Goal: Task Accomplishment & Management: Complete application form

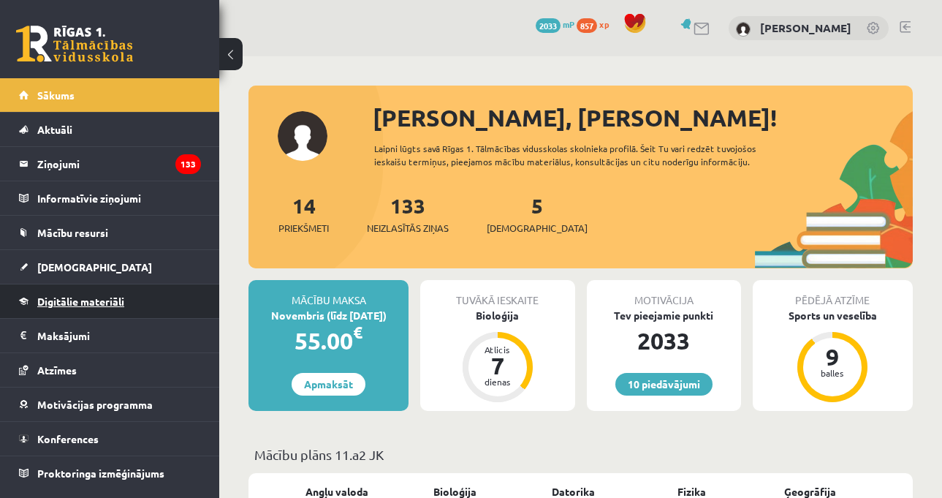
click at [111, 290] on link "Digitālie materiāli" at bounding box center [110, 301] width 182 height 34
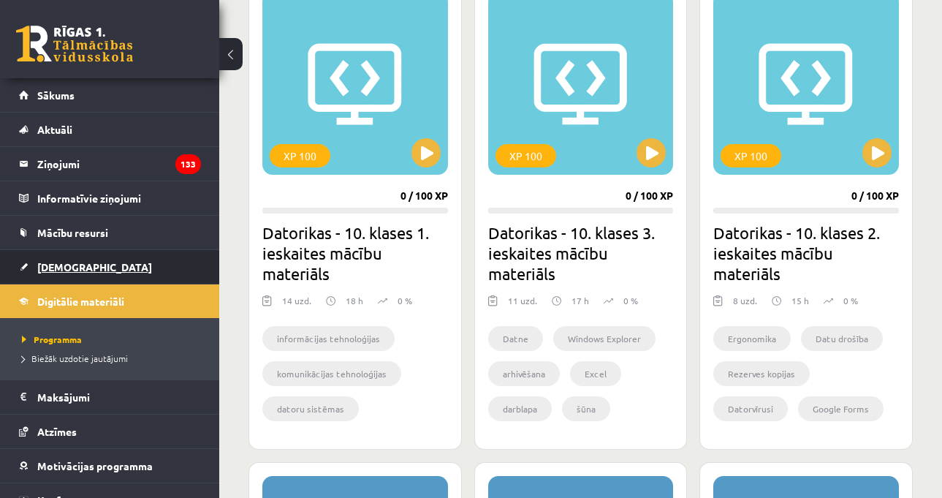
click at [88, 267] on link "[DEMOGRAPHIC_DATA]" at bounding box center [110, 267] width 182 height 34
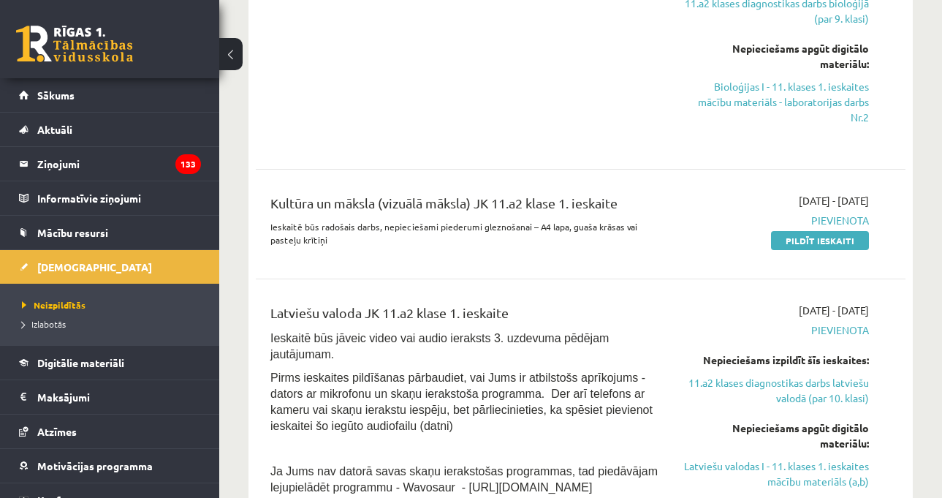
scroll to position [658, 0]
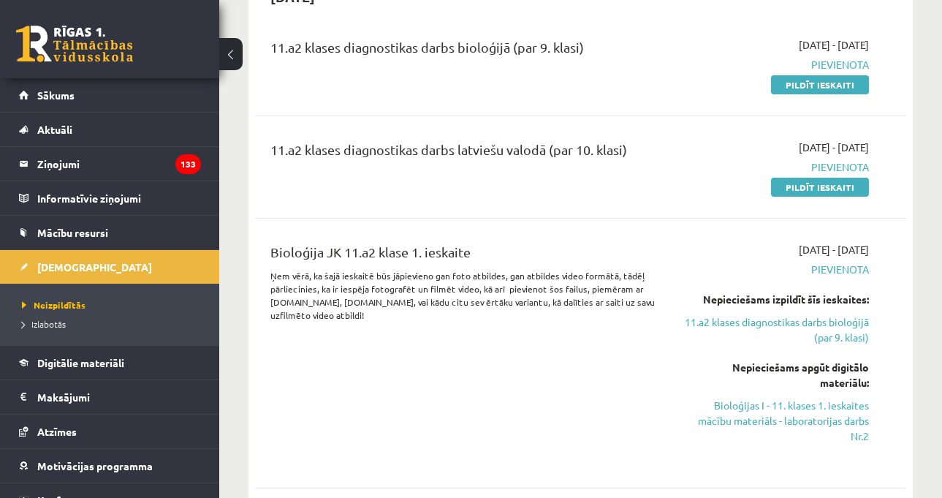
click at [533, 332] on div "Bioloģija JK 11.a2 klase 1. ieskaite Ņem vērā, ka šajā ieskaitē būs jāpievieno …" at bounding box center [467, 353] width 414 height 222
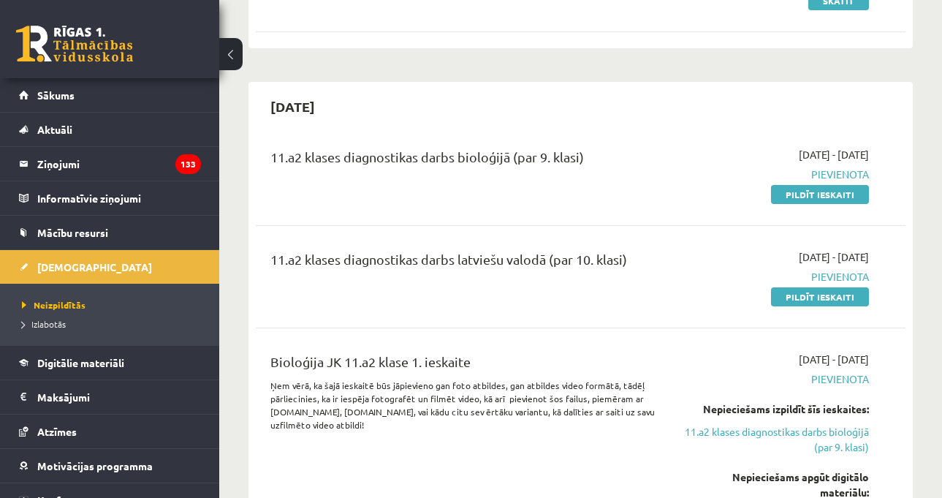
scroll to position [146, 0]
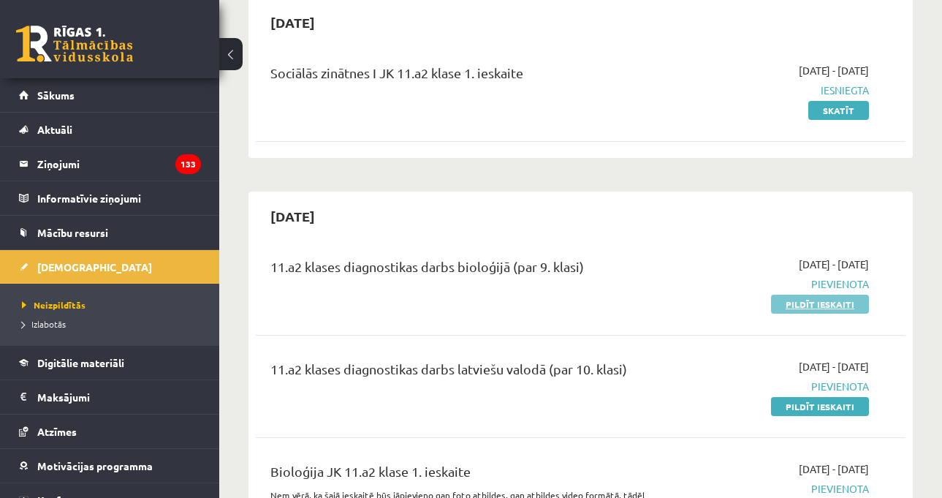
click at [812, 298] on link "Pildīt ieskaiti" at bounding box center [820, 304] width 98 height 19
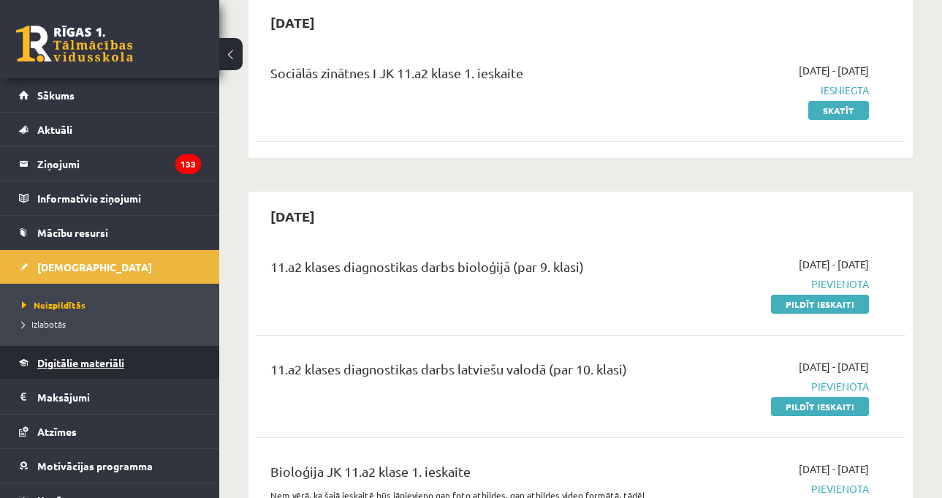
click at [116, 353] on link "Digitālie materiāli" at bounding box center [110, 363] width 182 height 34
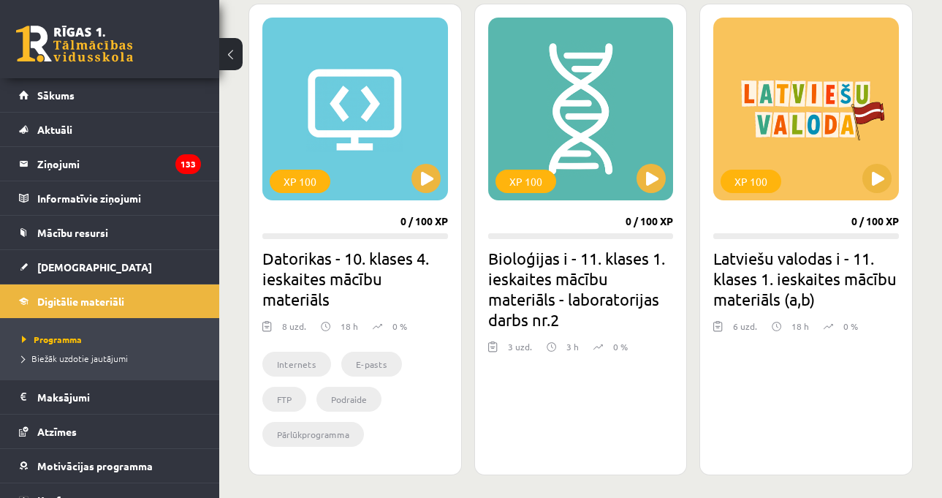
scroll to position [1389, 0]
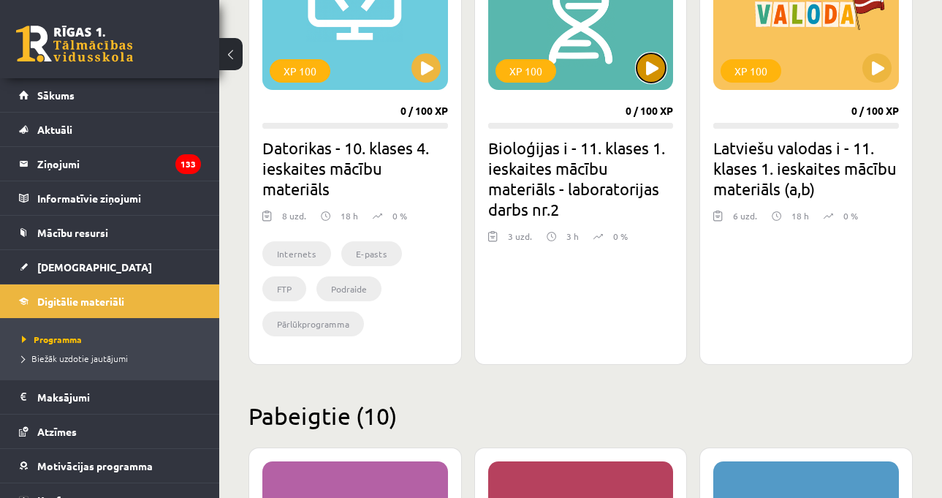
click at [645, 66] on button at bounding box center [651, 67] width 29 height 29
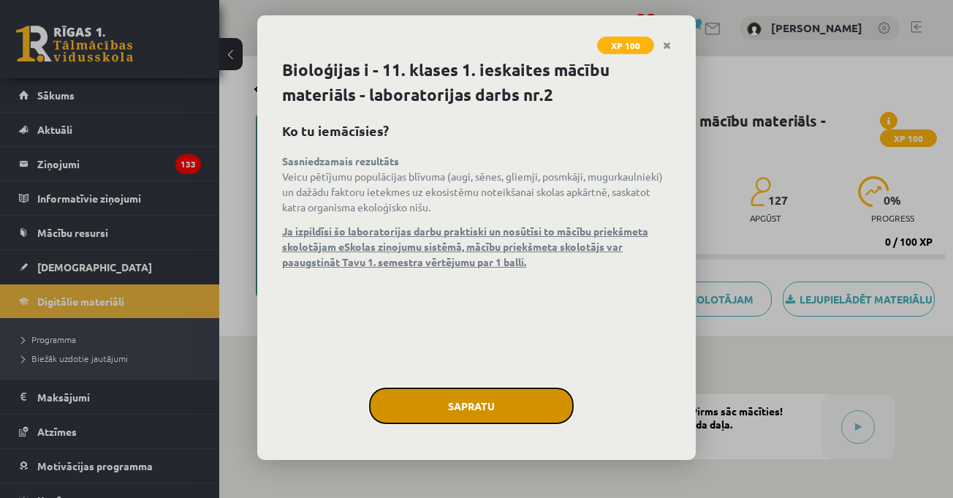
click at [523, 393] on button "Sapratu" at bounding box center [471, 405] width 205 height 37
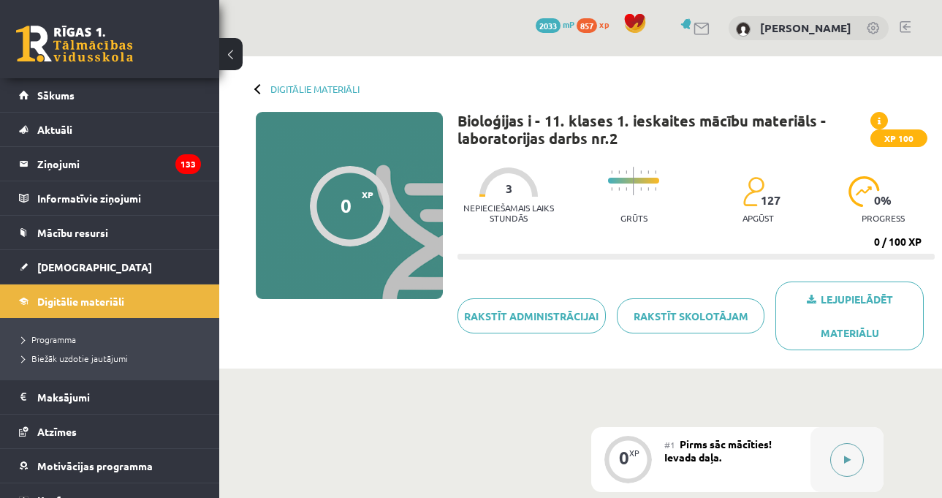
click at [851, 438] on div at bounding box center [847, 459] width 73 height 65
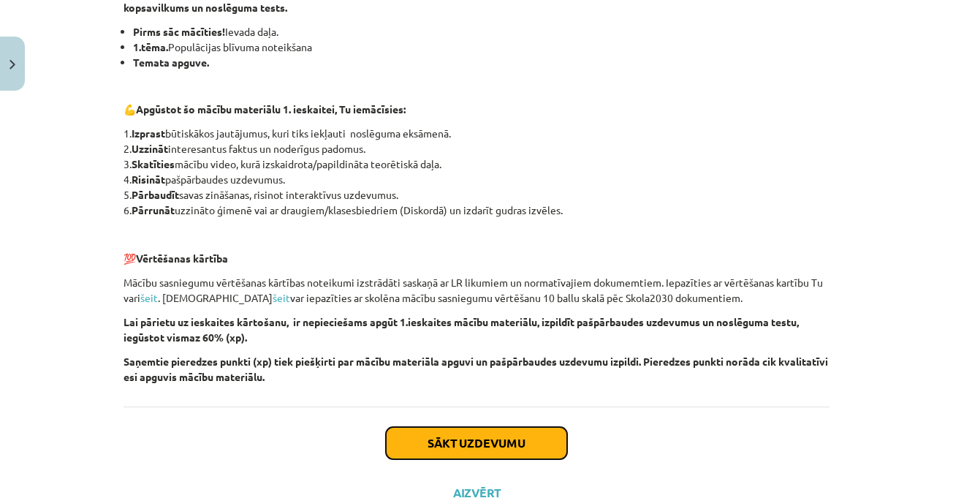
click at [508, 440] on button "Sākt uzdevumu" at bounding box center [476, 443] width 181 height 32
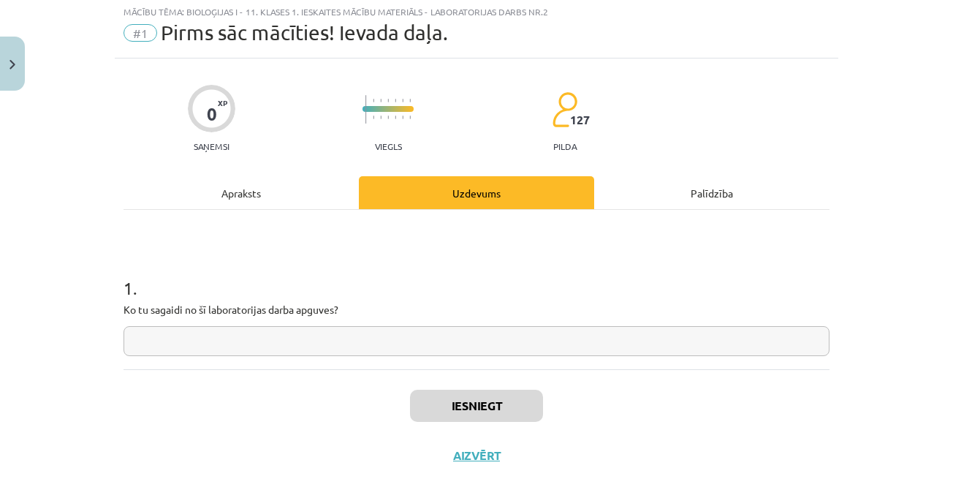
scroll to position [37, 0]
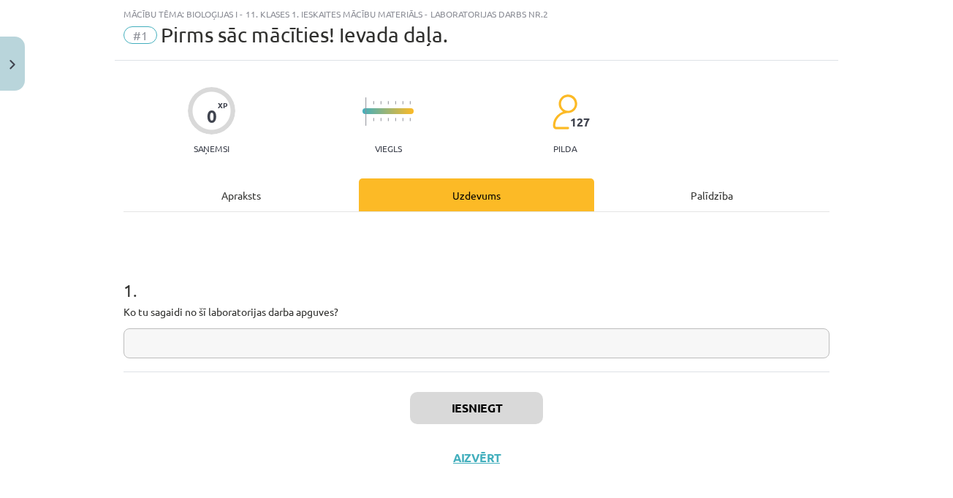
click at [482, 341] on input "text" at bounding box center [477, 343] width 706 height 30
paste input "**********"
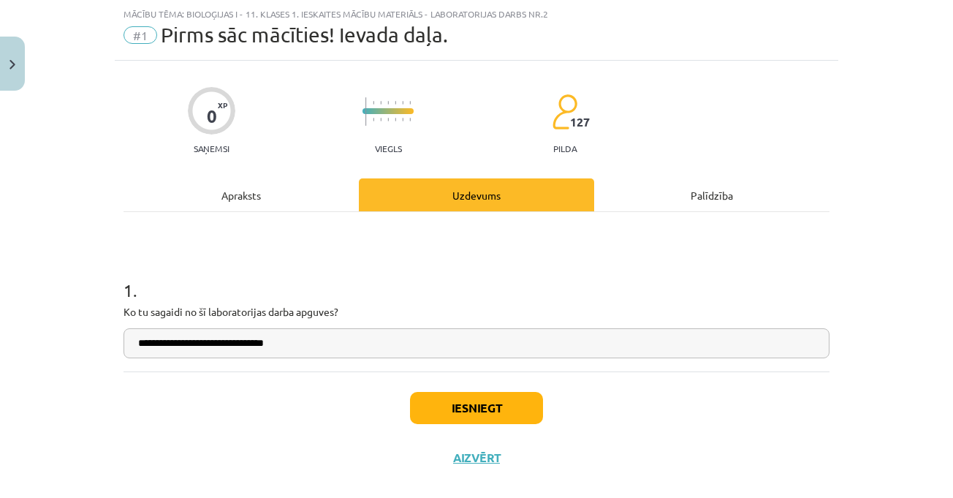
type input "**********"
click at [426, 406] on button "Iesniegt" at bounding box center [476, 408] width 133 height 32
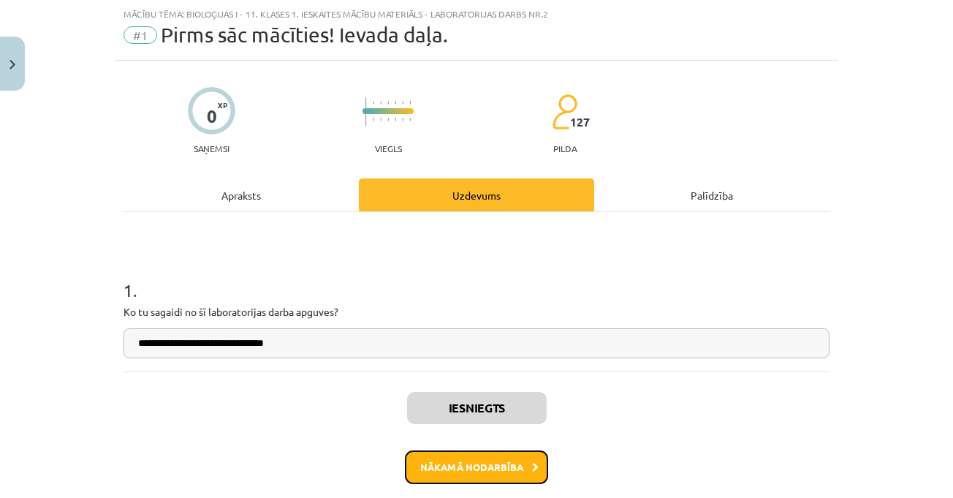
click at [486, 458] on button "Nākamā nodarbība" at bounding box center [476, 467] width 143 height 34
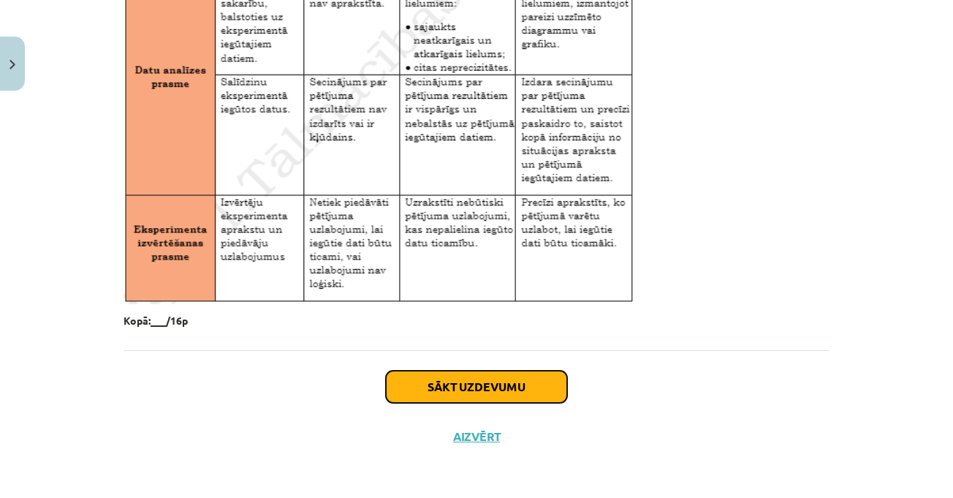
click at [503, 384] on button "Sākt uzdevumu" at bounding box center [476, 387] width 181 height 32
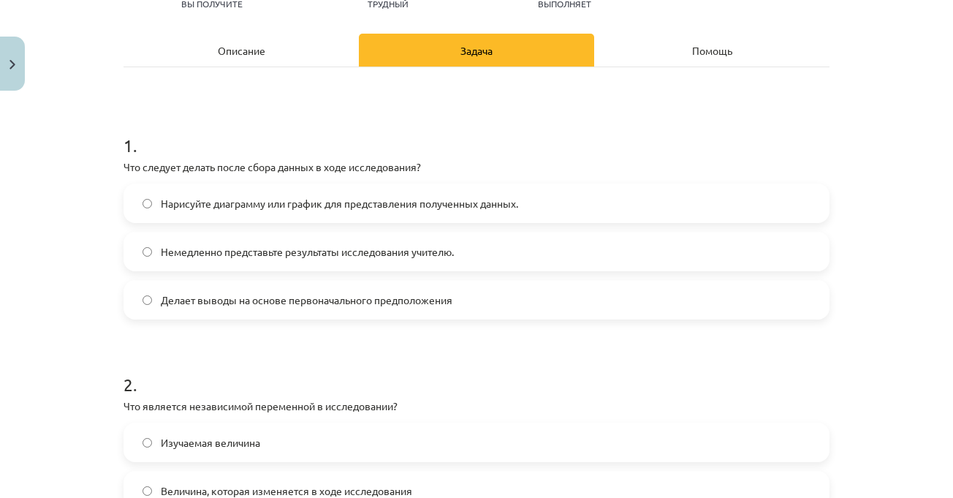
scroll to position [183, 0]
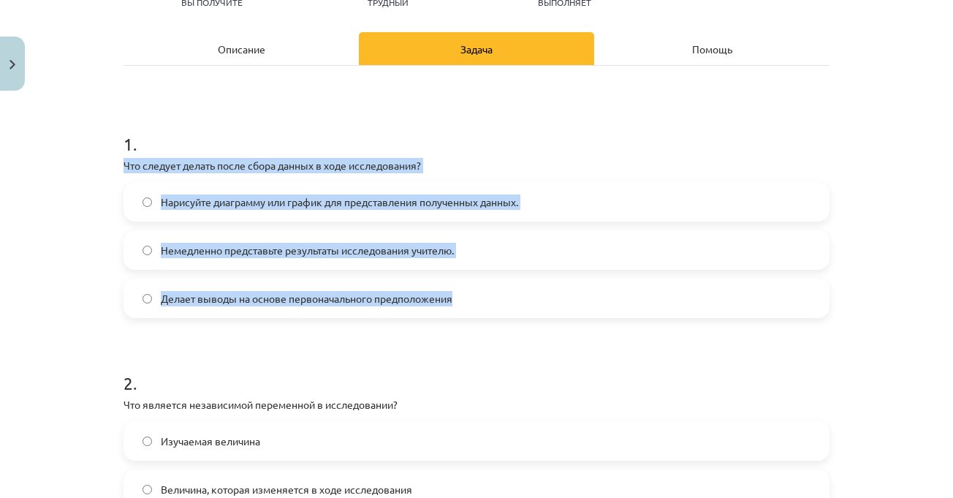
drag, startPoint x: 117, startPoint y: 166, endPoint x: 450, endPoint y: 298, distance: 358.7
copy div "Что следует делать после сбора данных в ходе исследования? Нарисуйте диаграмму …"
click at [339, 284] on label "Делает выводы на основе первоначального предположения" at bounding box center [476, 298] width 703 height 37
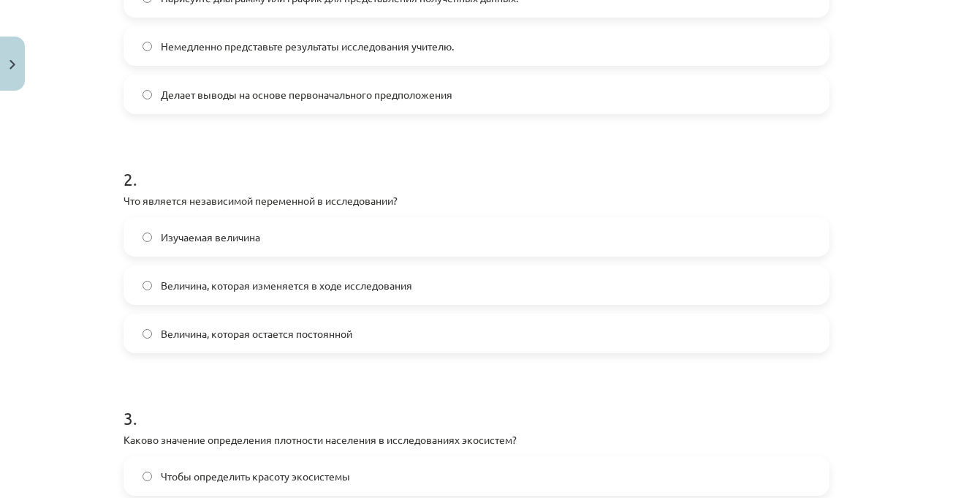
scroll to position [402, 0]
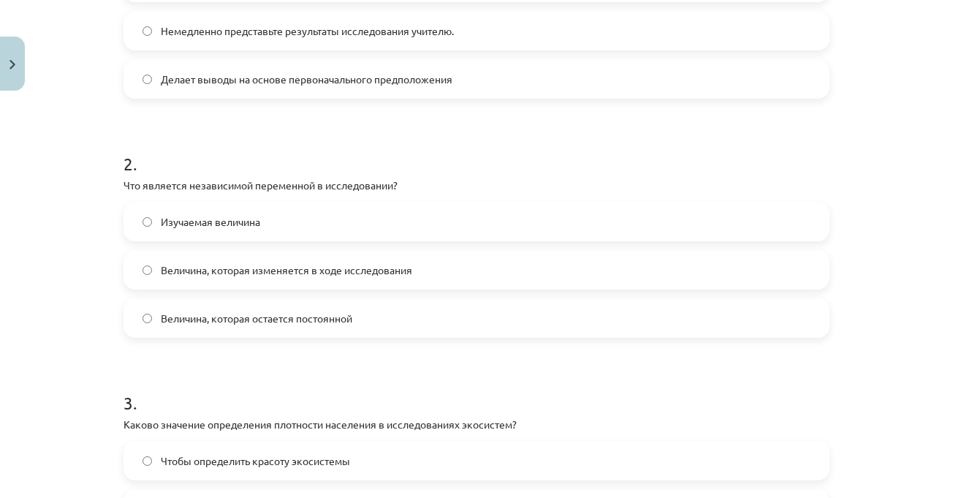
click at [336, 167] on h1 "2 ." at bounding box center [477, 150] width 706 height 45
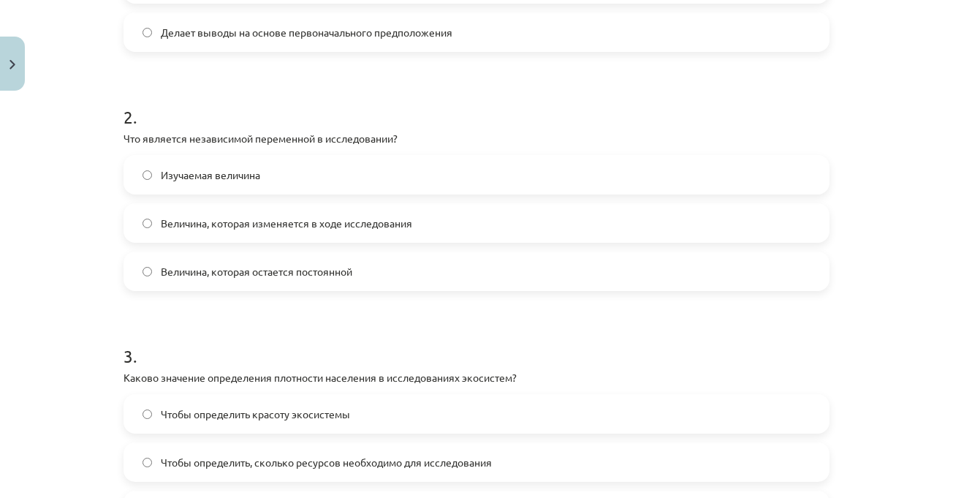
scroll to position [475, 0]
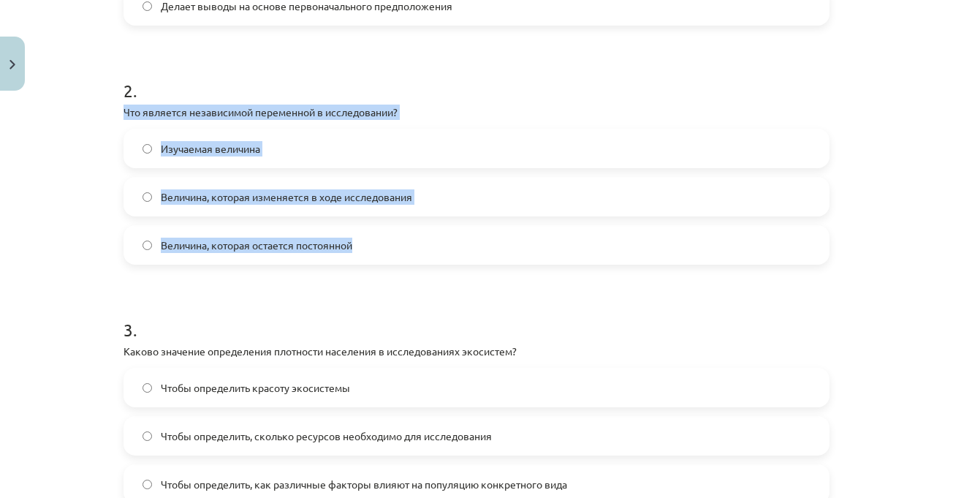
drag, startPoint x: 115, startPoint y: 113, endPoint x: 411, endPoint y: 242, distance: 322.9
copy div "Что является независимой переменной в исследовании? Изучаемая величина Величина…"
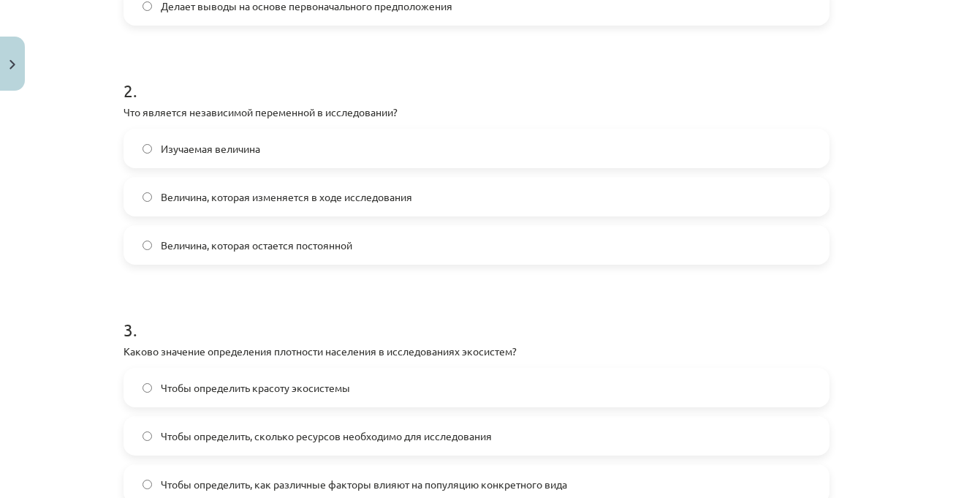
click at [284, 73] on h1 "2 ." at bounding box center [477, 77] width 706 height 45
click at [396, 200] on font "Величина, которая изменяется в ходе исследования" at bounding box center [287, 196] width 252 height 13
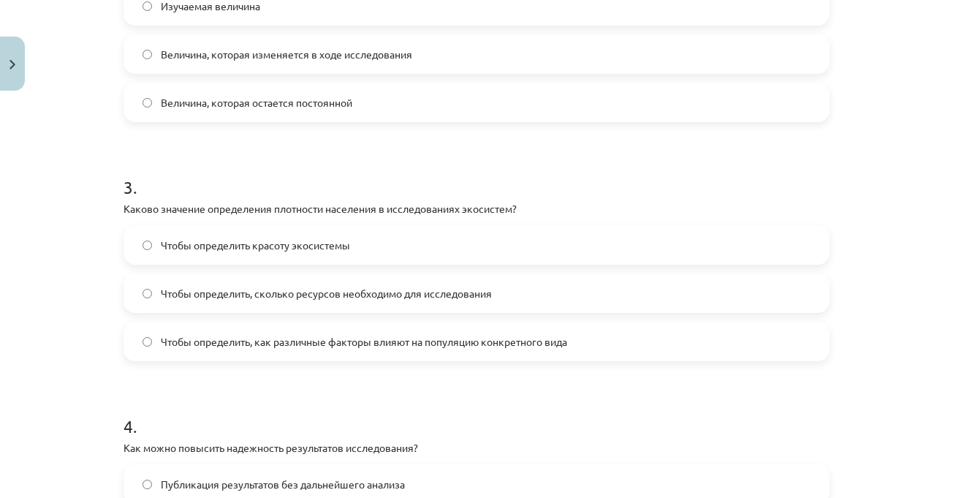
scroll to position [621, 0]
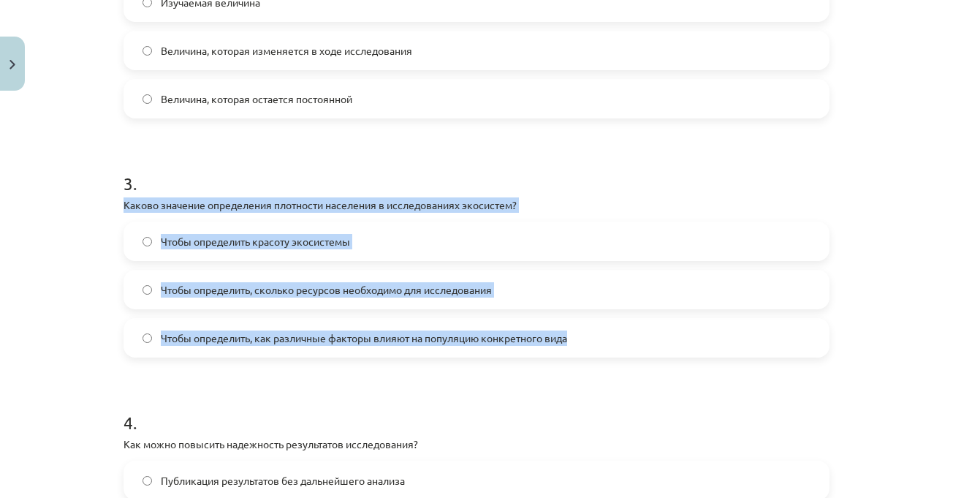
drag, startPoint x: 113, startPoint y: 204, endPoint x: 573, endPoint y: 333, distance: 478.4
copy div "Каково значение определения плотности населения в исследованиях экосистем? Чтоб…"
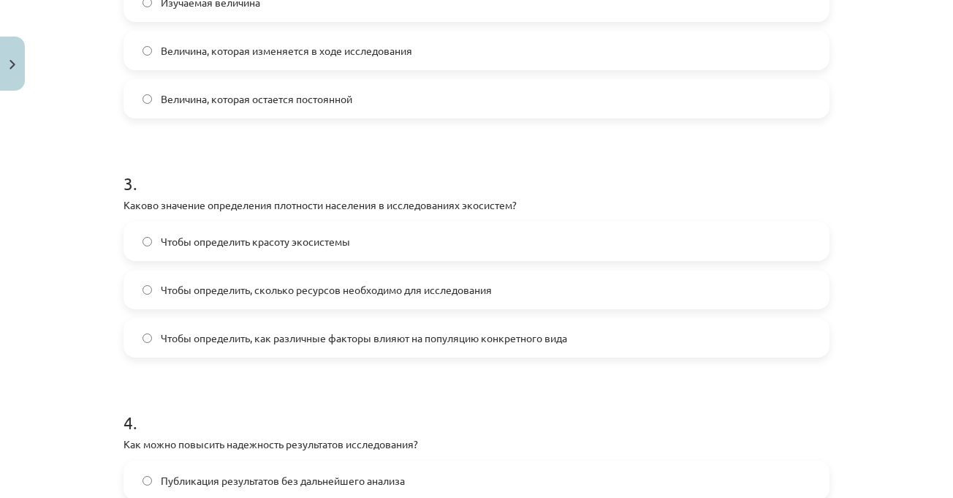
click at [534, 174] on h1 "3 ." at bounding box center [477, 170] width 706 height 45
click at [437, 355] on label "Чтобы определить, как различные факторы влияют на популяцию конкретного вида" at bounding box center [476, 337] width 703 height 37
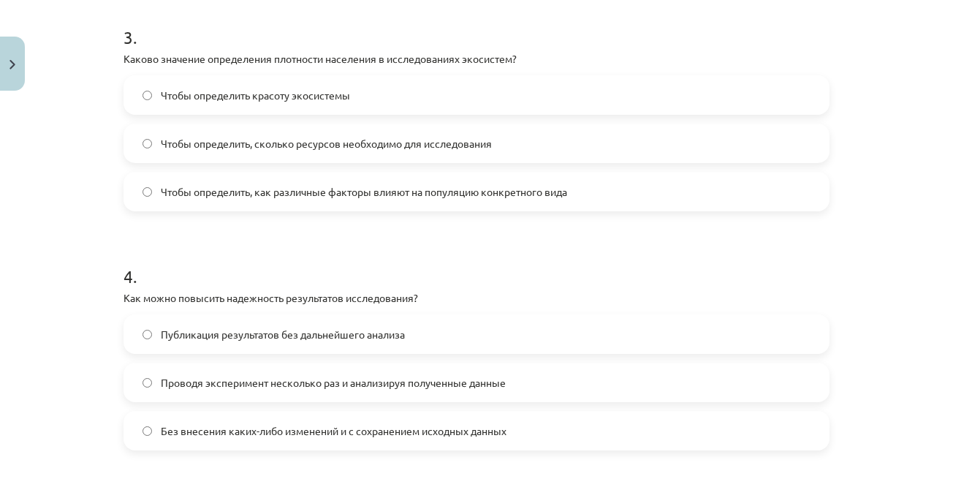
scroll to position [914, 0]
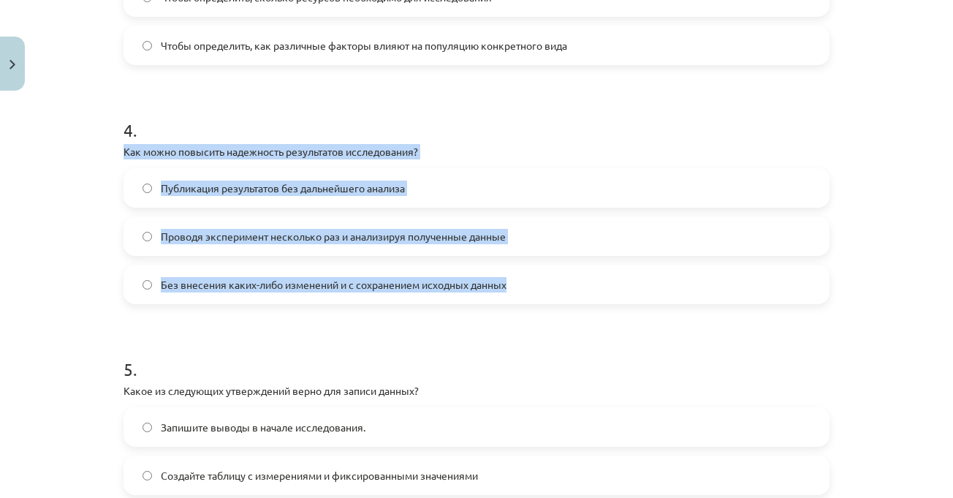
drag, startPoint x: 117, startPoint y: 151, endPoint x: 534, endPoint y: 292, distance: 440.0
copy div "Как можно повысить надежность результатов исследования? Публикация результатов …"
click at [302, 229] on span "Проводя эксперимент несколько раз и анализируя полученные данные" at bounding box center [333, 236] width 345 height 15
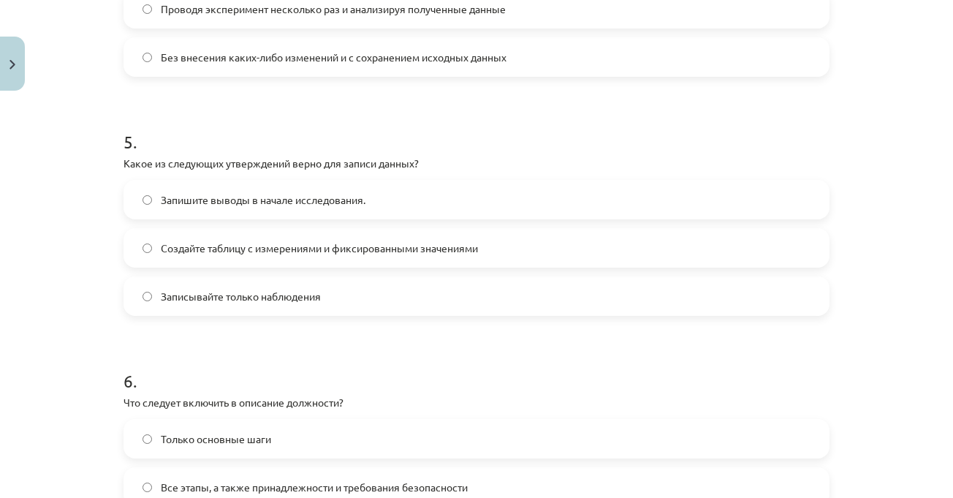
scroll to position [1206, 0]
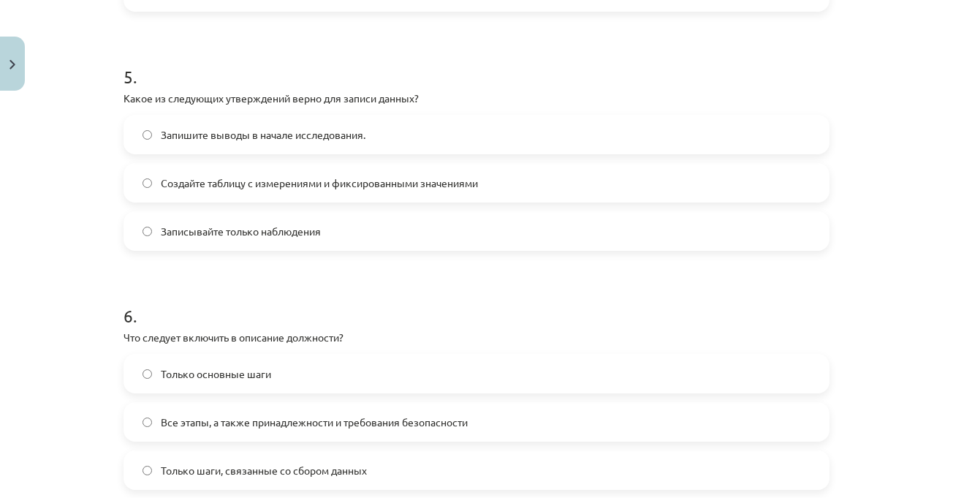
click at [260, 67] on h1 "5 ." at bounding box center [477, 63] width 706 height 45
click at [242, 140] on span "Запишите выводы в начале исследования." at bounding box center [263, 134] width 205 height 15
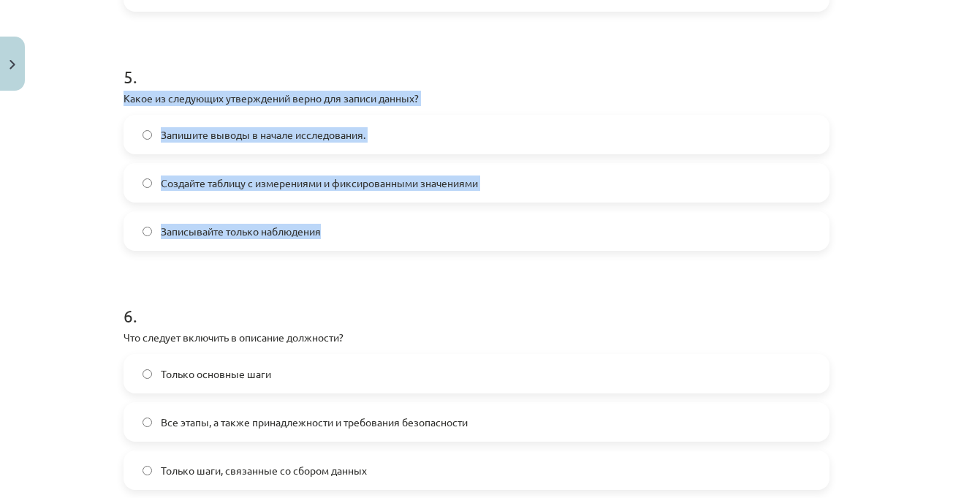
drag, startPoint x: 116, startPoint y: 99, endPoint x: 338, endPoint y: 215, distance: 250.2
click at [338, 215] on div "100 XP Вы получите Трудный 127 выполняет Описание Задача Помощь 1 . Что следует…" at bounding box center [477, 235] width 724 height 2688
drag, startPoint x: 330, startPoint y: 181, endPoint x: 333, endPoint y: 189, distance: 9.0
copy div "Какое из следующих утверждений верно для записи данных? Запишите выводы в начал…"
click at [504, 198] on label "Создайте таблицу с измерениями и фиксированными значениями" at bounding box center [476, 183] width 703 height 37
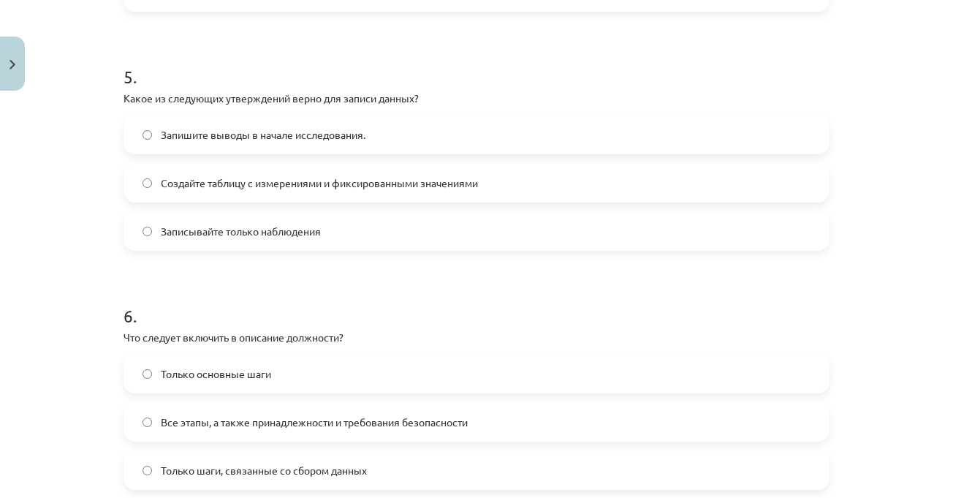
scroll to position [1353, 0]
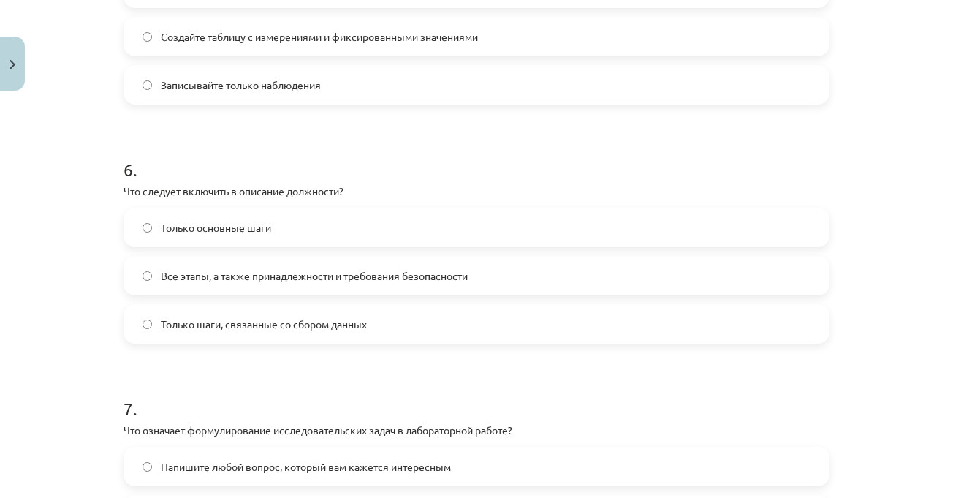
click at [220, 268] on span "Все этапы, а также принадлежности и требования безопасности" at bounding box center [314, 275] width 307 height 15
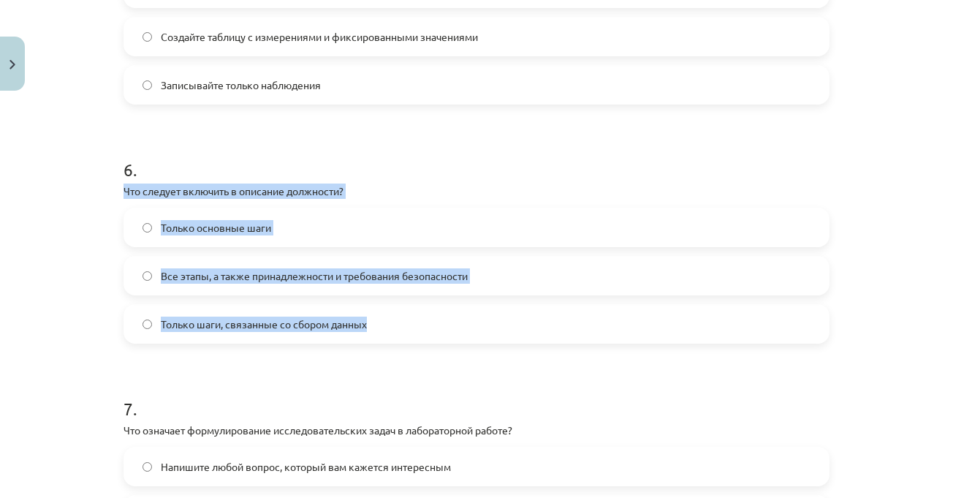
drag, startPoint x: 119, startPoint y: 195, endPoint x: 403, endPoint y: 329, distance: 313.6
click at [403, 329] on div "6 . Что следует включить в описание должности? Только основные шаги Все этапы, …" at bounding box center [477, 239] width 706 height 210
copy div "Что следует включить в описание должности? Только основные шаги Все этапы, а та…"
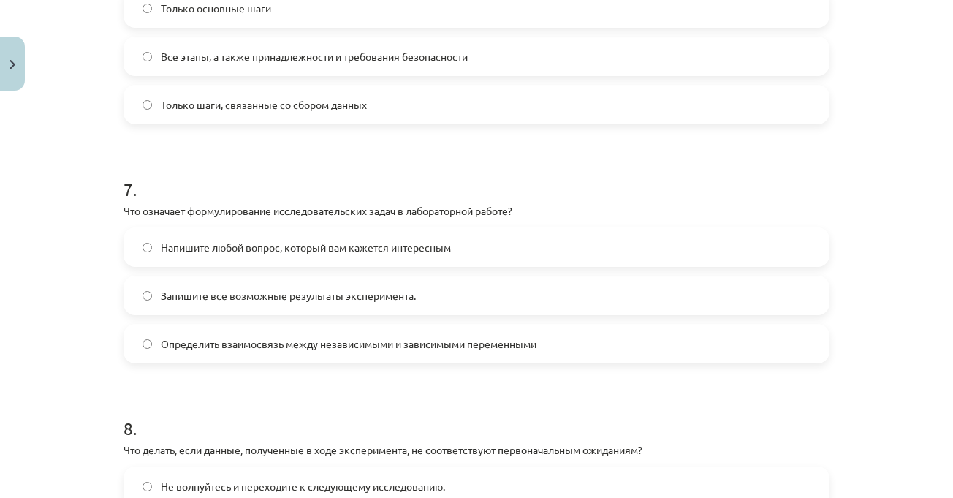
click at [864, 200] on div "Тема урока: Биология I - 11 класс, 1-й контрольный материал - лабораторная рабо…" at bounding box center [476, 249] width 953 height 498
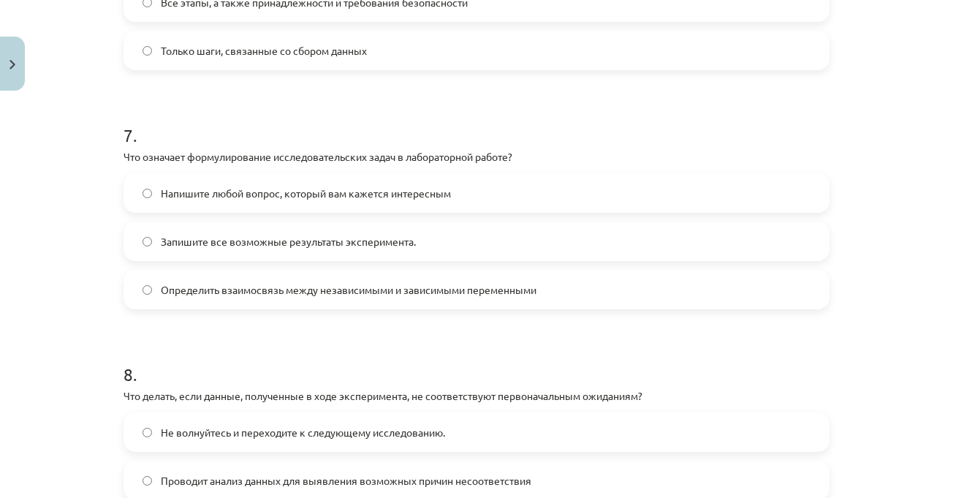
scroll to position [1718, 0]
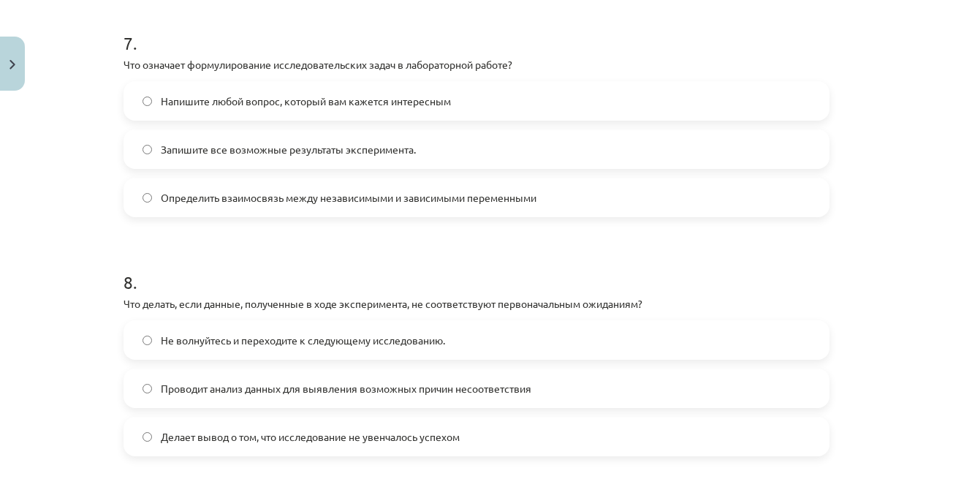
click at [861, 155] on div "Тема урока: Биология I - 11 класс, 1-й контрольный материал - лабораторная рабо…" at bounding box center [476, 249] width 953 height 498
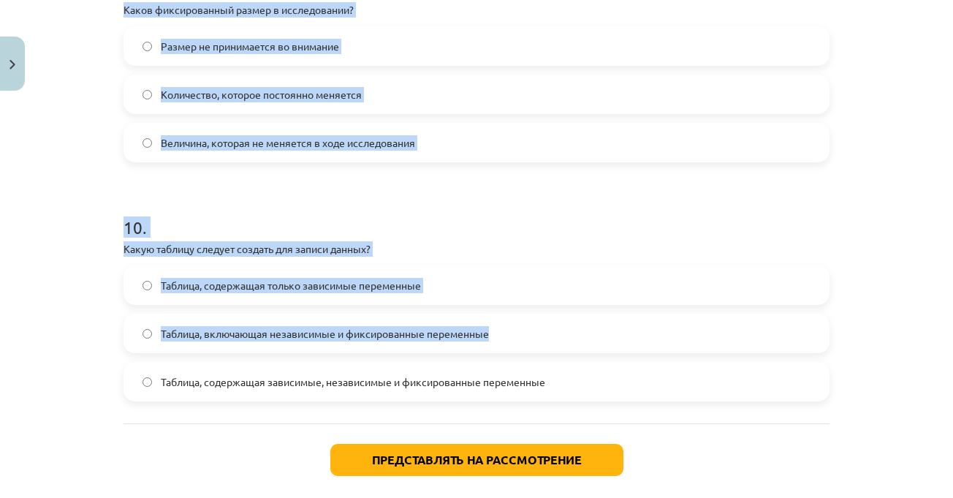
scroll to position [2324, 0]
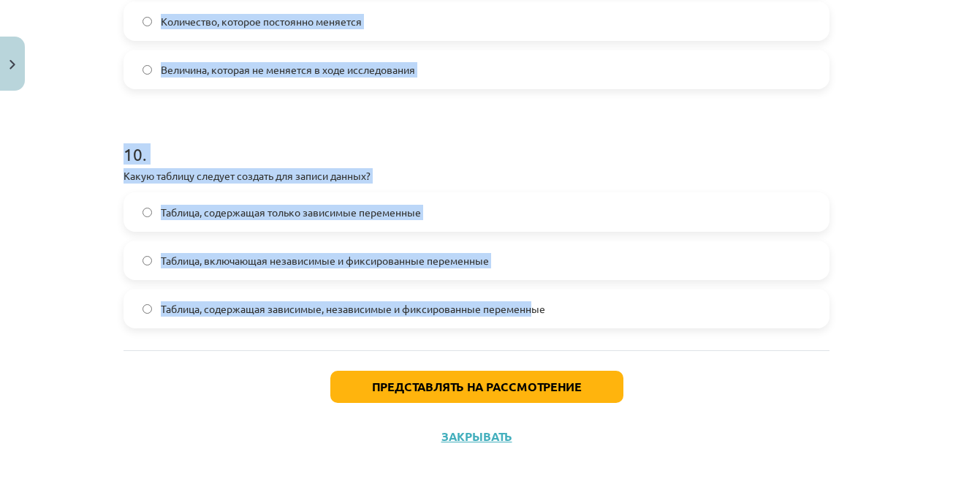
drag, startPoint x: 117, startPoint y: 117, endPoint x: 529, endPoint y: 308, distance: 453.7
click at [529, 308] on font "Таблица, содержащая зависимые, независимые и фиксированные переменные" at bounding box center [353, 308] width 385 height 13
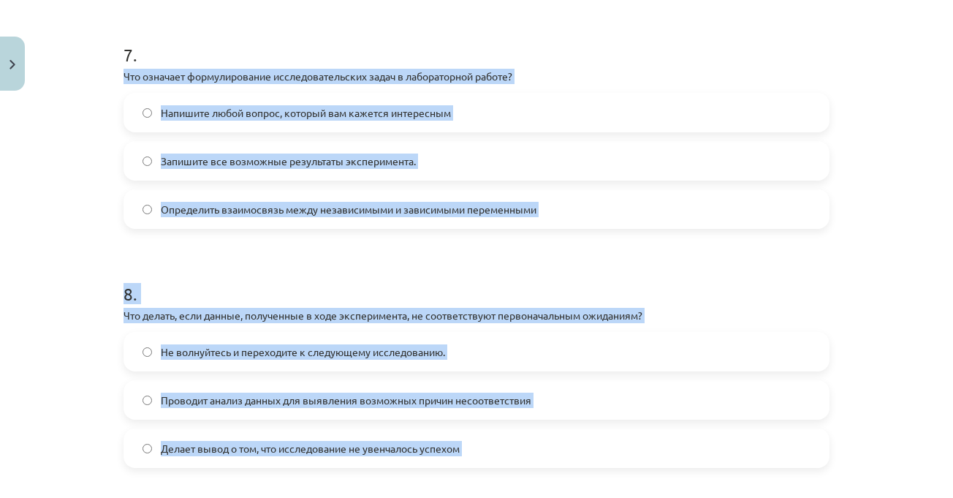
scroll to position [1593, 0]
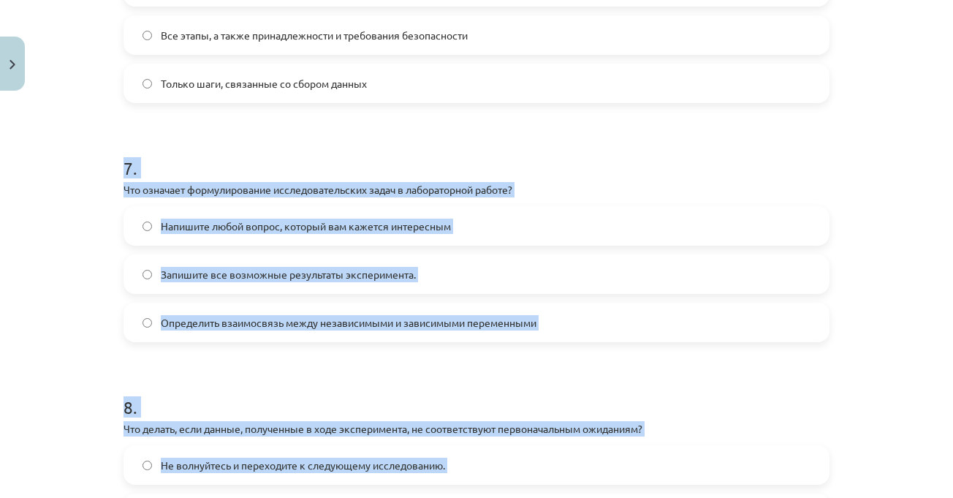
drag, startPoint x: 543, startPoint y: 308, endPoint x: 86, endPoint y: 156, distance: 481.4
click at [86, 156] on div "Тема урока: Биология I - 11 класс, 1-й контрольный материал - лабораторная рабо…" at bounding box center [476, 249] width 953 height 498
copy form "7 . Что означает формулирование исследовательских задач в лабораторной работе? …"
click at [410, 150] on h1 "7 ." at bounding box center [477, 154] width 706 height 45
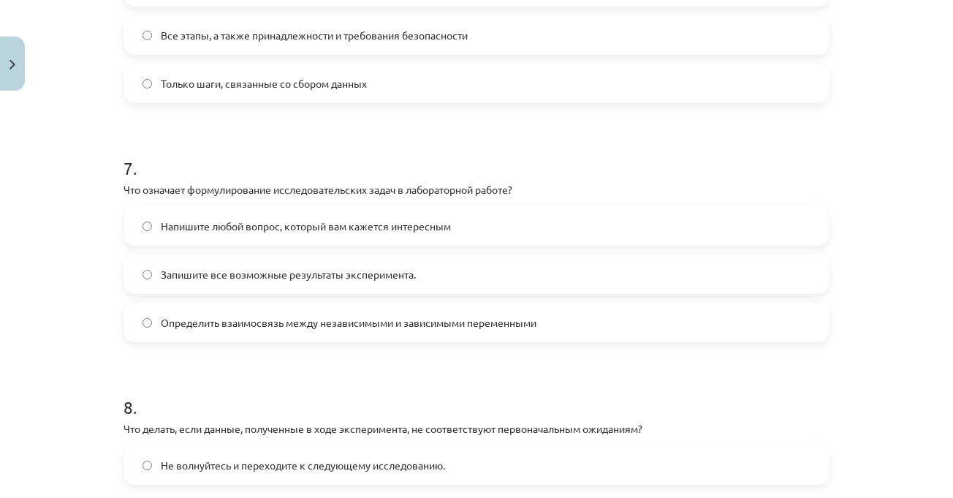
click at [371, 308] on label "Определить взаимосвязь между независимыми и зависимыми переменными" at bounding box center [476, 322] width 703 height 37
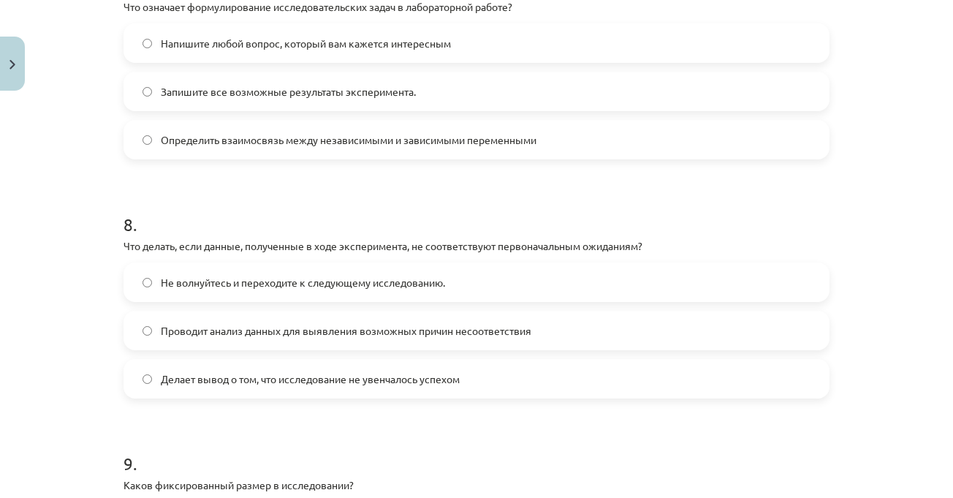
scroll to position [1812, 0]
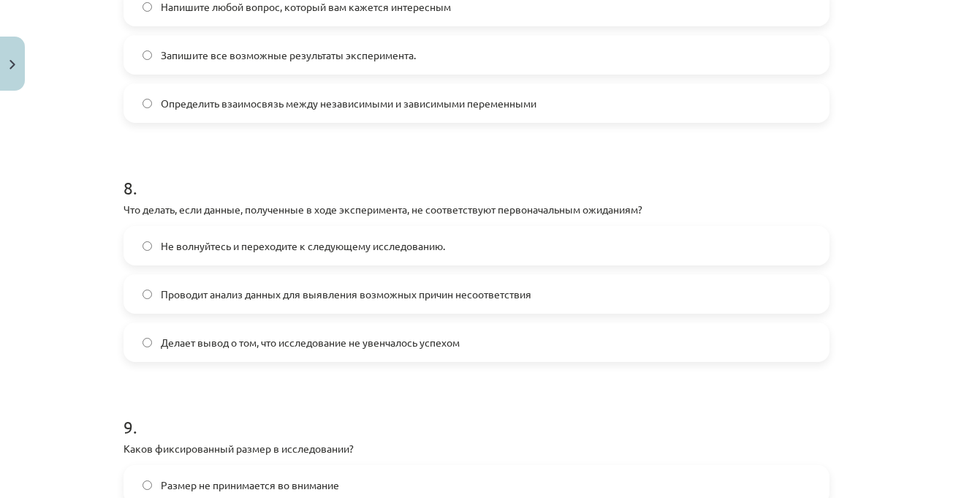
drag, startPoint x: 355, startPoint y: 283, endPoint x: 349, endPoint y: 271, distance: 12.8
click at [355, 284] on label "Проводит анализ данных для выявления возможных причин несоответствия" at bounding box center [476, 294] width 703 height 37
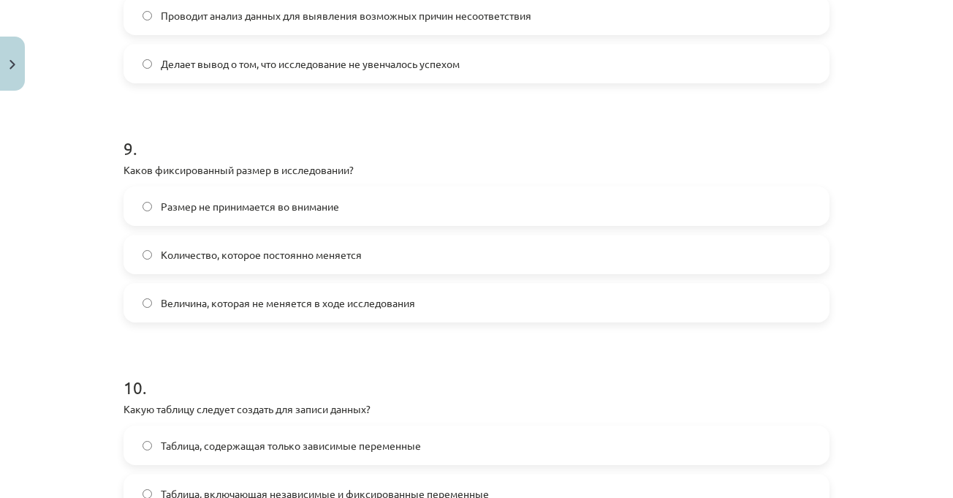
scroll to position [2105, 0]
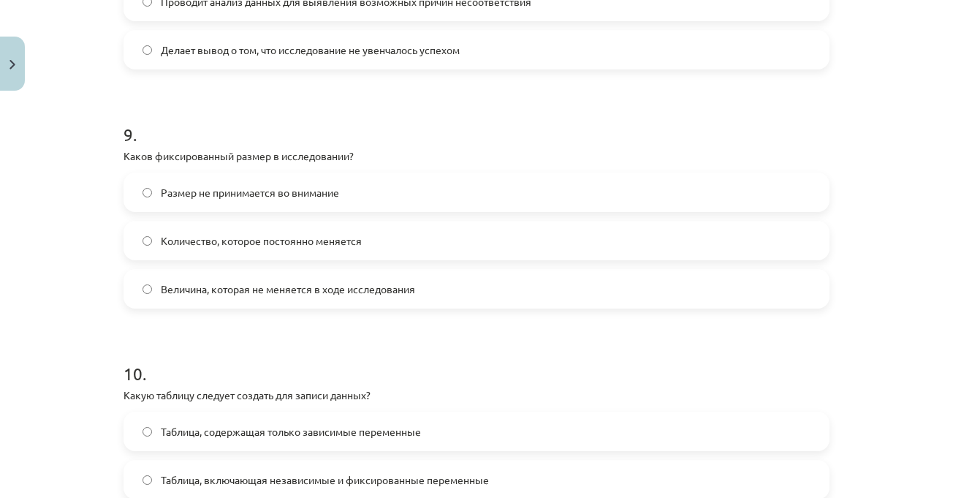
click at [382, 245] on label "Количество, которое постоянно меняется" at bounding box center [476, 240] width 703 height 37
click at [393, 283] on font "Величина, которая не меняется в ходе исследования" at bounding box center [288, 288] width 254 height 13
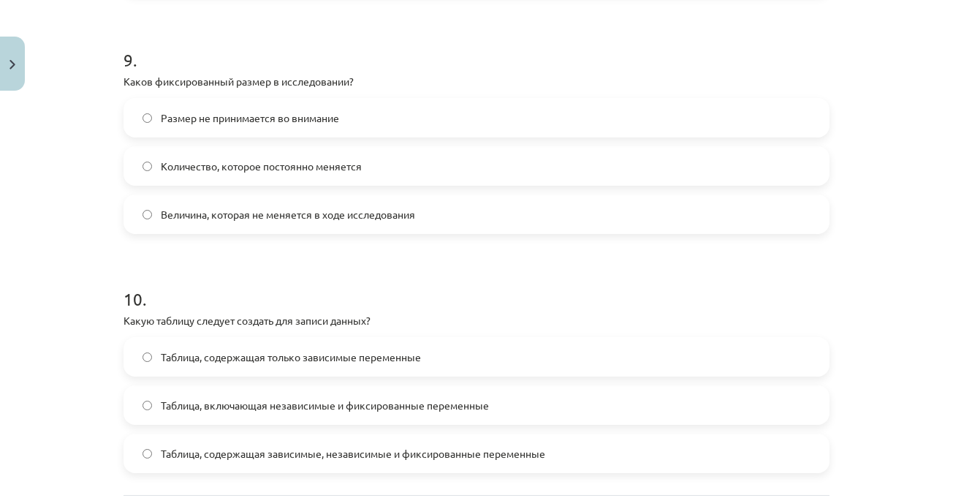
scroll to position [2251, 0]
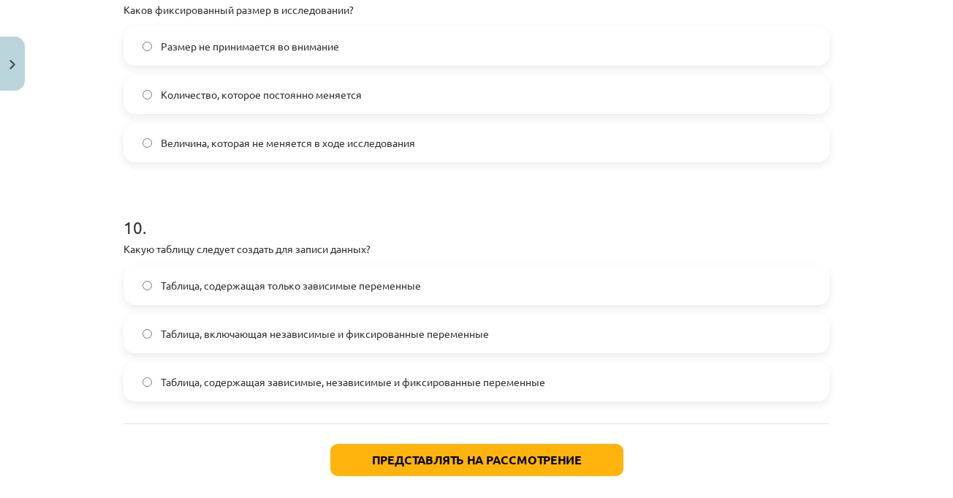
click at [495, 342] on label "Таблица, включающая независимые и фиксированные переменные" at bounding box center [476, 333] width 703 height 37
click at [428, 380] on font "Таблица, содержащая зависимые, независимые и фиксированные переменные" at bounding box center [353, 381] width 385 height 13
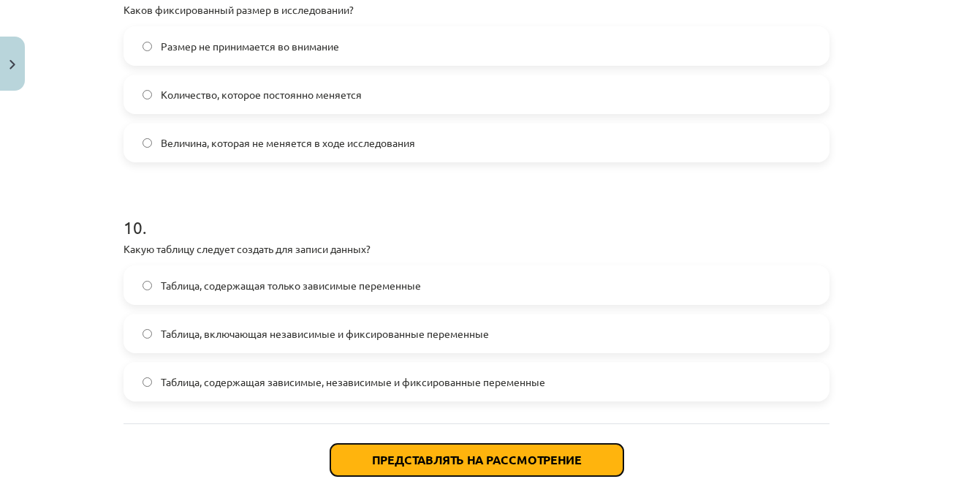
click at [437, 470] on button "Представлять на рассмотрение" at bounding box center [476, 460] width 293 height 32
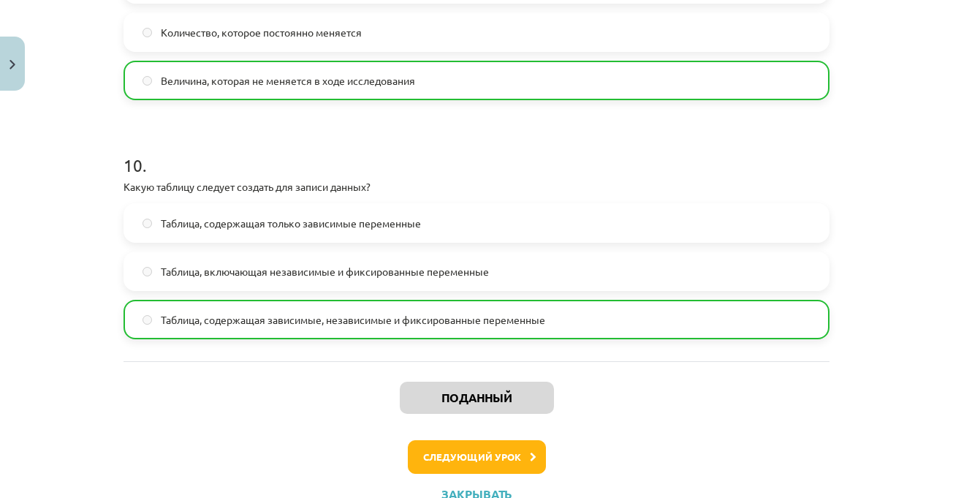
scroll to position [2371, 0]
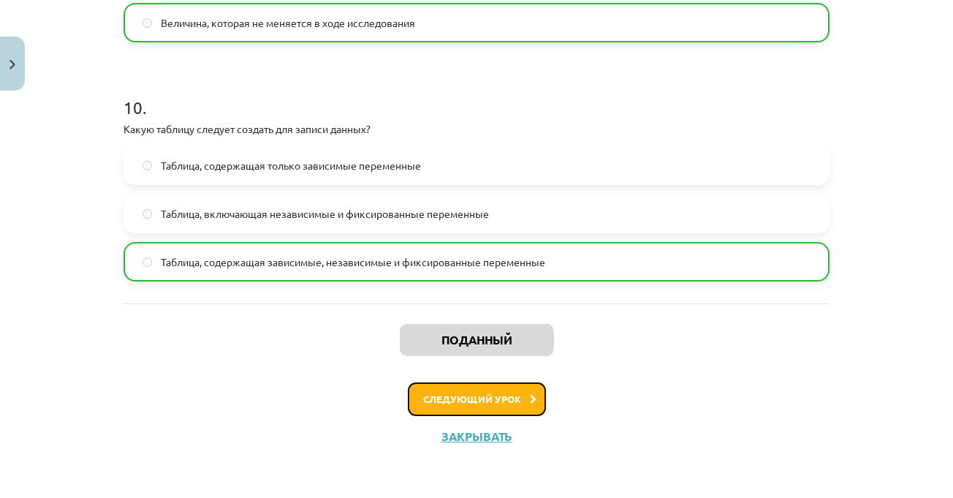
click at [520, 399] on button "Следующий урок" at bounding box center [477, 399] width 138 height 34
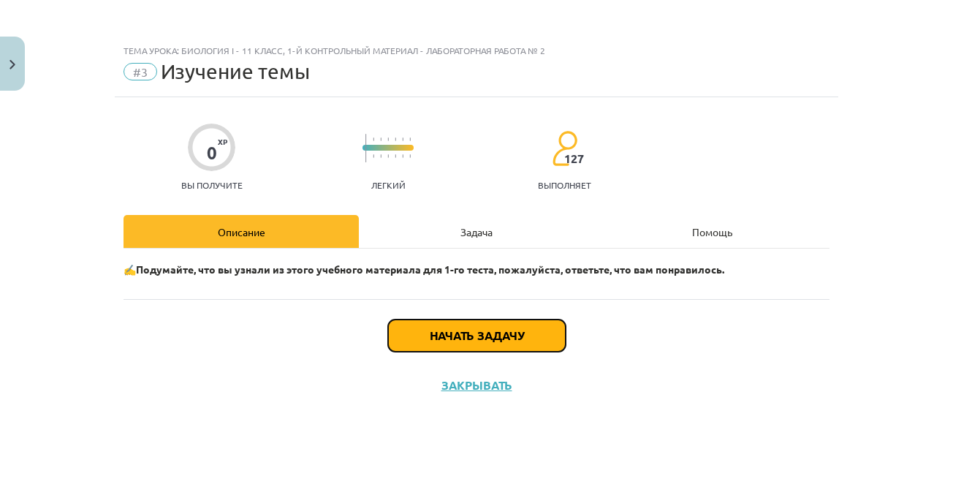
click at [504, 329] on font "Начать задачу" at bounding box center [477, 335] width 94 height 15
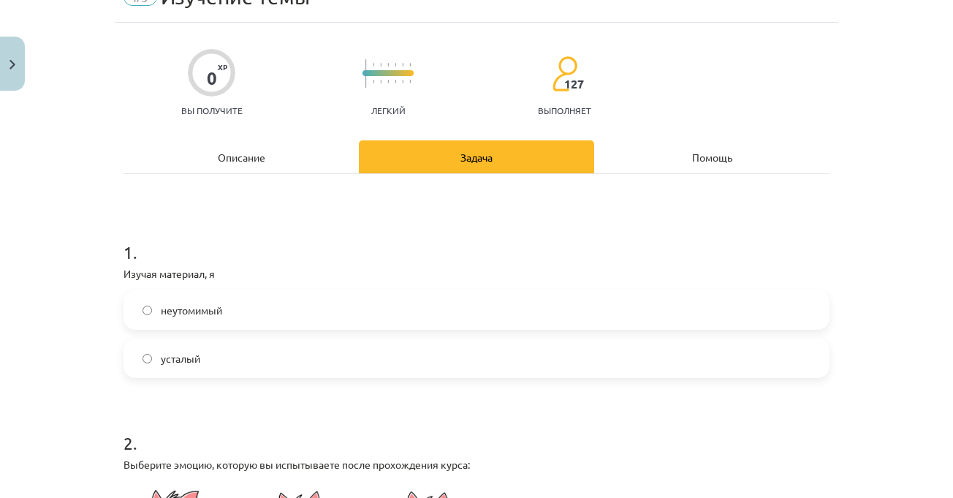
scroll to position [146, 0]
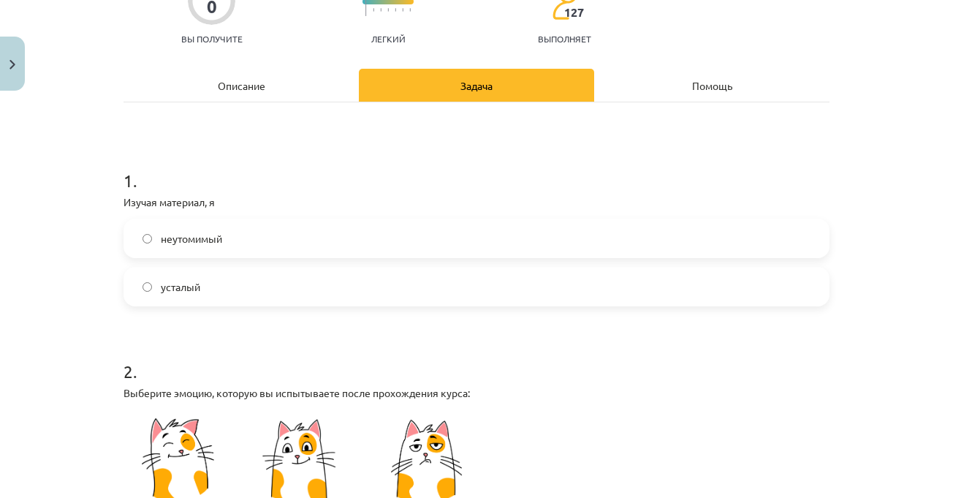
click at [210, 240] on font "неутомимый" at bounding box center [191, 238] width 61 height 13
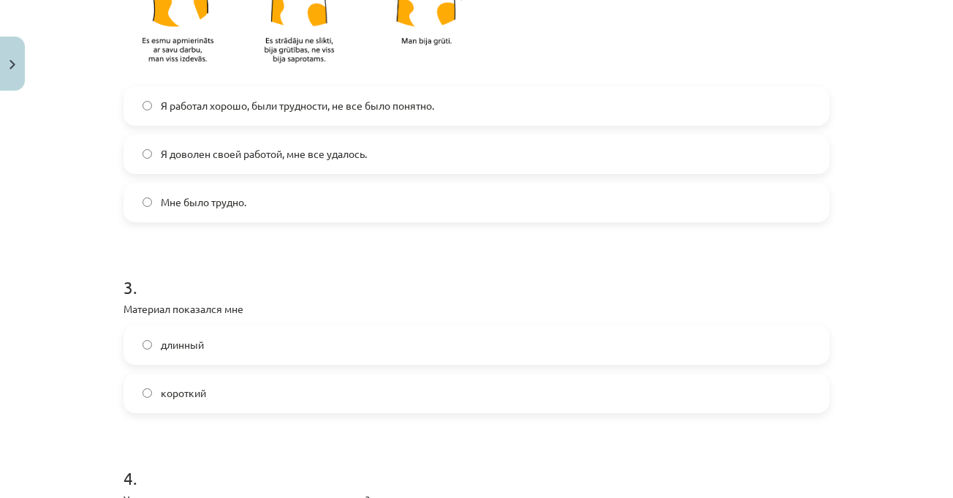
scroll to position [658, 0]
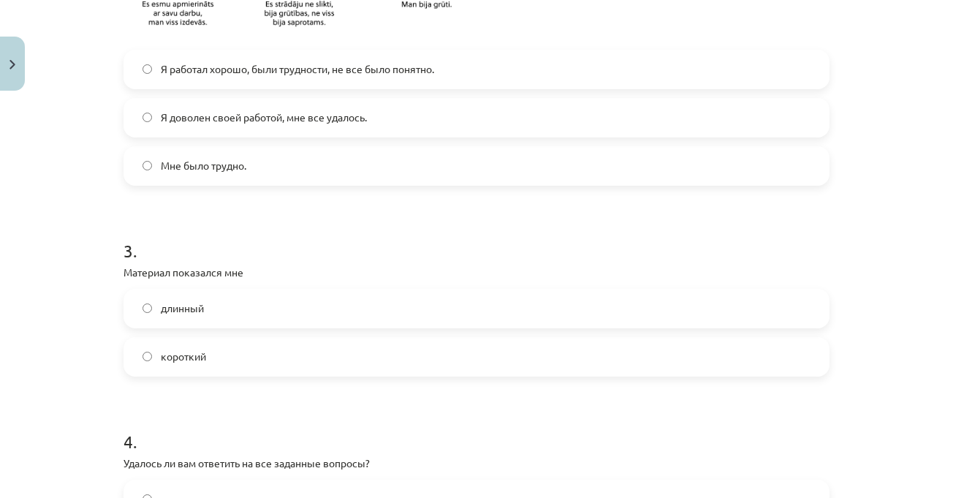
click at [264, 130] on label "Я доволен своей работой, мне все удалось." at bounding box center [476, 117] width 703 height 37
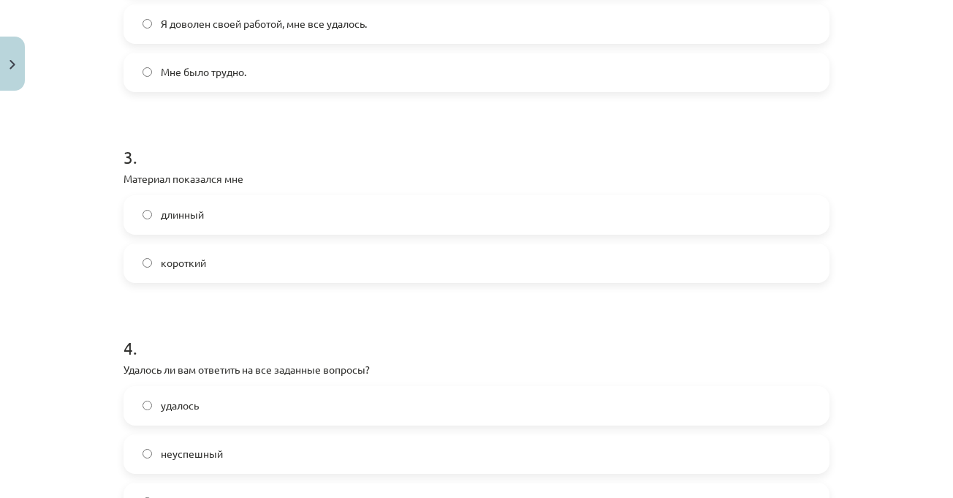
scroll to position [804, 0]
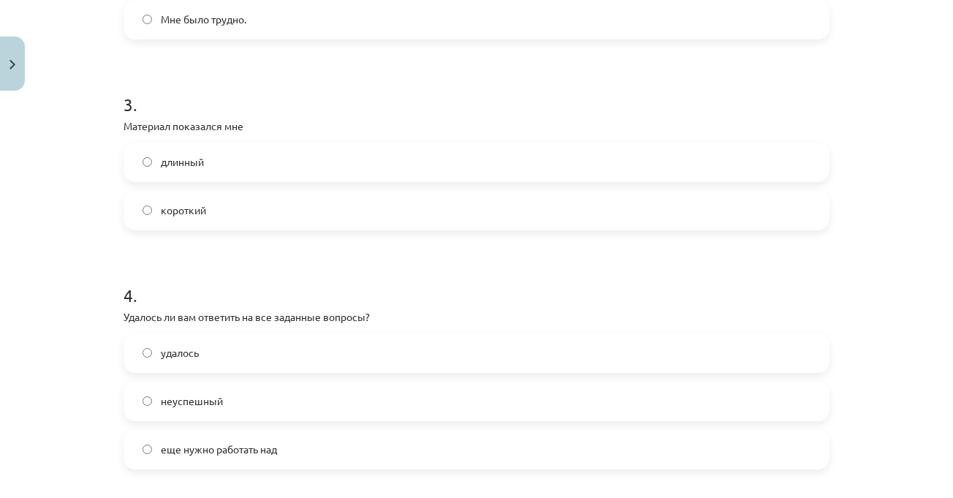
click at [252, 195] on label "короткий" at bounding box center [476, 210] width 703 height 37
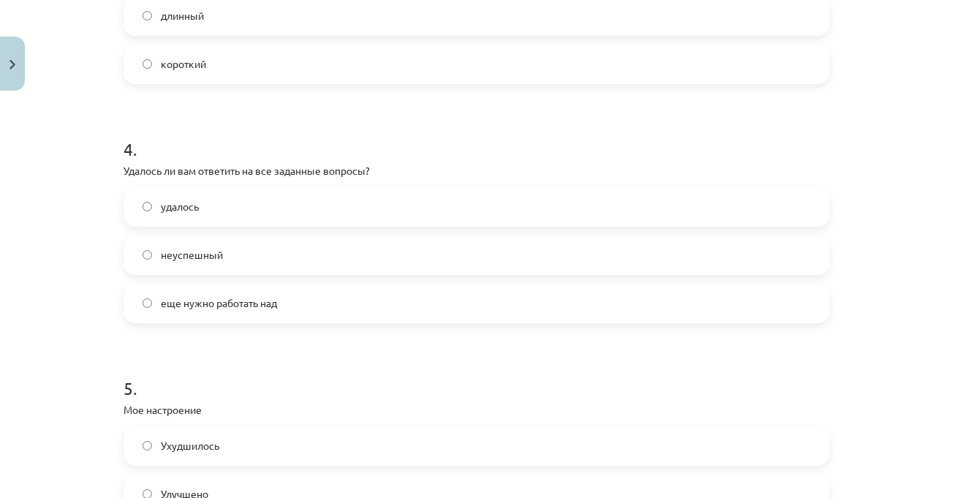
click at [249, 211] on label "удалось" at bounding box center [476, 207] width 703 height 37
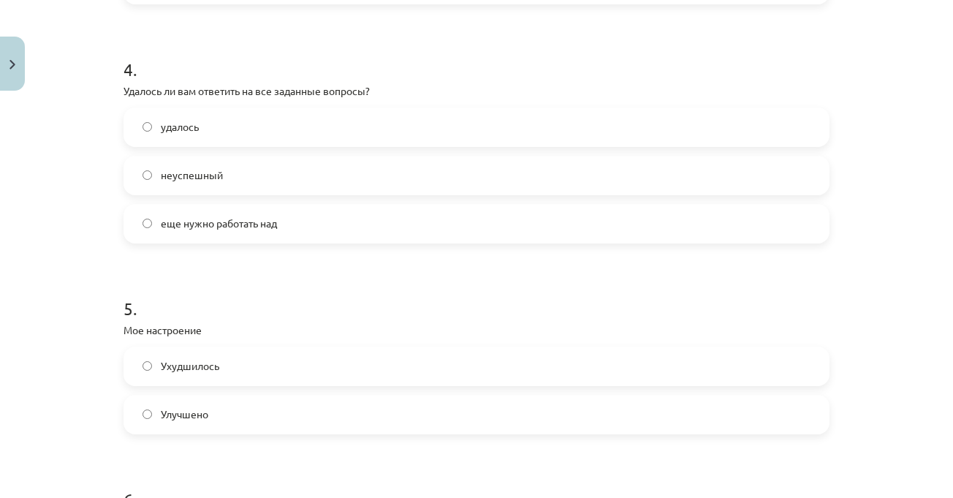
scroll to position [1170, 0]
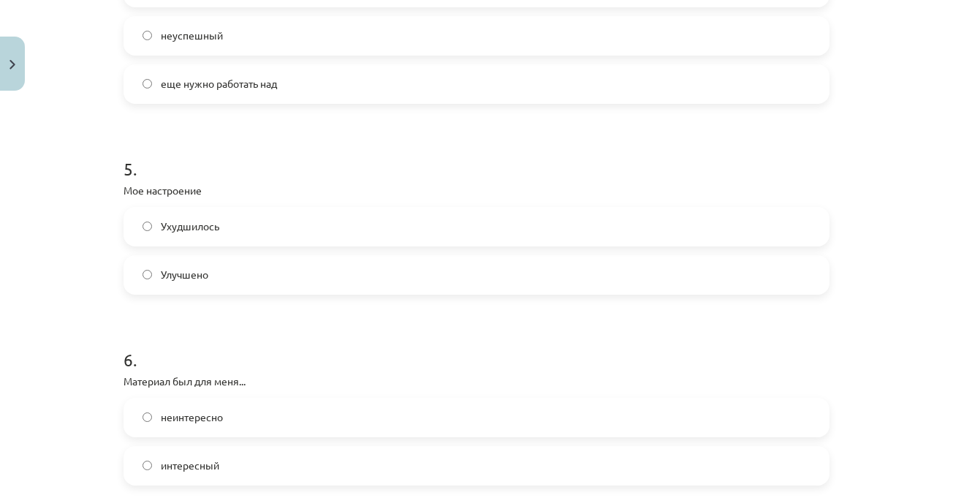
click at [235, 273] on label "Улучшено" at bounding box center [476, 275] width 703 height 37
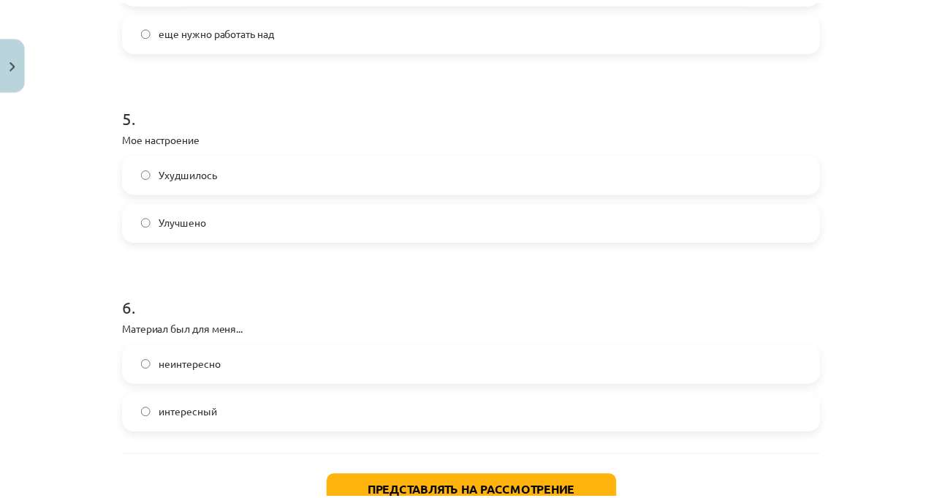
scroll to position [1327, 0]
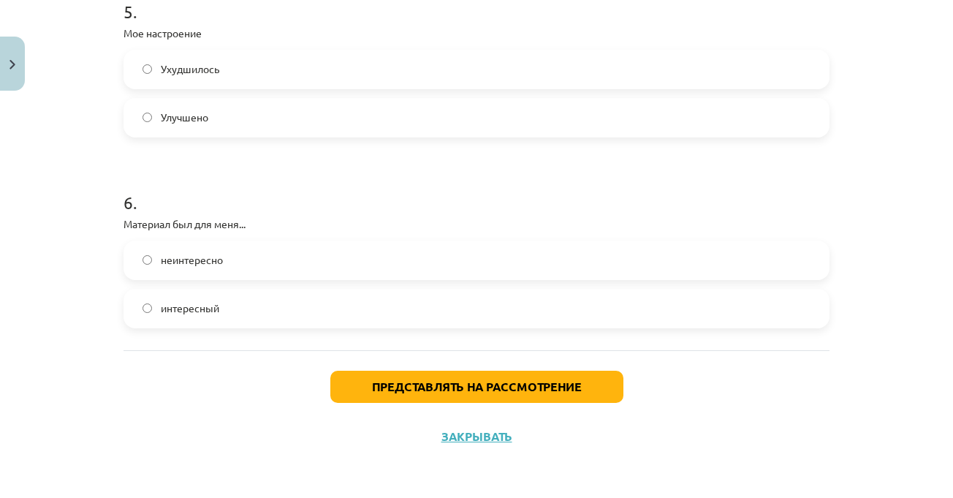
click at [292, 303] on label "интересный" at bounding box center [476, 308] width 703 height 37
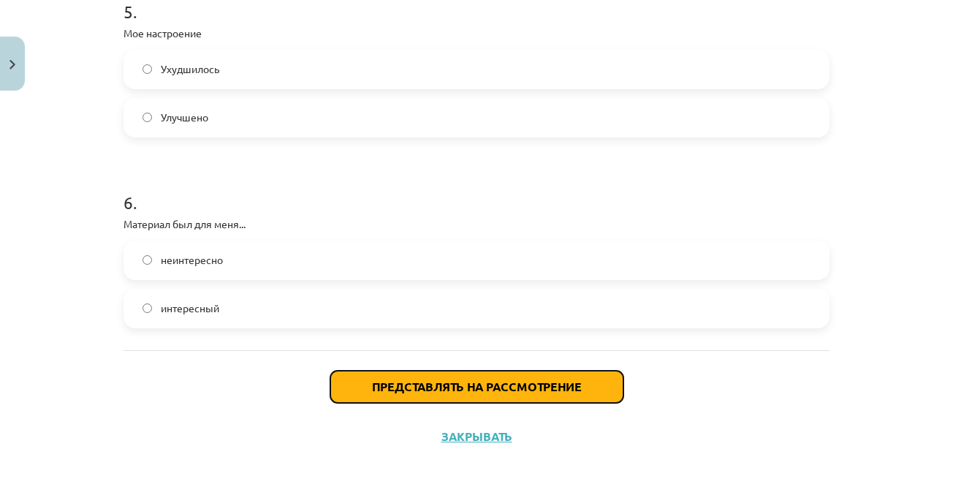
drag, startPoint x: 413, startPoint y: 378, endPoint x: 450, endPoint y: 371, distance: 37.9
click at [413, 379] on button "Представлять на рассмотрение" at bounding box center [476, 387] width 293 height 32
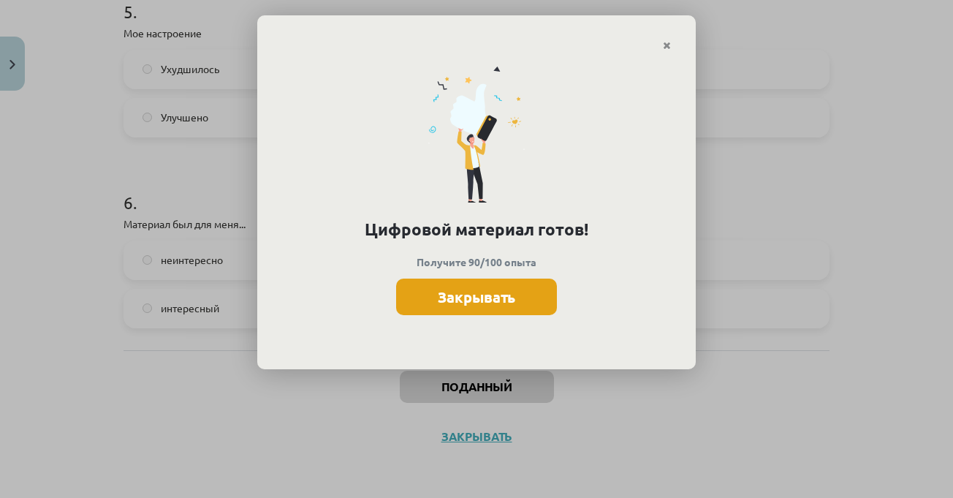
click at [511, 300] on font "Закрывать" at bounding box center [476, 296] width 77 height 19
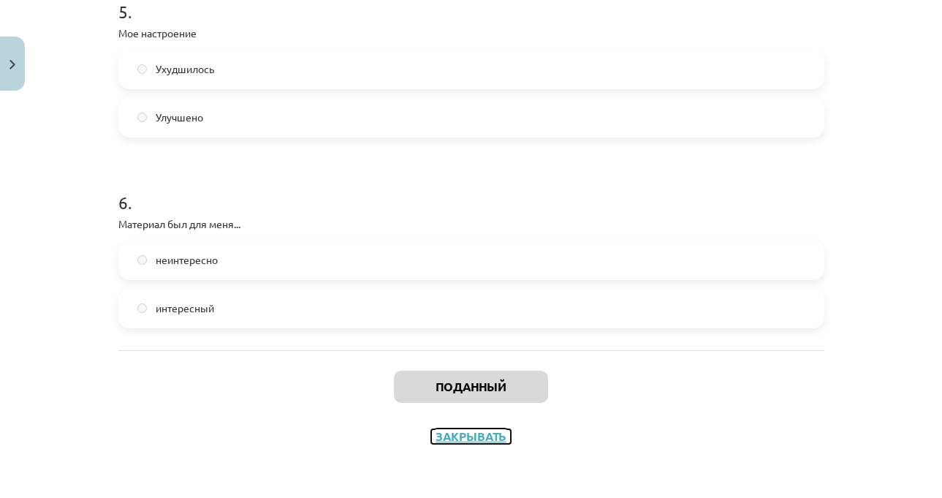
click at [450, 439] on font "Закрывать" at bounding box center [471, 435] width 71 height 15
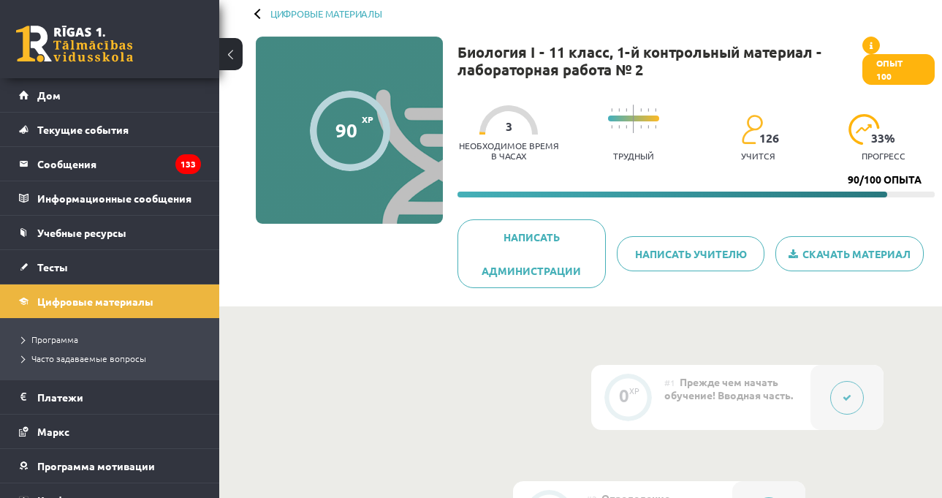
scroll to position [146, 0]
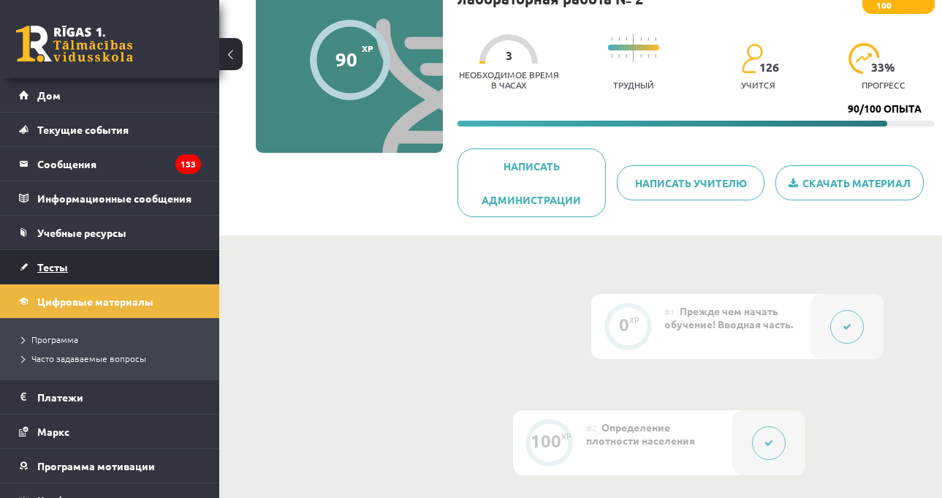
click at [52, 271] on font "Тесты" at bounding box center [52, 266] width 31 height 13
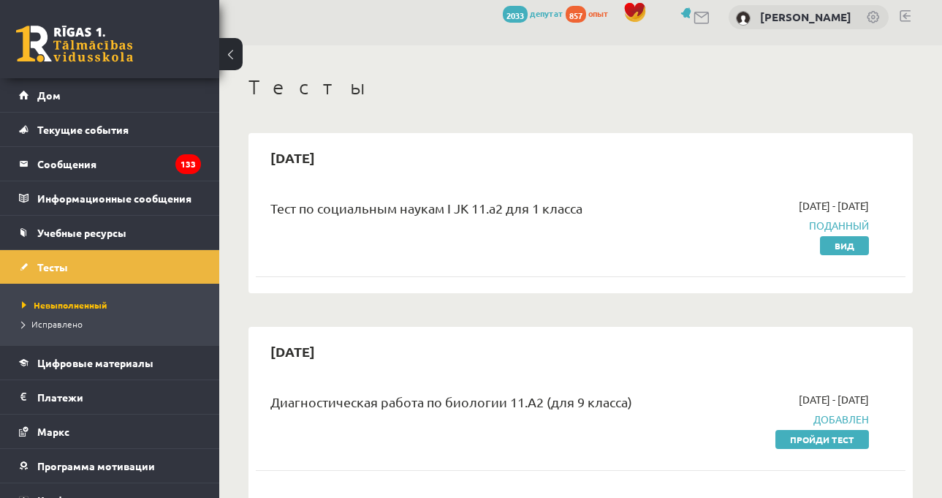
scroll to position [146, 0]
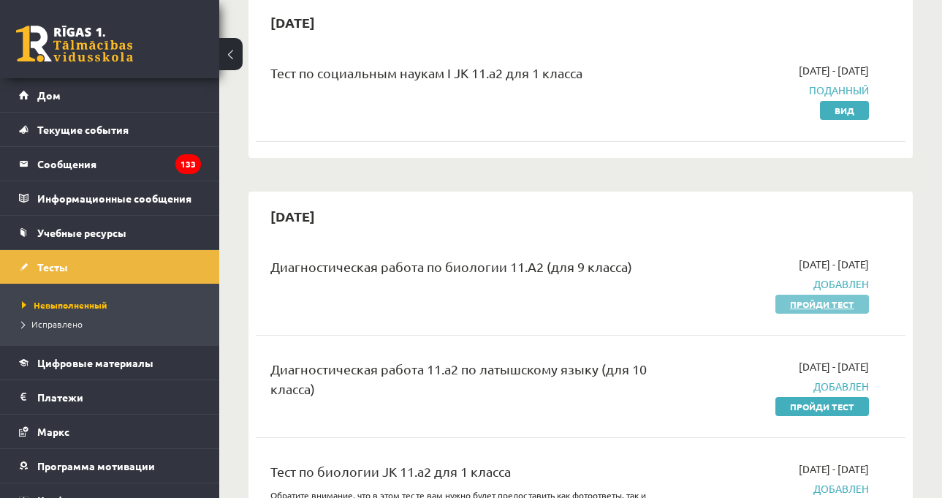
click at [785, 302] on link "Пройди тест" at bounding box center [823, 304] width 94 height 19
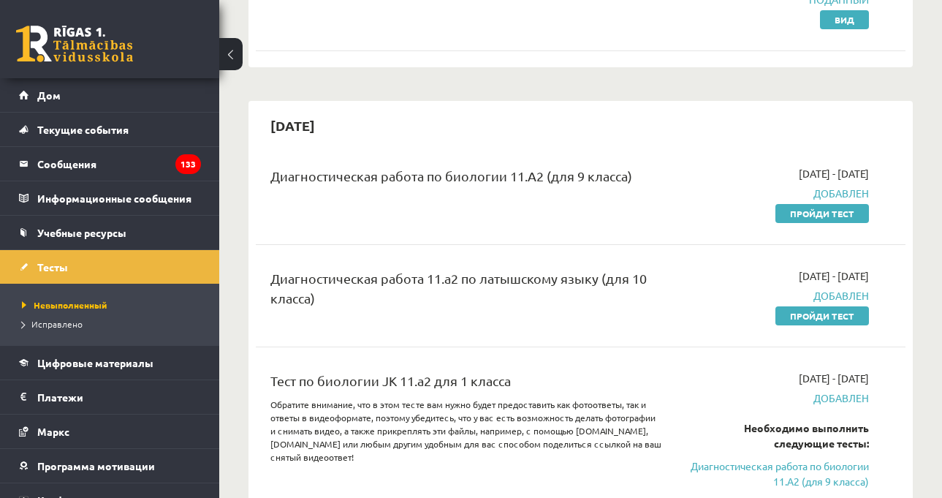
scroll to position [366, 0]
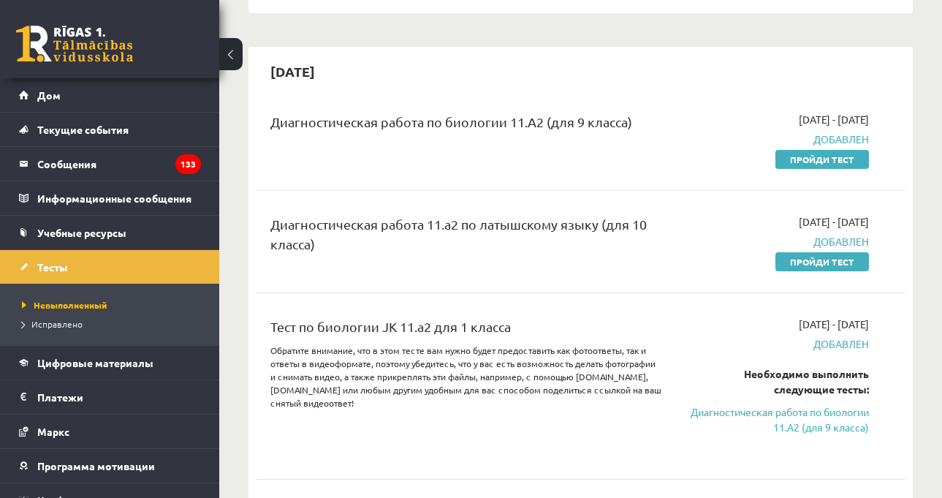
scroll to position [292, 0]
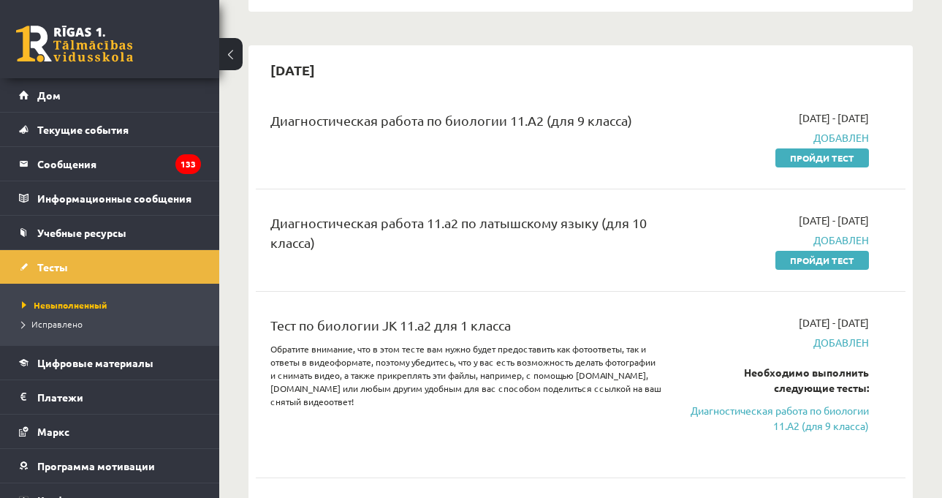
drag, startPoint x: 815, startPoint y: 171, endPoint x: 802, endPoint y: 159, distance: 18.1
click at [814, 171] on div "Диагностическая работа по биологии 11.А2 (для 9 класса) 2025-10-01 - 2025-10-15…" at bounding box center [581, 138] width 650 height 84
click at [802, 159] on font "Пройди тест" at bounding box center [822, 158] width 64 height 12
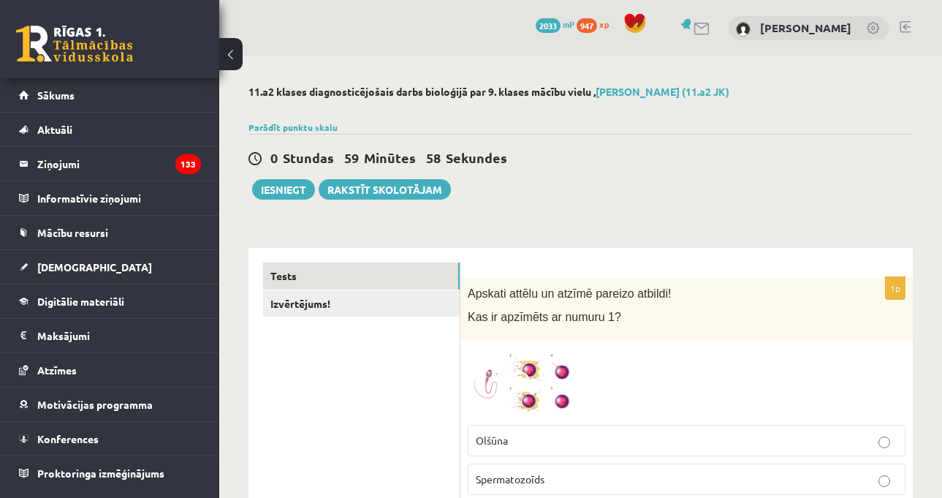
scroll to position [219, 0]
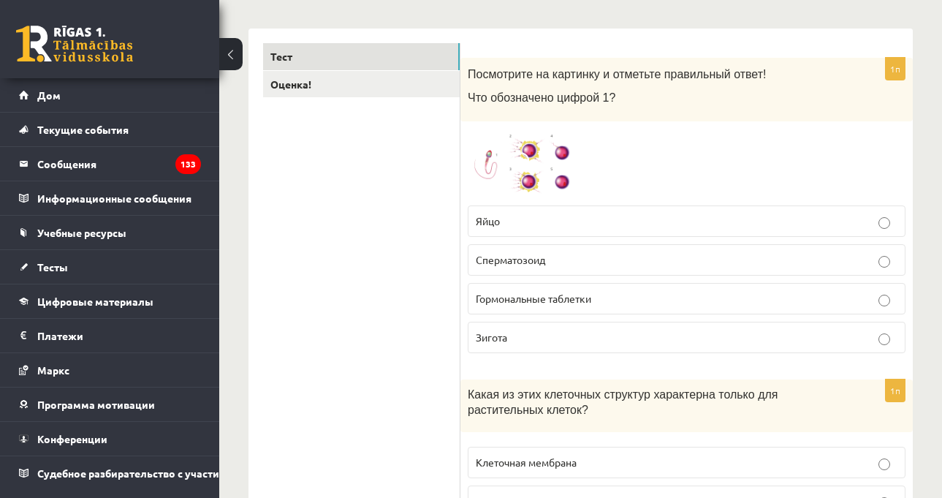
click at [568, 173] on img at bounding box center [523, 163] width 110 height 69
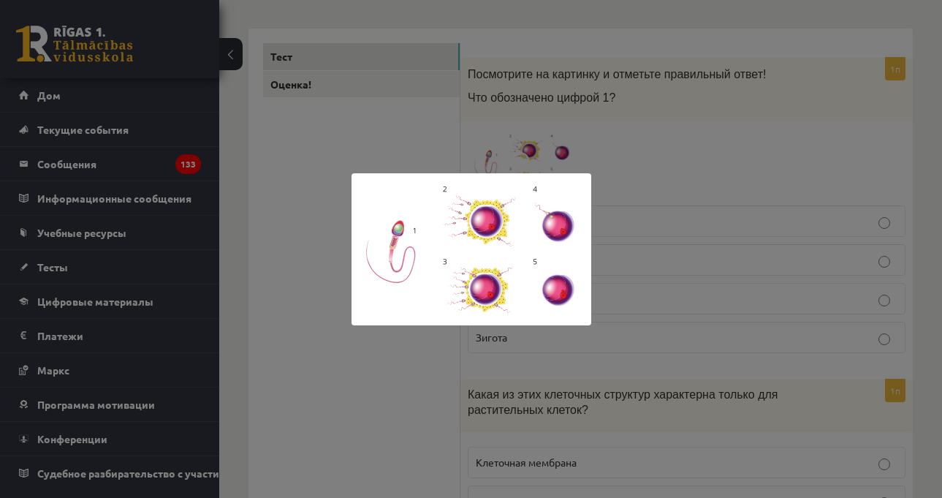
click at [698, 165] on div at bounding box center [471, 249] width 942 height 498
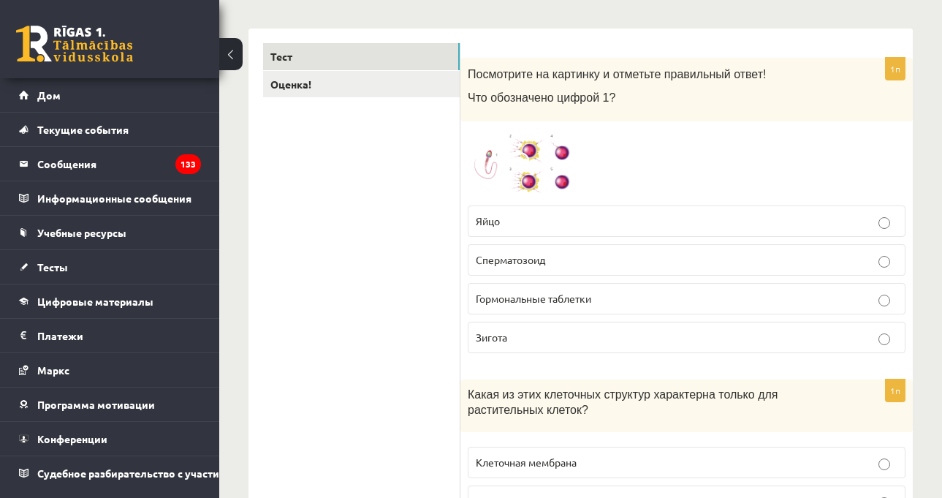
click at [554, 254] on p "Сперматозоид" at bounding box center [687, 259] width 422 height 15
click at [542, 154] on img at bounding box center [523, 163] width 110 height 69
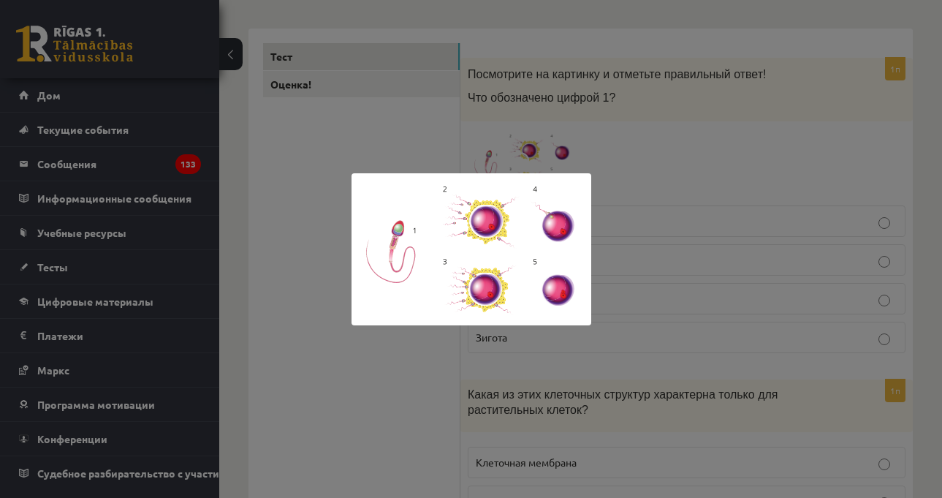
click at [816, 167] on div at bounding box center [471, 249] width 942 height 498
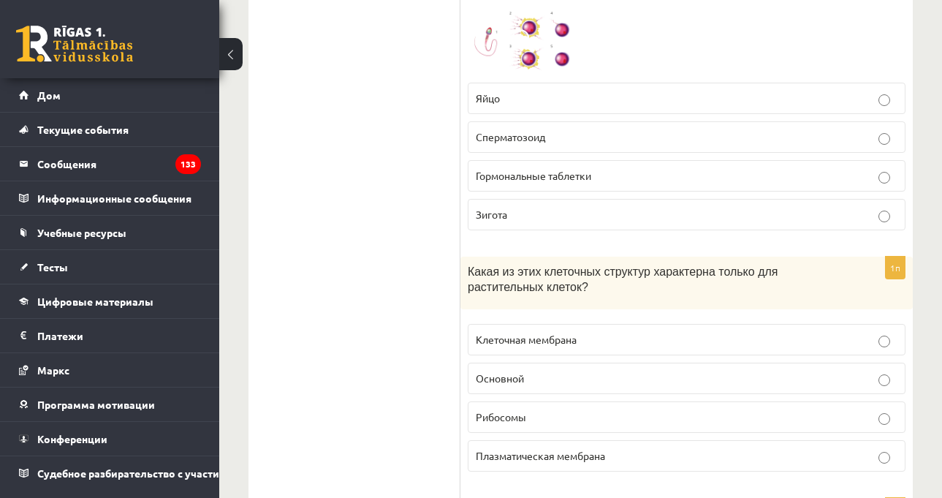
scroll to position [366, 0]
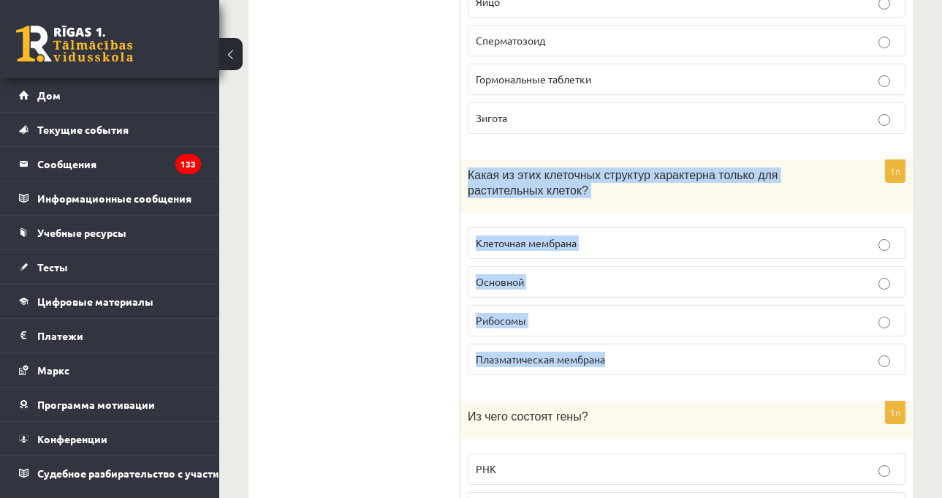
drag, startPoint x: 467, startPoint y: 173, endPoint x: 615, endPoint y: 347, distance: 228.8
click at [615, 347] on div "1п Какая из этих клеточных структур характерна только для растительных клеток? …" at bounding box center [687, 273] width 453 height 227
copy div "Какая из этих клеточных структур характерна только для растительных клеток? Кле…"
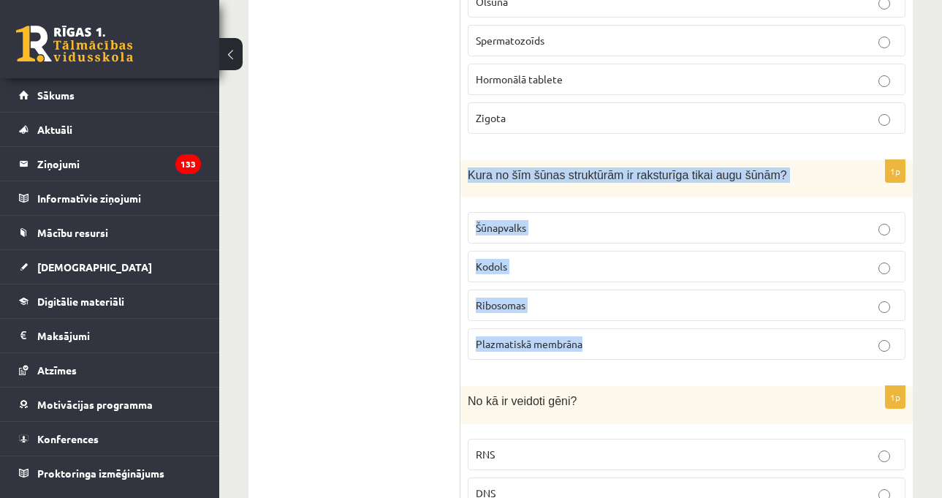
drag, startPoint x: 465, startPoint y: 167, endPoint x: 647, endPoint y: 341, distance: 251.3
click at [647, 341] on div "1p Kura no šīm šūnas struktūrām ir raksturīga tikai augu šūnām? Šūnapvalks [GEO…" at bounding box center [687, 265] width 453 height 211
copy div "Kura no šīm šūnas struktūrām ir raksturīga tikai augu šūnām? Šūnapvalks Kodols …"
click at [560, 243] on label "Šūnapvalks" at bounding box center [687, 227] width 438 height 31
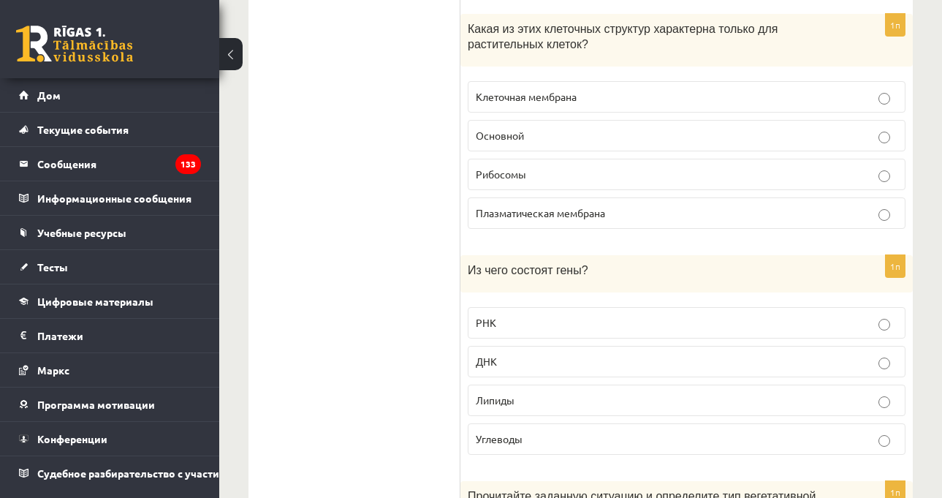
scroll to position [804, 0]
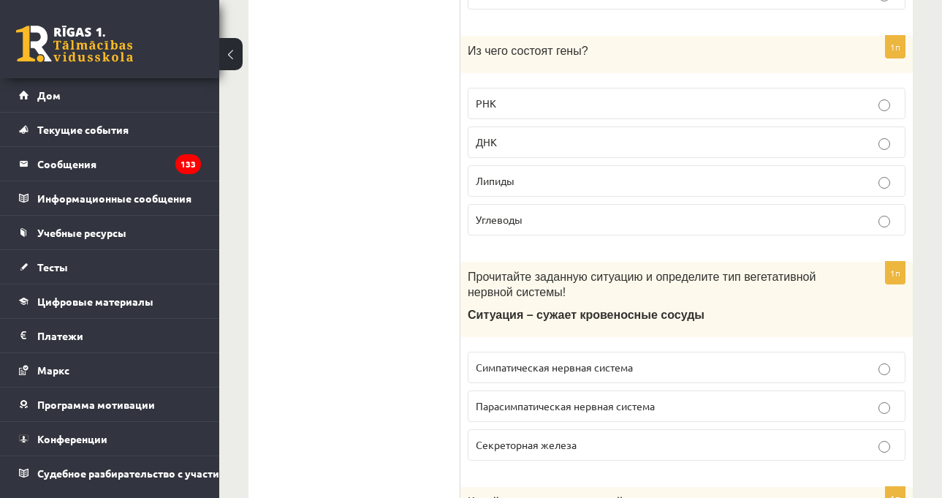
click at [581, 142] on p "ДНК" at bounding box center [687, 142] width 422 height 15
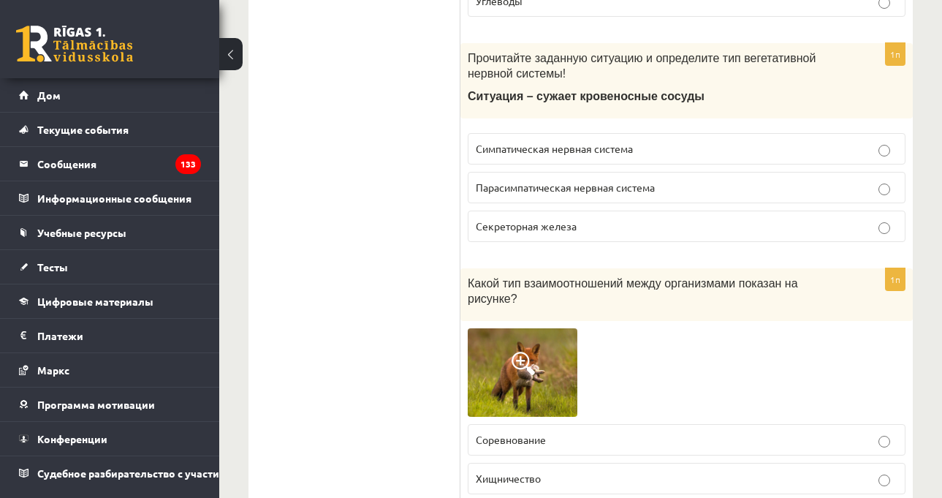
scroll to position [1024, 0]
drag, startPoint x: 706, startPoint y: 102, endPoint x: 714, endPoint y: 94, distance: 10.9
click at [707, 102] on p "Ситуация – сужает кровеносные сосуды" at bounding box center [650, 95] width 365 height 15
click at [544, 376] on img at bounding box center [523, 372] width 110 height 88
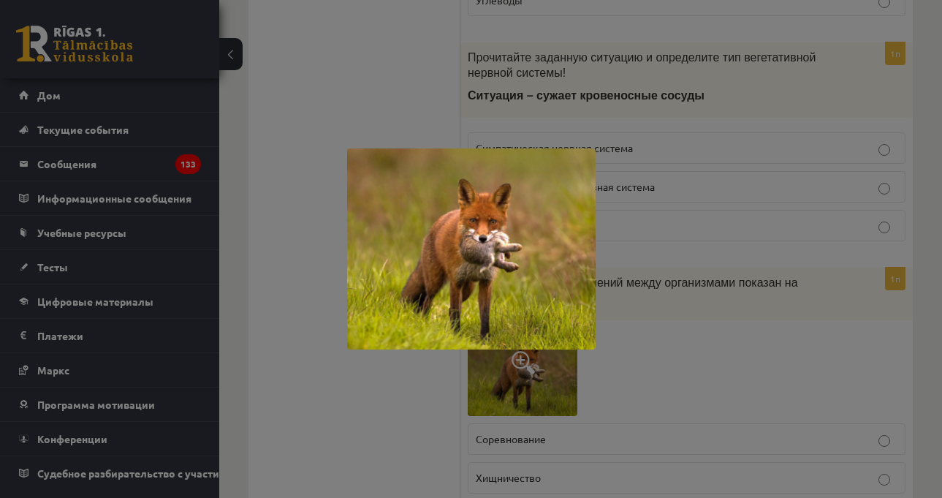
click at [723, 340] on div at bounding box center [471, 249] width 942 height 498
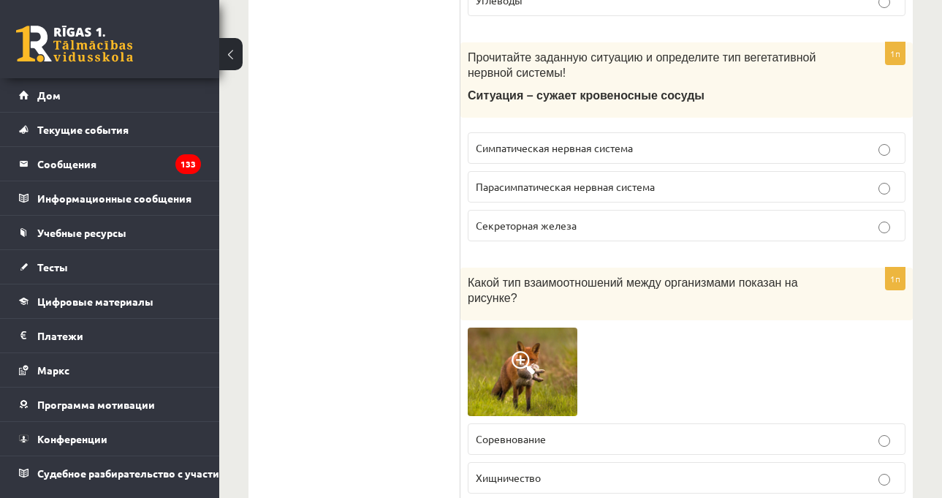
scroll to position [1170, 0]
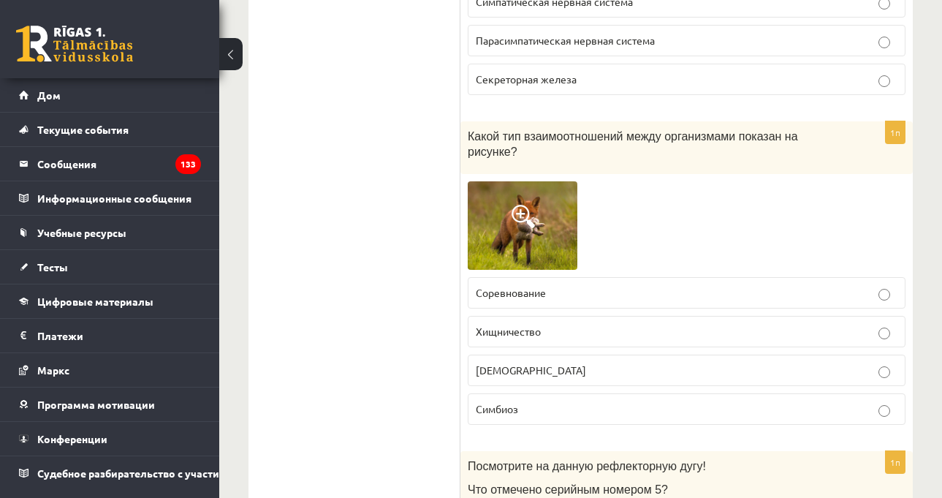
click at [603, 316] on label "Хищничество" at bounding box center [687, 331] width 438 height 31
click at [559, 218] on img at bounding box center [523, 225] width 110 height 88
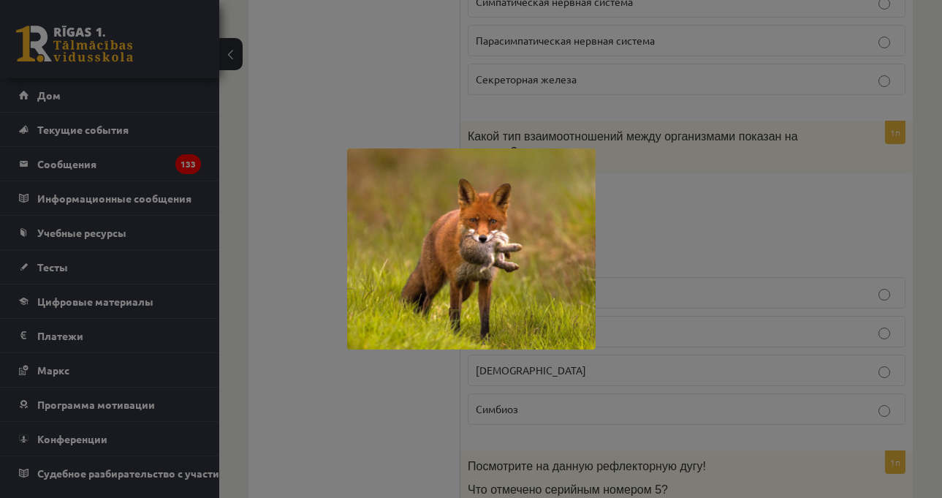
click at [689, 216] on div at bounding box center [471, 249] width 942 height 498
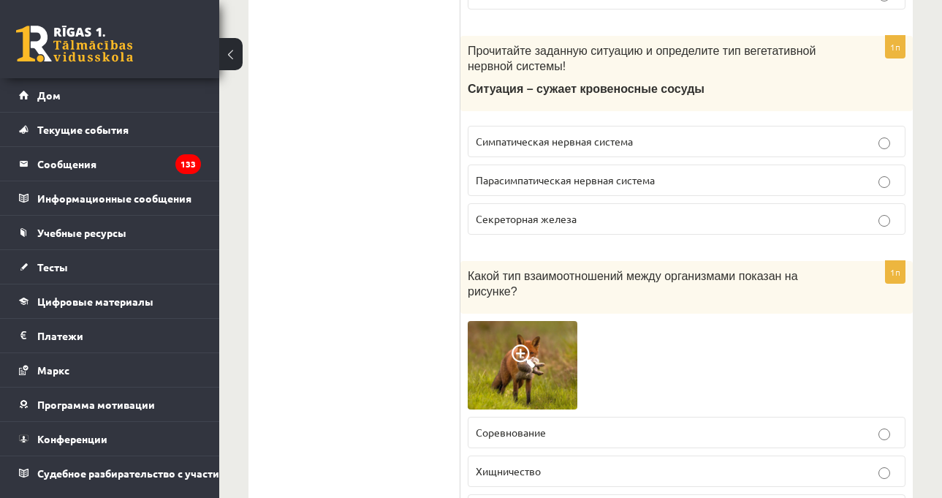
scroll to position [1024, 0]
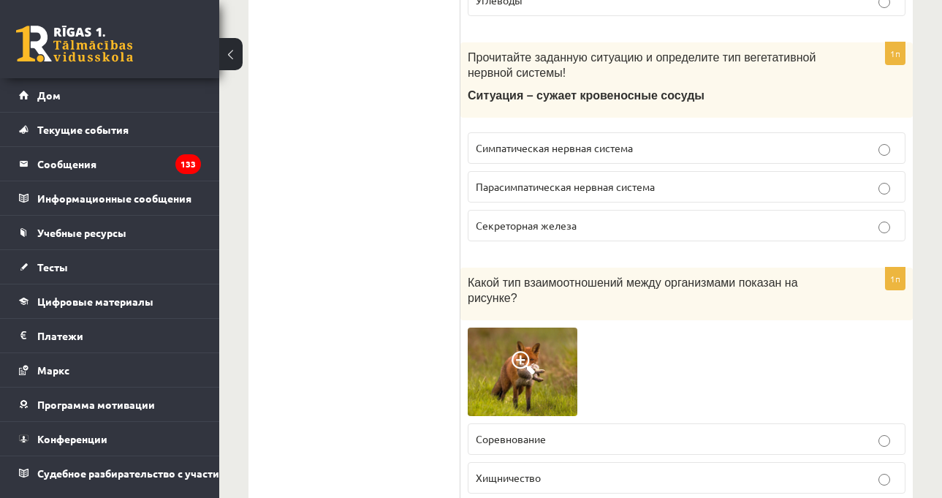
click at [772, 87] on div "Прочитайте заданную ситуацию и определите тип вегетативной нервной системы! Сит…" at bounding box center [687, 79] width 453 height 75
click at [534, 224] on font "Секреторная железа" at bounding box center [526, 225] width 101 height 13
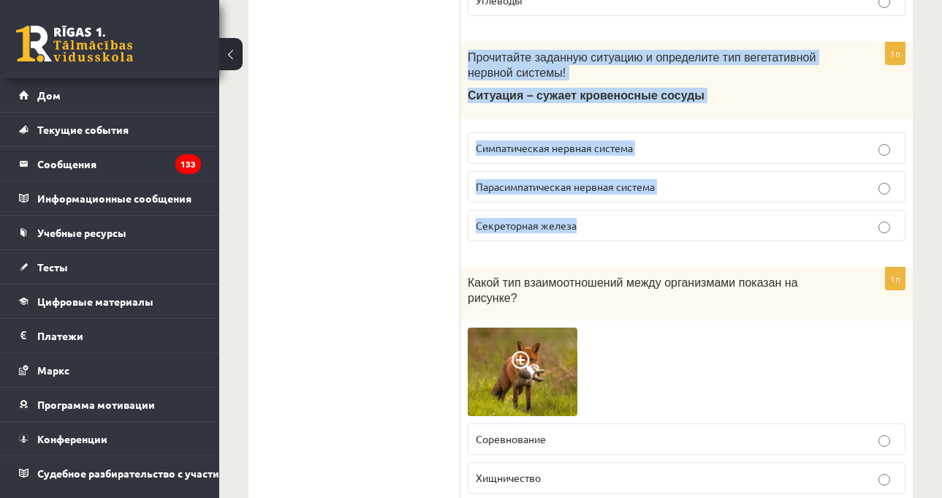
drag, startPoint x: 464, startPoint y: 54, endPoint x: 635, endPoint y: 217, distance: 235.8
click at [635, 217] on div "1п Прочитайте заданную ситуацию и определите тип вегетативной нервной системы! …" at bounding box center [687, 147] width 453 height 211
copy div "Прочитайте заданную ситуацию и определите тип вегетативной нервной системы! Сит…"
click at [518, 146] on font "Симпатическая нервная система" at bounding box center [554, 147] width 157 height 13
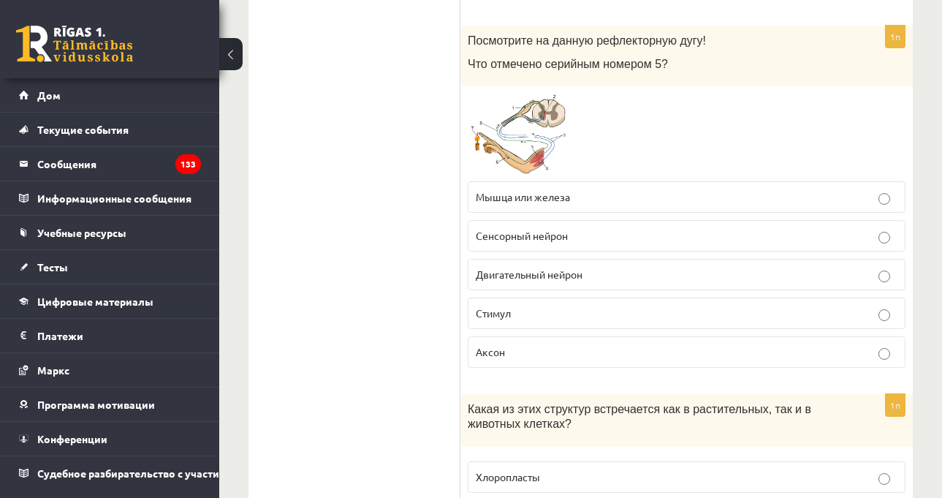
scroll to position [1608, 0]
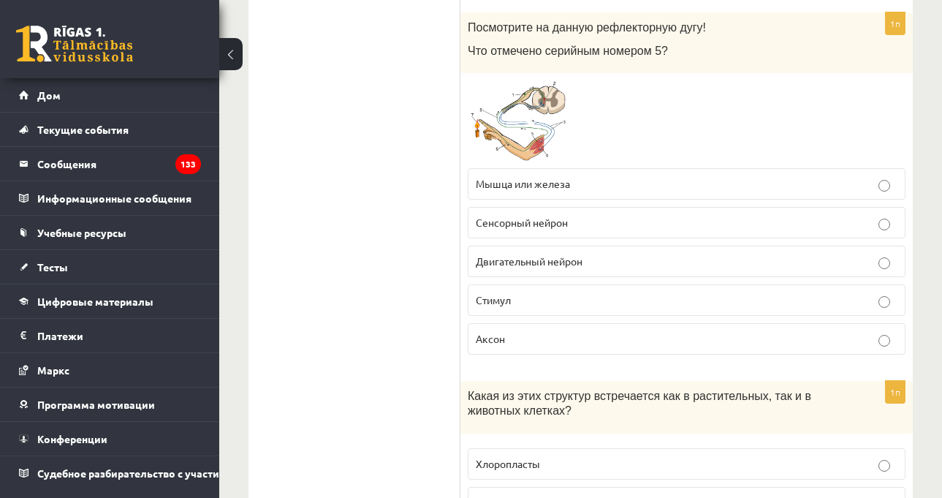
click at [536, 105] on img at bounding box center [523, 120] width 110 height 80
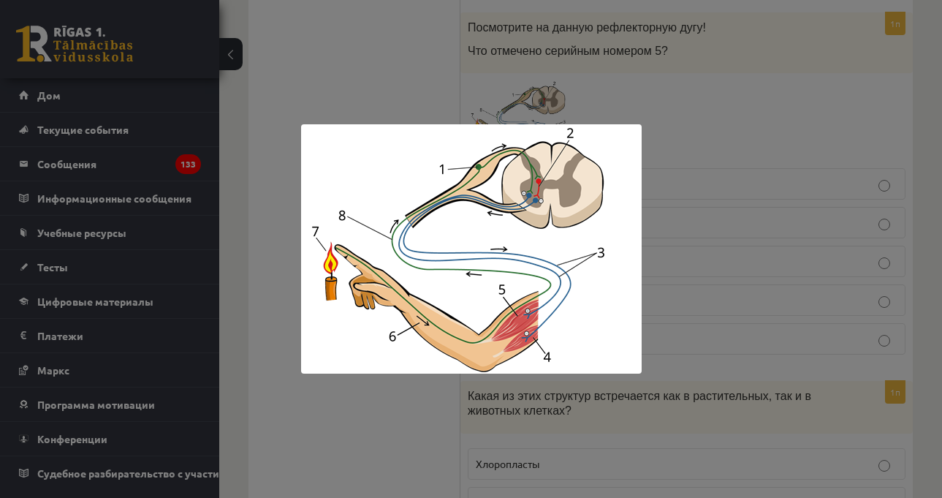
click at [772, 173] on div at bounding box center [471, 249] width 942 height 498
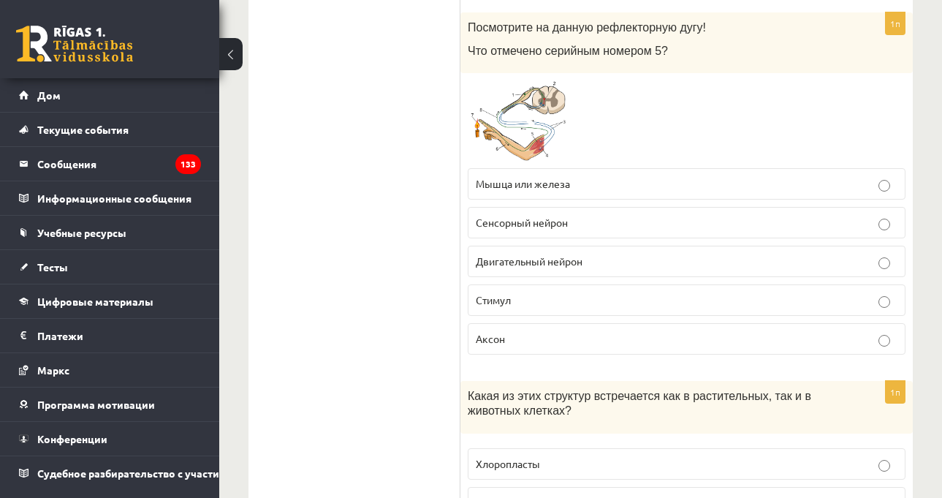
click at [595, 215] on p "Сенсорный нейрон" at bounding box center [687, 222] width 422 height 15
click at [487, 97] on img at bounding box center [523, 120] width 110 height 80
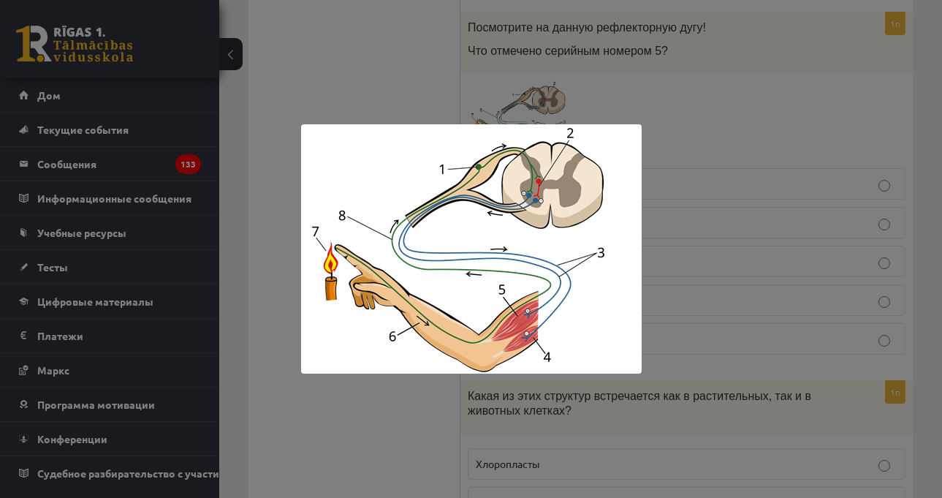
click at [816, 129] on div at bounding box center [471, 249] width 942 height 498
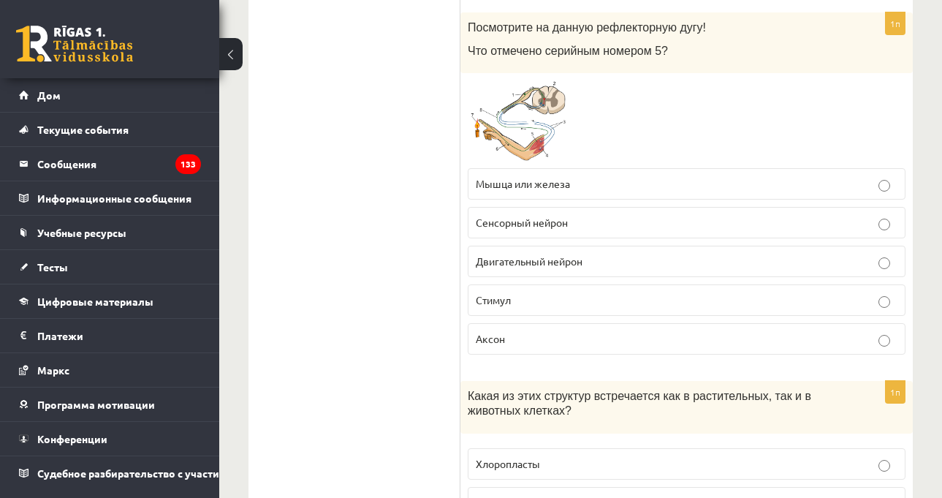
click at [714, 176] on p "Мышца или железа" at bounding box center [687, 183] width 422 height 15
click at [542, 115] on img at bounding box center [523, 120] width 110 height 80
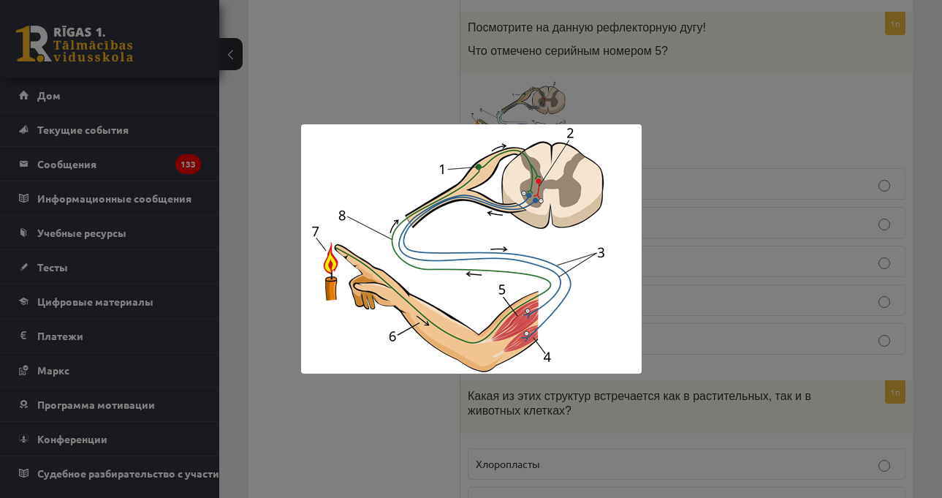
click at [711, 135] on div at bounding box center [471, 249] width 942 height 498
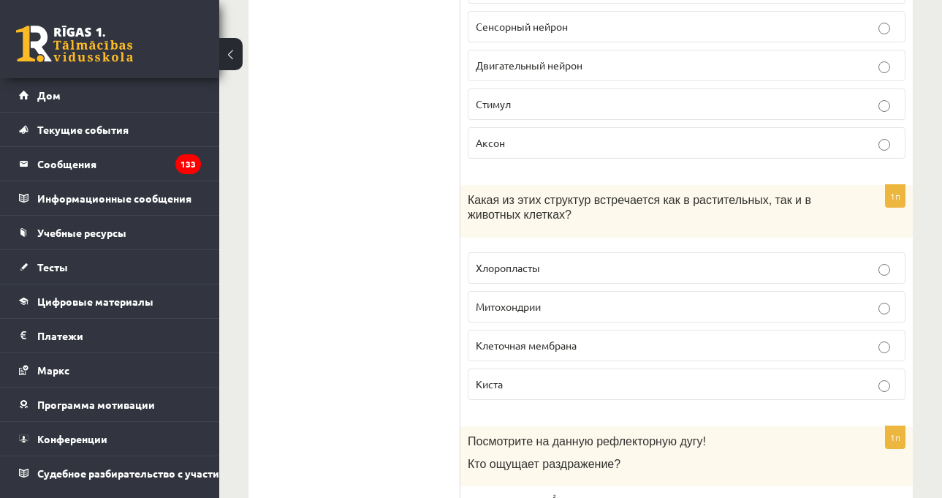
scroll to position [1828, 0]
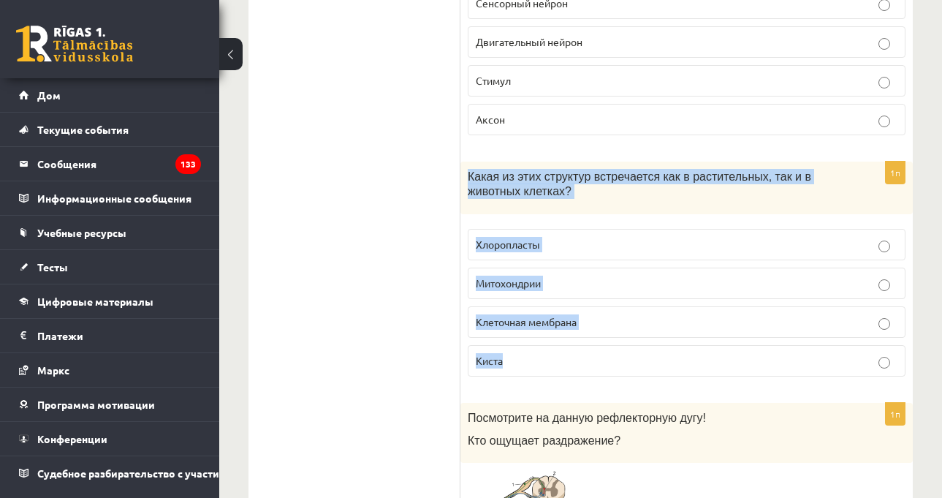
drag, startPoint x: 465, startPoint y: 160, endPoint x: 553, endPoint y: 348, distance: 207.7
click at [553, 348] on div "1п Какая из этих структур встречается как в растительных, так и в животных клет…" at bounding box center [687, 275] width 453 height 227
drag, startPoint x: 542, startPoint y: 300, endPoint x: 536, endPoint y: 304, distance: 7.9
copy div "Какая из этих структур встречается как в растительных, так и в животных клетках…"
click at [567, 317] on label "Клеточная мембрана" at bounding box center [687, 321] width 438 height 31
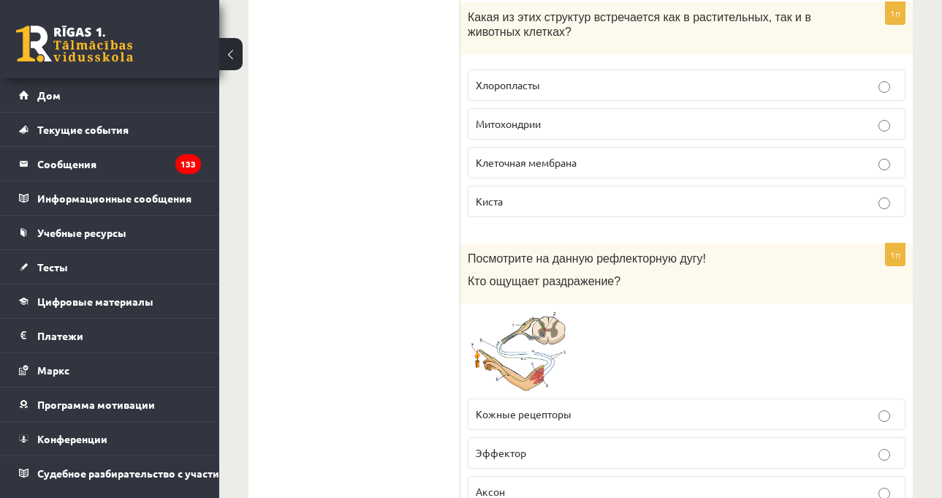
scroll to position [2120, 0]
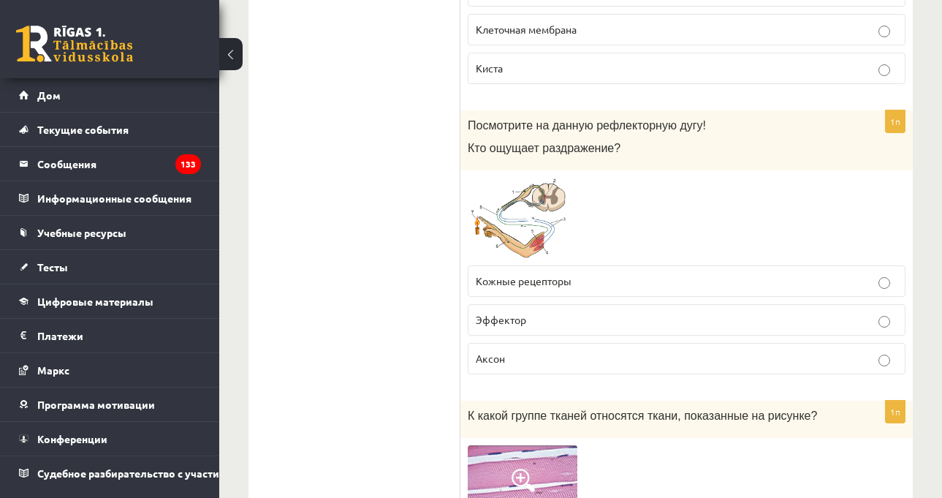
click at [542, 181] on img at bounding box center [523, 218] width 110 height 80
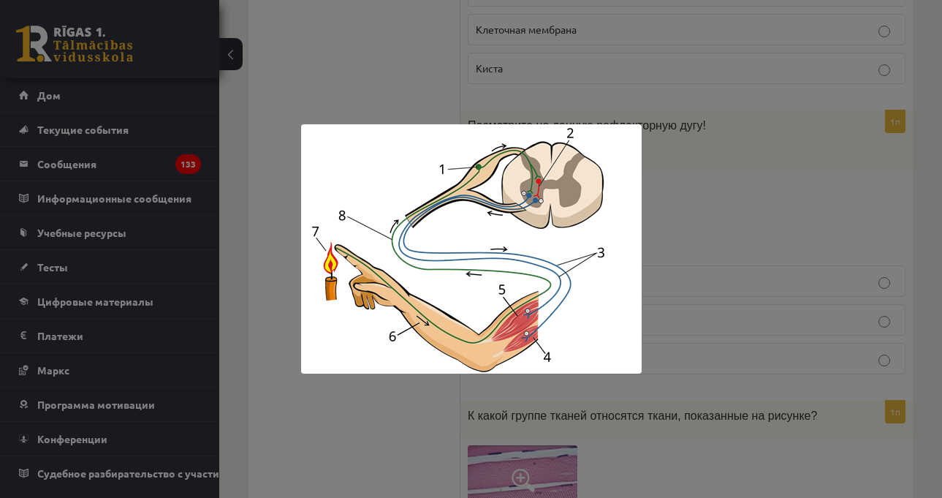
click at [757, 162] on div at bounding box center [471, 249] width 942 height 498
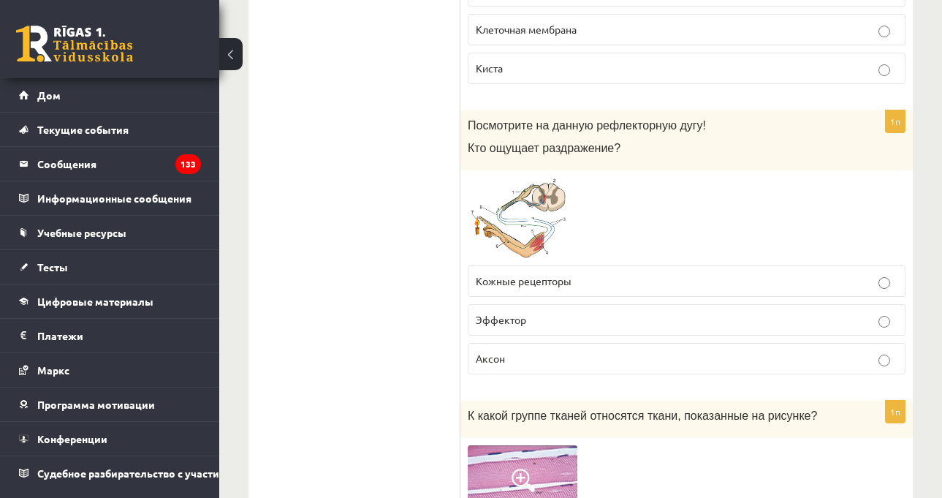
click at [501, 194] on img at bounding box center [523, 218] width 110 height 80
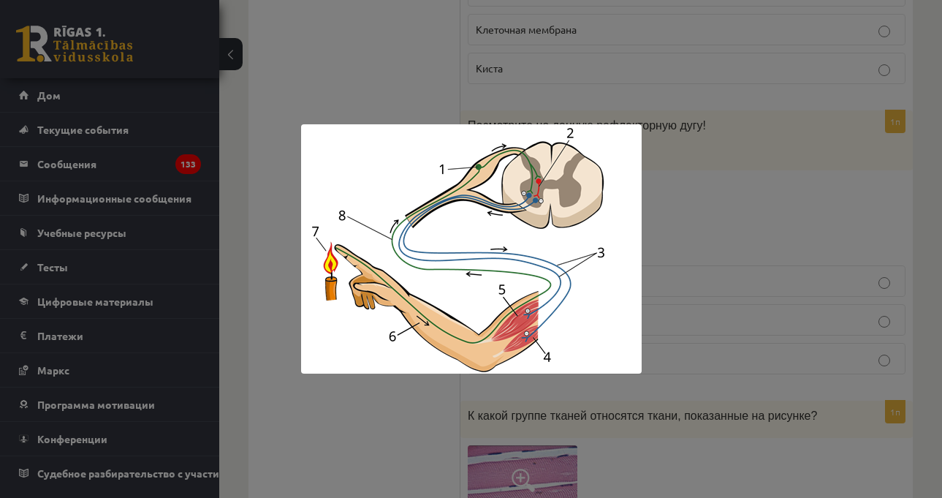
click at [679, 213] on div at bounding box center [471, 249] width 942 height 498
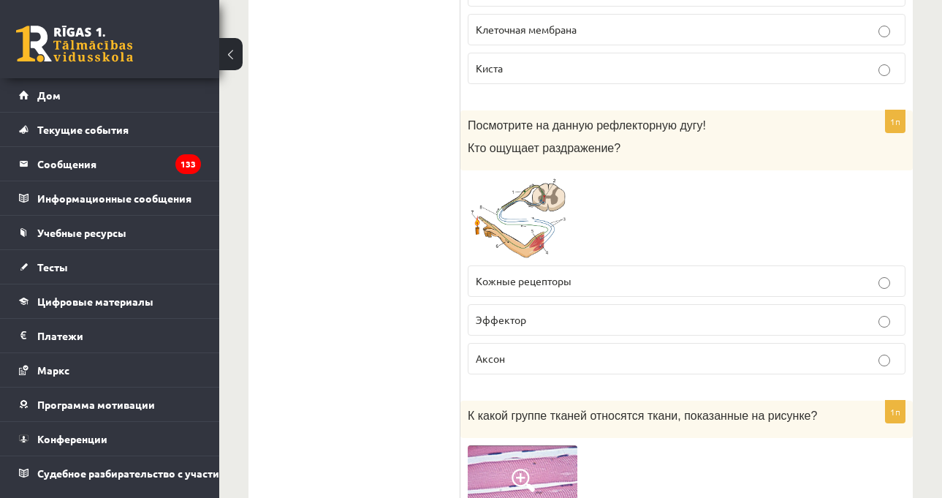
click at [545, 198] on img at bounding box center [523, 218] width 110 height 80
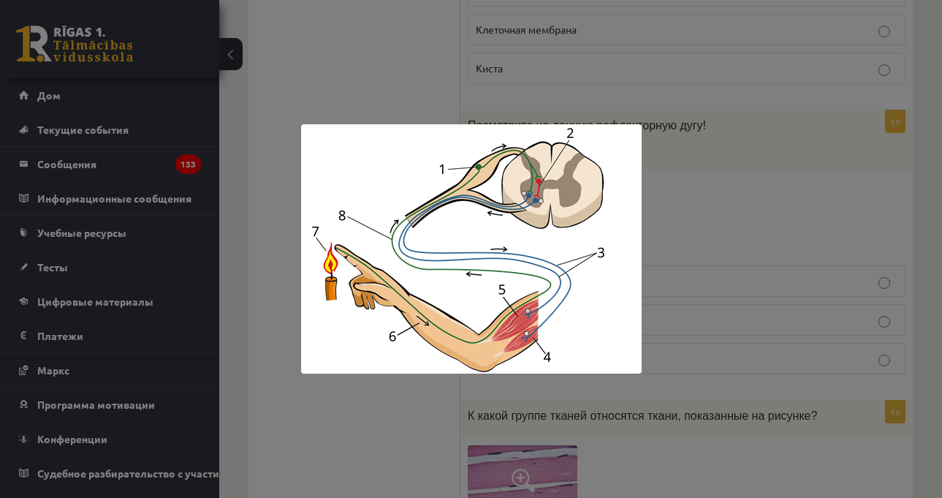
click at [716, 208] on div at bounding box center [471, 249] width 942 height 498
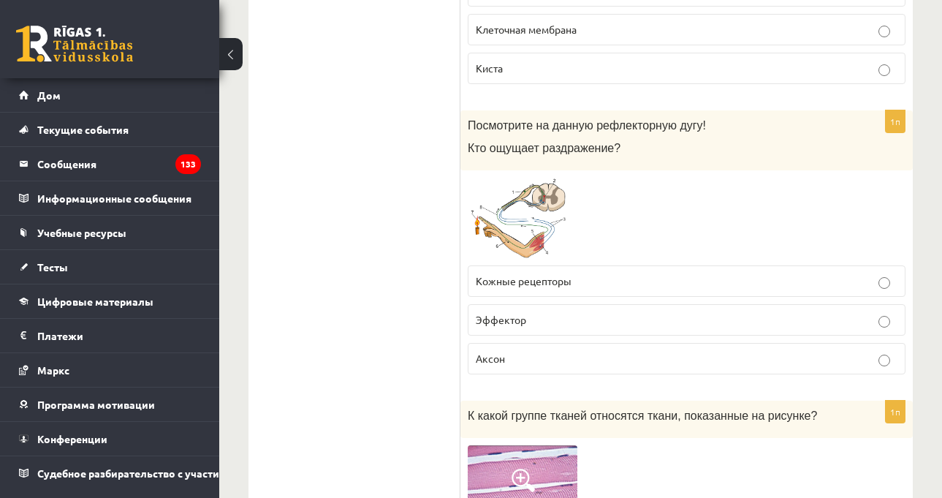
click at [646, 273] on p "Кожные рецепторы" at bounding box center [687, 280] width 422 height 15
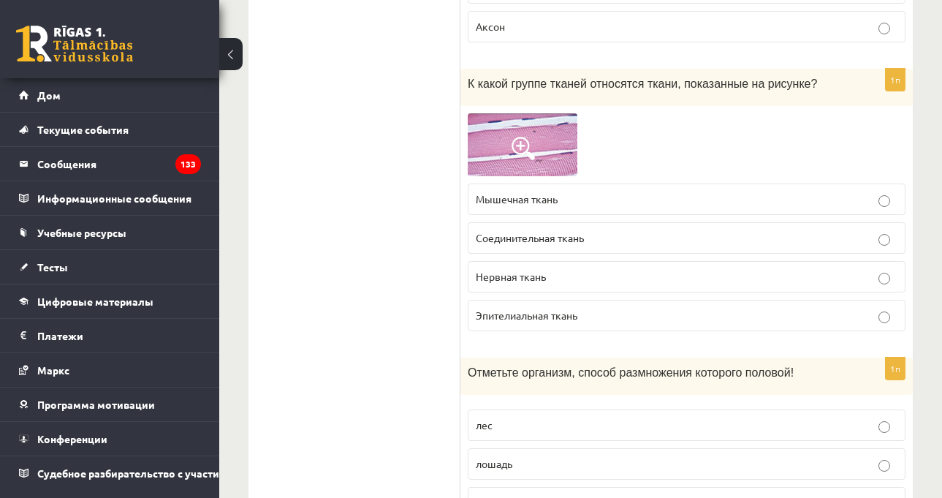
scroll to position [2486, 0]
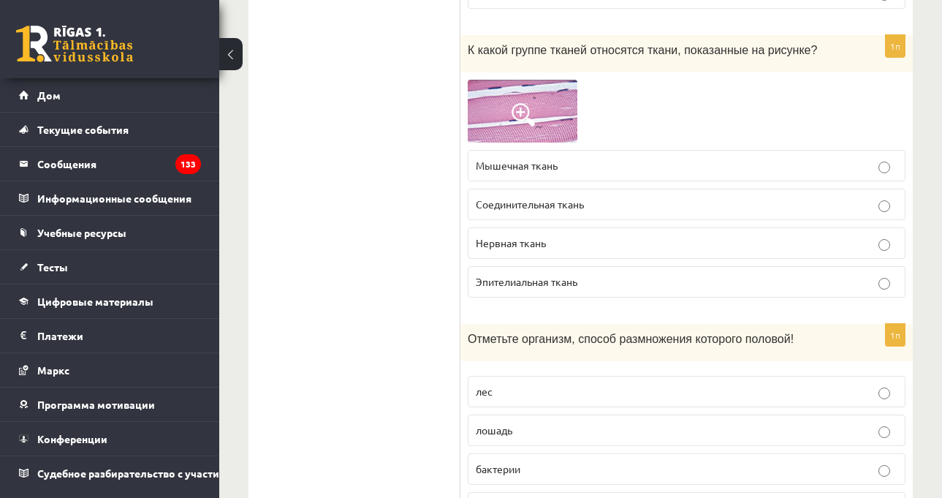
click at [553, 80] on img at bounding box center [523, 111] width 110 height 63
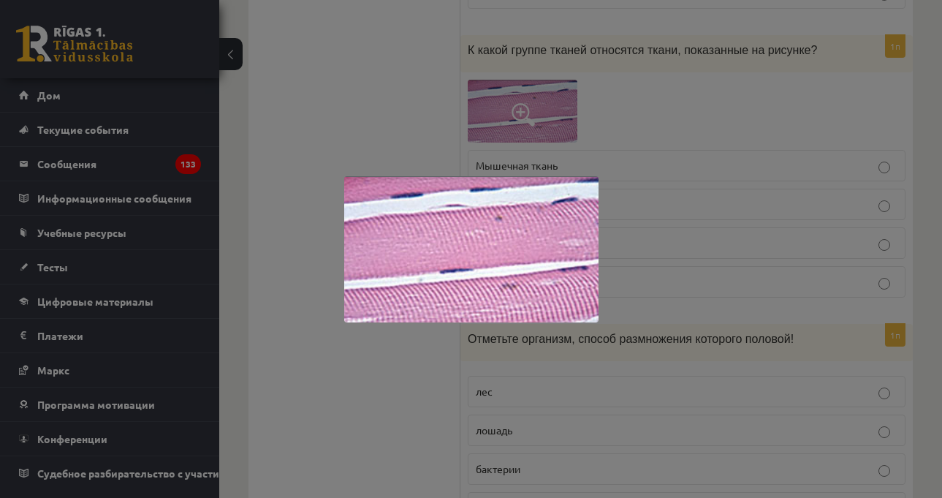
click at [757, 117] on div at bounding box center [471, 249] width 942 height 498
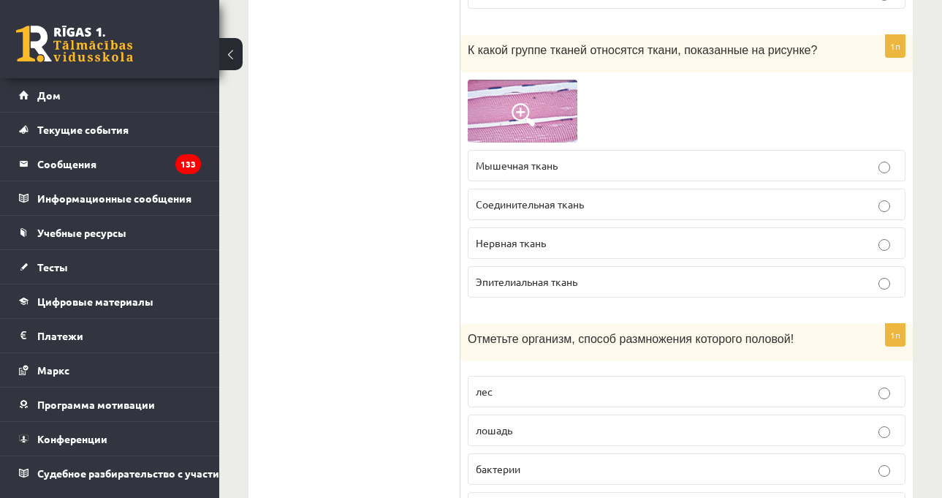
click at [561, 83] on img at bounding box center [523, 111] width 110 height 63
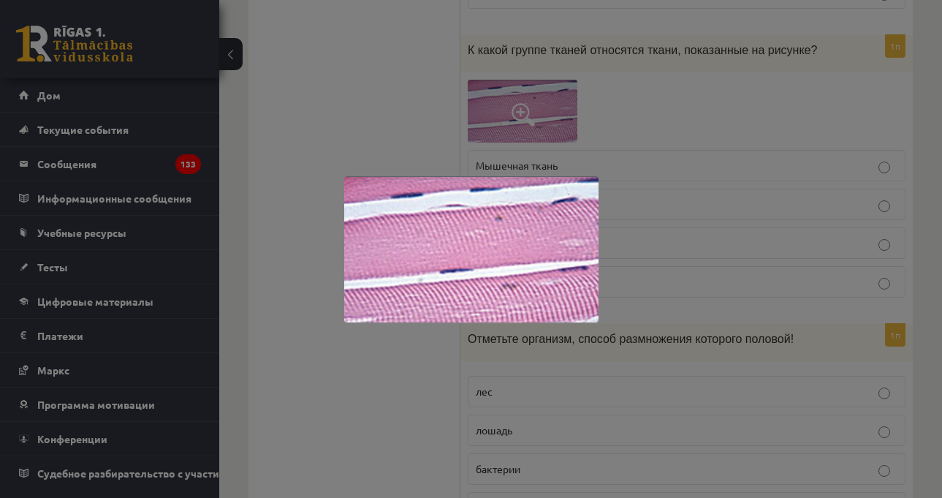
click at [659, 104] on div at bounding box center [471, 249] width 942 height 498
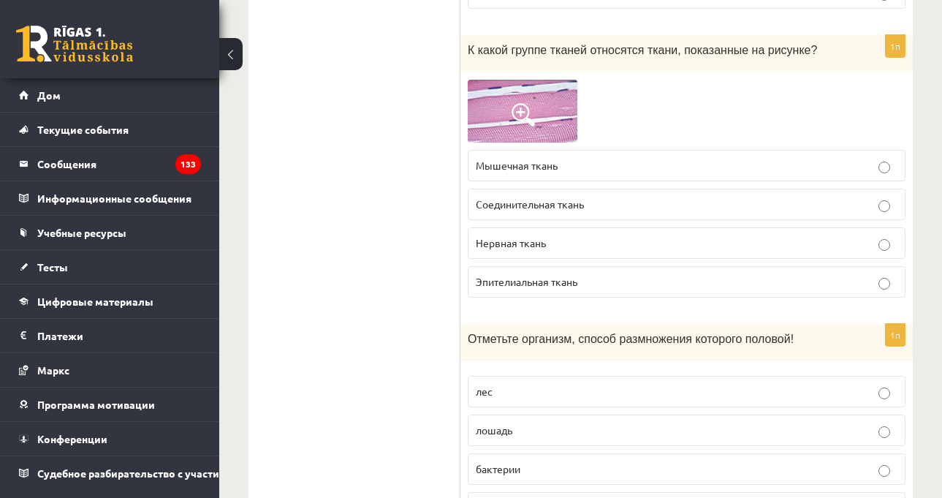
click at [553, 235] on p "Нервная ткань" at bounding box center [687, 242] width 422 height 15
click at [574, 95] on img at bounding box center [523, 111] width 110 height 63
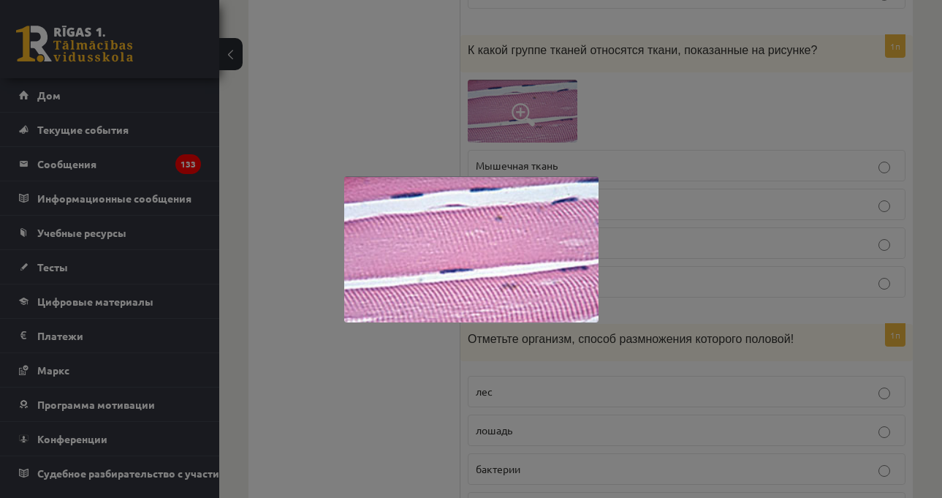
click at [680, 122] on div at bounding box center [471, 249] width 942 height 498
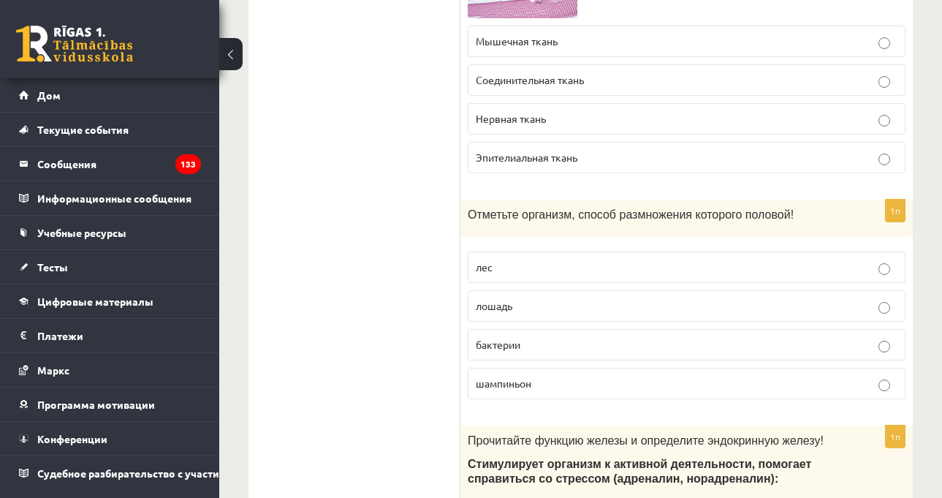
scroll to position [2705, 0]
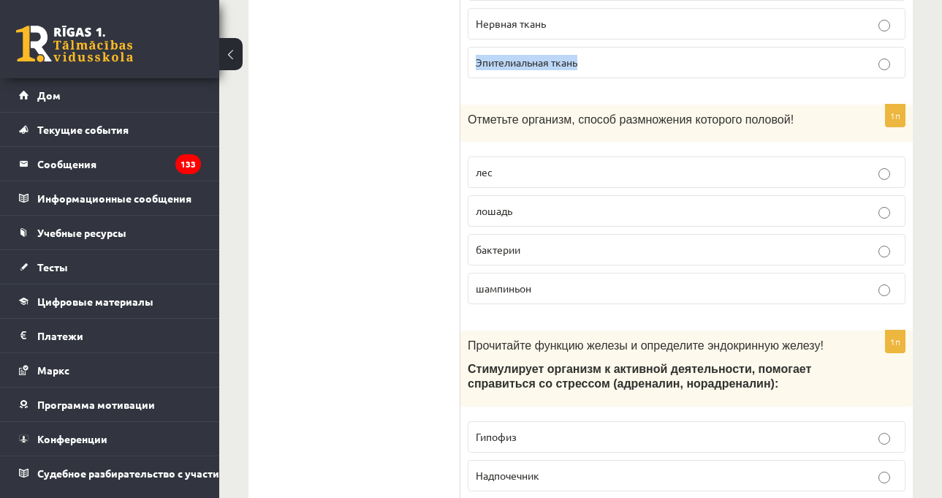
drag, startPoint x: 472, startPoint y: 50, endPoint x: 592, endPoint y: 75, distance: 122.3
copy font "Эпителиальная ткань"
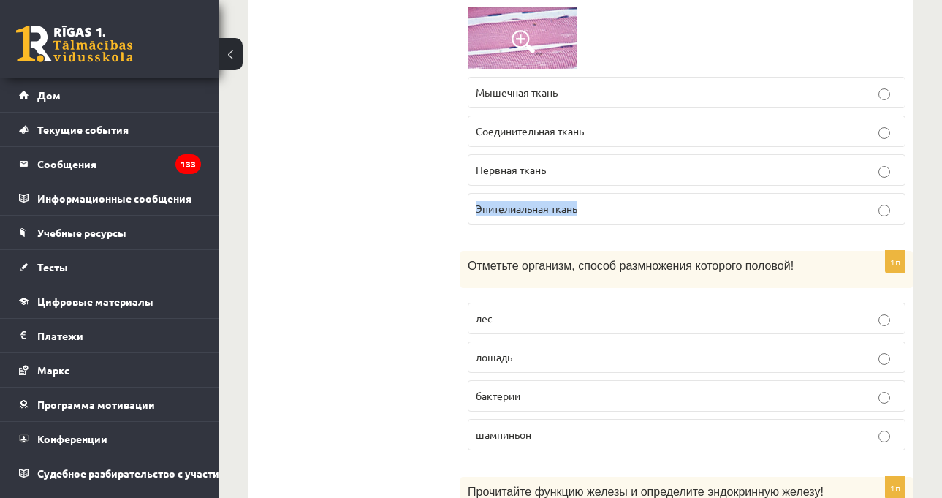
scroll to position [2486, 0]
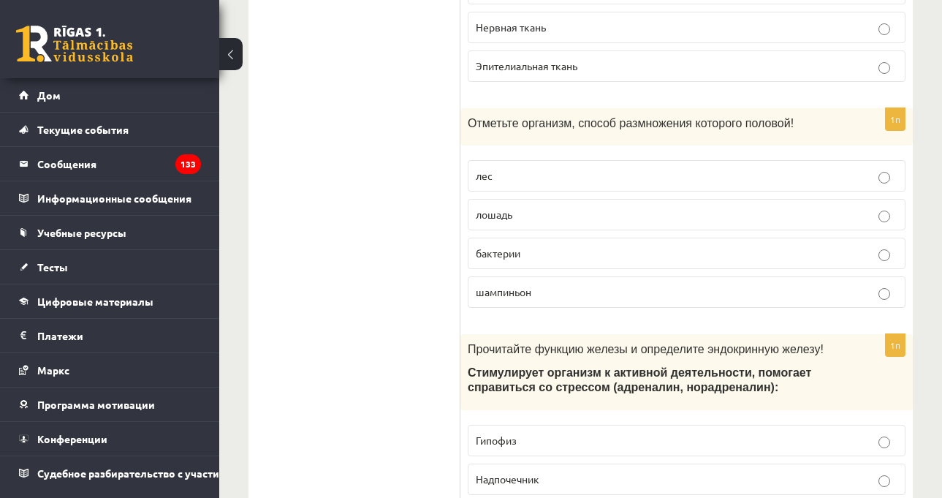
scroll to position [2705, 0]
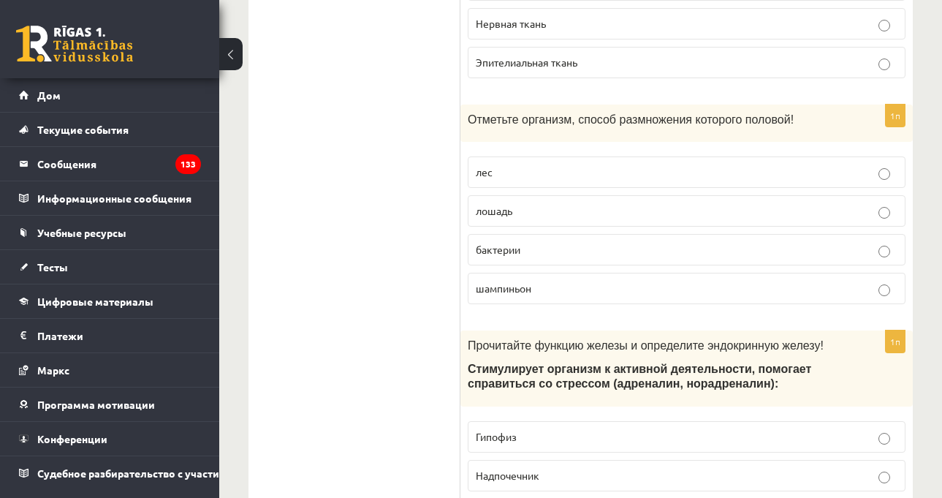
click at [558, 203] on p "лошадь" at bounding box center [687, 210] width 422 height 15
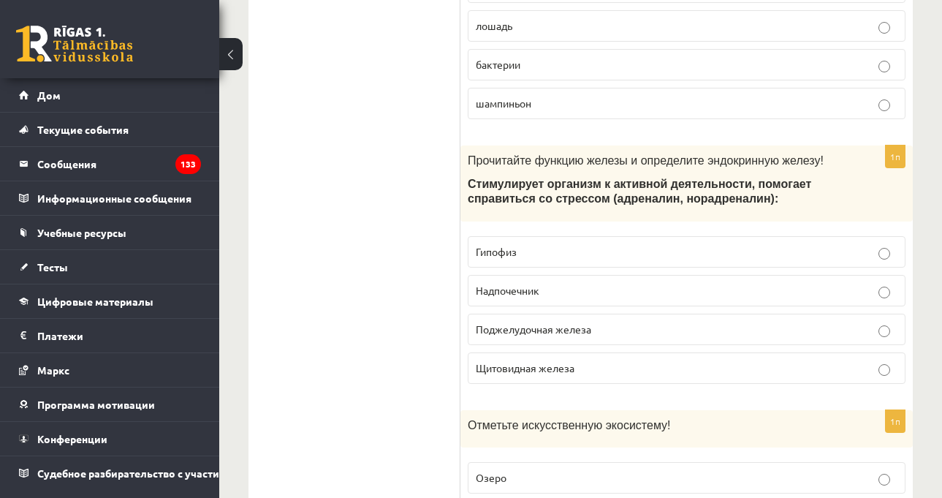
scroll to position [2924, 0]
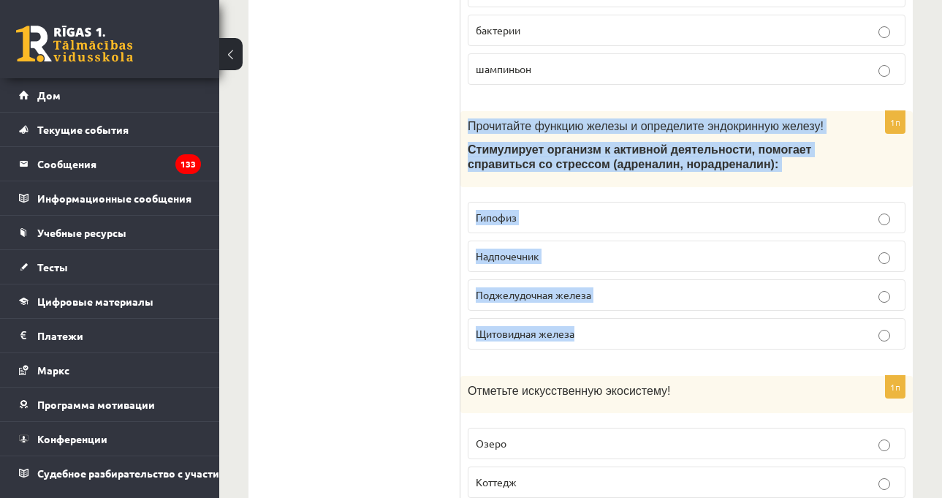
drag, startPoint x: 479, startPoint y: 142, endPoint x: 646, endPoint y: 303, distance: 232.2
click at [646, 314] on div "1п Прочитайте функцию железы и определите эндокринную железу! Стимулирует орган…" at bounding box center [687, 235] width 453 height 249
copy div "Прочитайте функцию железы и определите эндокринную железу! Стимулирует организм…"
click at [537, 249] on font "Надпочечник" at bounding box center [508, 255] width 64 height 13
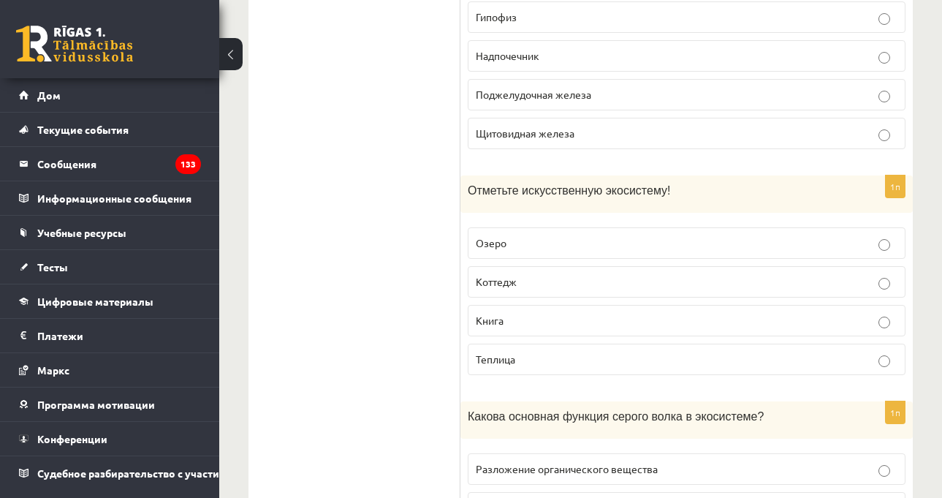
scroll to position [3144, 0]
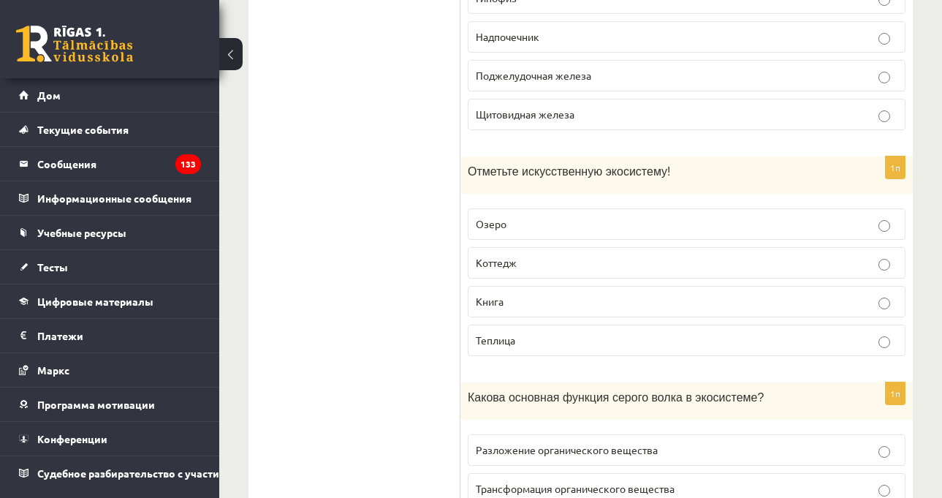
click at [487, 333] on p "Теплица" at bounding box center [687, 340] width 422 height 15
click at [922, 265] on div "Диагностическая работа по биологии для класса 11.а2 по материалам 9-го класса, …" at bounding box center [580, 342] width 723 height 6860
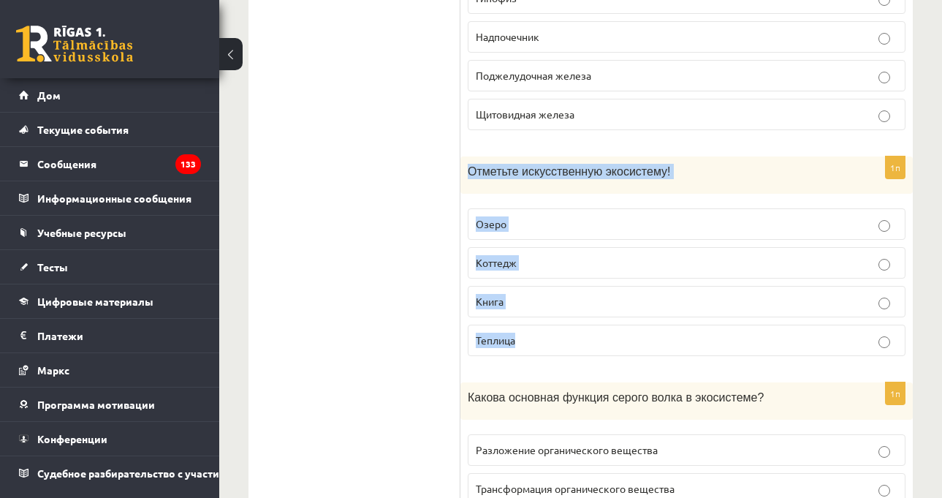
drag, startPoint x: 467, startPoint y: 154, endPoint x: 542, endPoint y: 327, distance: 188.3
click at [542, 327] on div "1п Отметьте искусственную экосистему! Озеро [GEOGRAPHIC_DATA] Книга Теплица" at bounding box center [687, 261] width 453 height 211
click at [936, 246] on div "Диагностическая работа по биологии для класса 11.а2 по материалам 9-го класса, …" at bounding box center [580, 342] width 723 height 6860
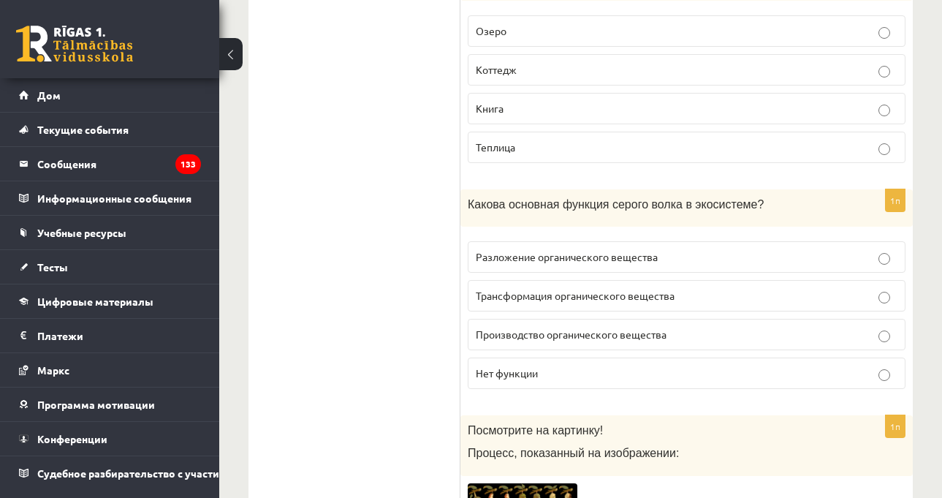
scroll to position [3363, 0]
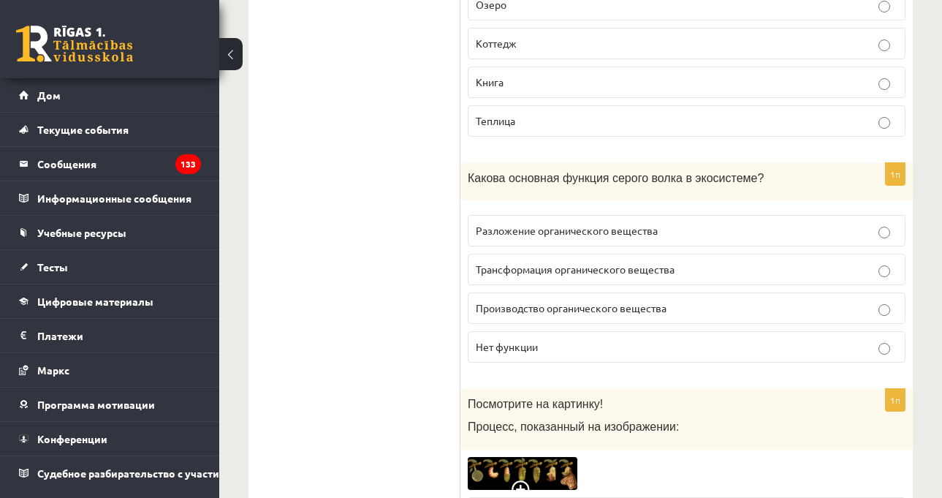
click at [928, 227] on div "Диагностическая работа по биологии для класса 11.а2 по материалам 9-го класса, …" at bounding box center [580, 123] width 723 height 6860
click at [543, 331] on label "Нет функции" at bounding box center [687, 346] width 438 height 31
click at [923, 320] on div "Диагностическая работа по биологии для класса 11.а2 по материалам 9-го класса, …" at bounding box center [580, 123] width 723 height 6860
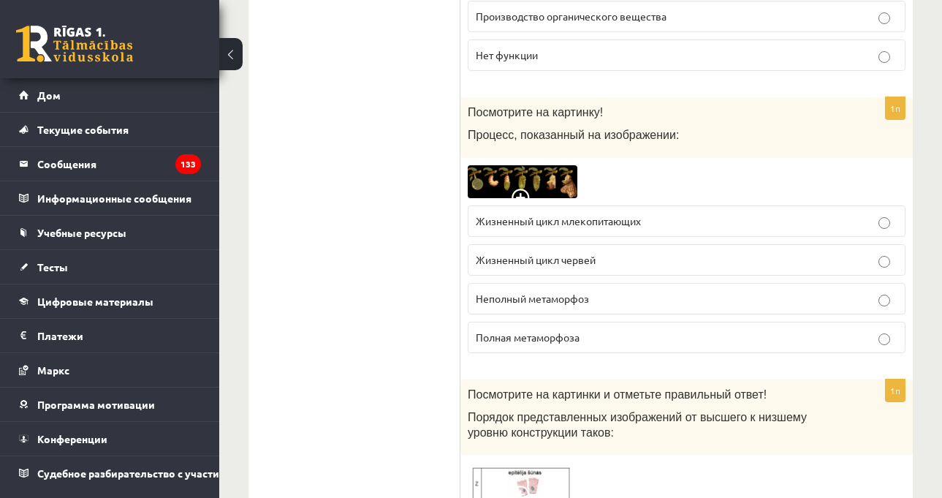
scroll to position [3656, 0]
click at [548, 165] on img at bounding box center [523, 181] width 110 height 33
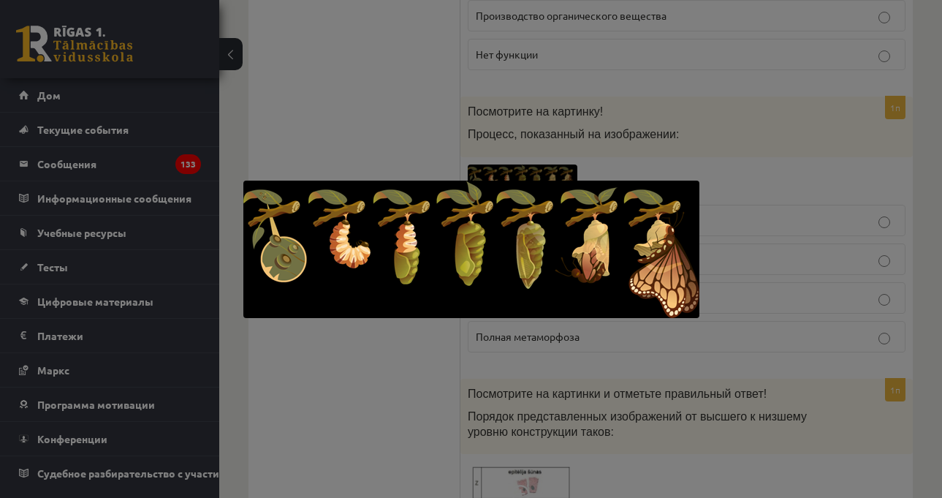
click at [796, 165] on div at bounding box center [471, 249] width 942 height 498
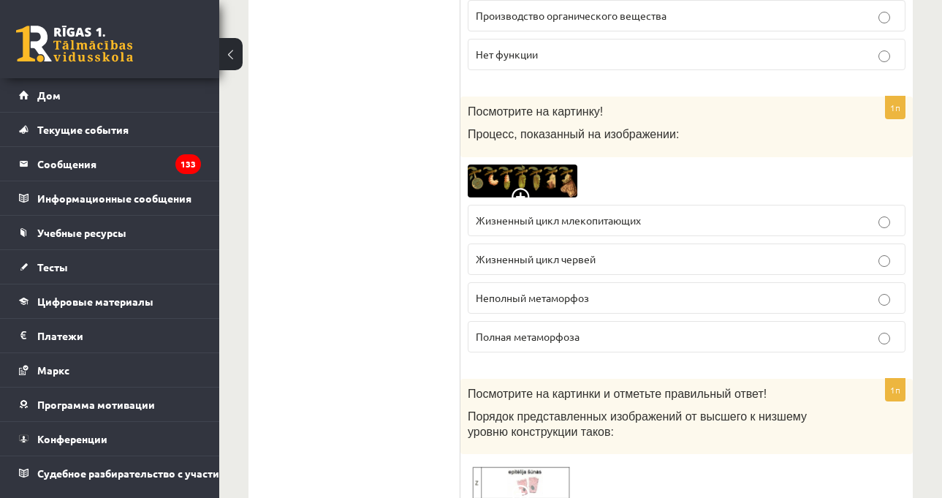
click at [636, 252] on p "Жизненный цикл червей" at bounding box center [687, 259] width 422 height 15
click at [617, 290] on p "Неполный метаморфоз" at bounding box center [687, 297] width 422 height 15
click at [556, 165] on img at bounding box center [523, 181] width 110 height 33
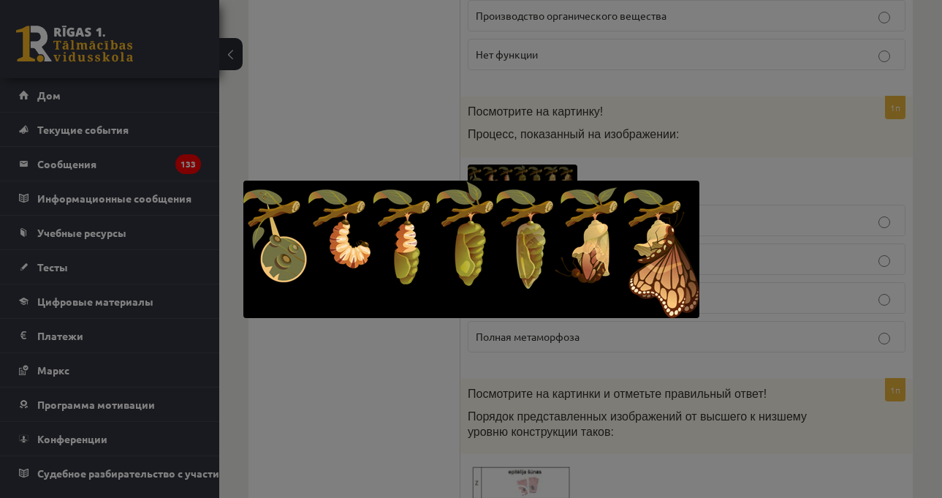
click at [757, 122] on div at bounding box center [471, 249] width 942 height 498
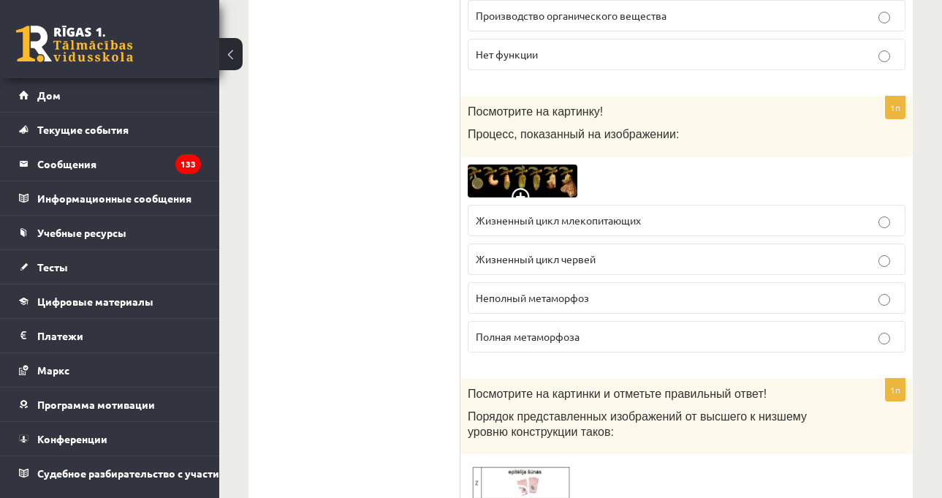
click at [581, 337] on label "Полная метаморфоза" at bounding box center [687, 336] width 438 height 31
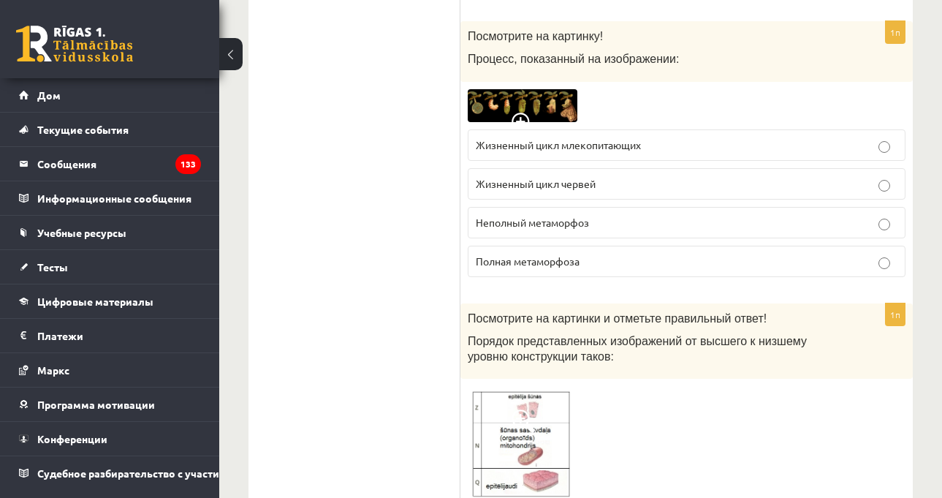
scroll to position [3802, 0]
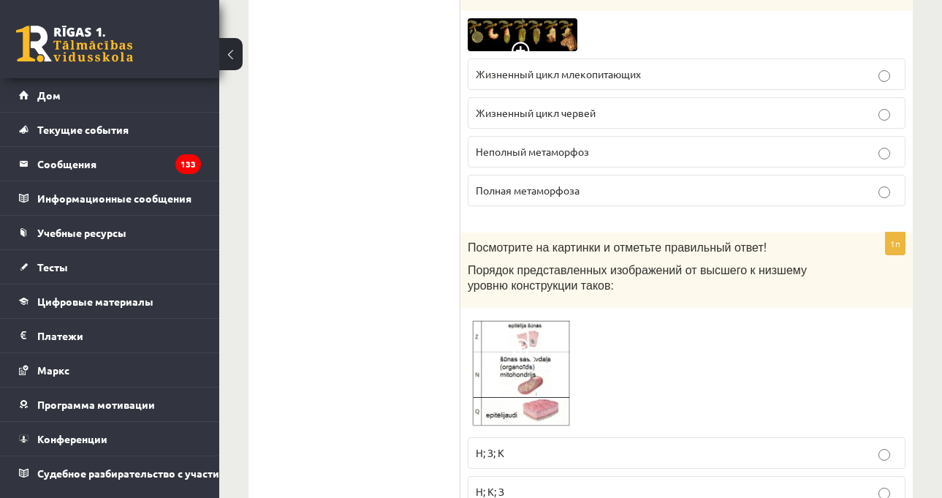
click at [532, 18] on img at bounding box center [523, 34] width 110 height 33
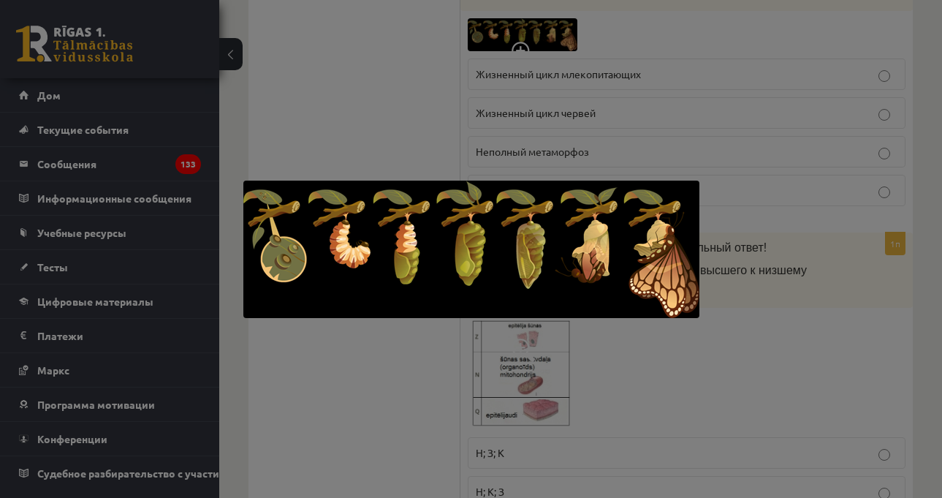
click at [743, 136] on div at bounding box center [471, 249] width 942 height 498
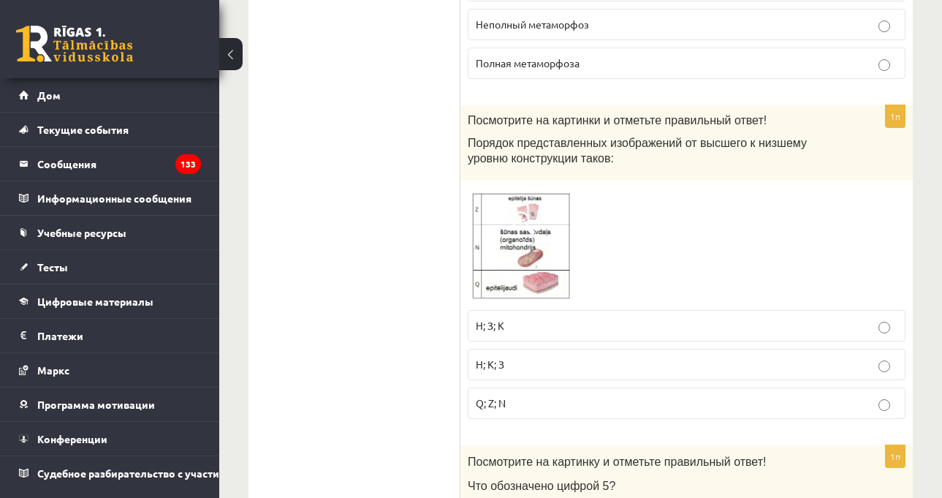
scroll to position [4021, 0]
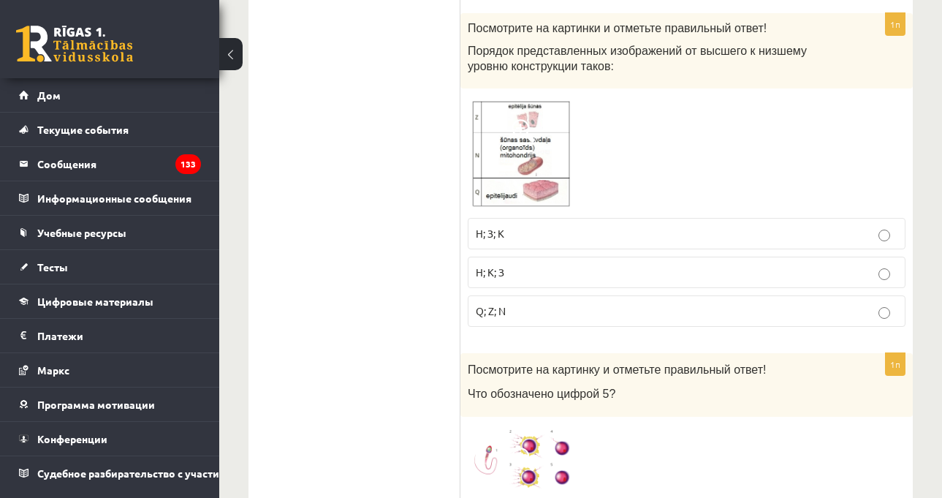
click at [505, 138] on img at bounding box center [523, 153] width 110 height 115
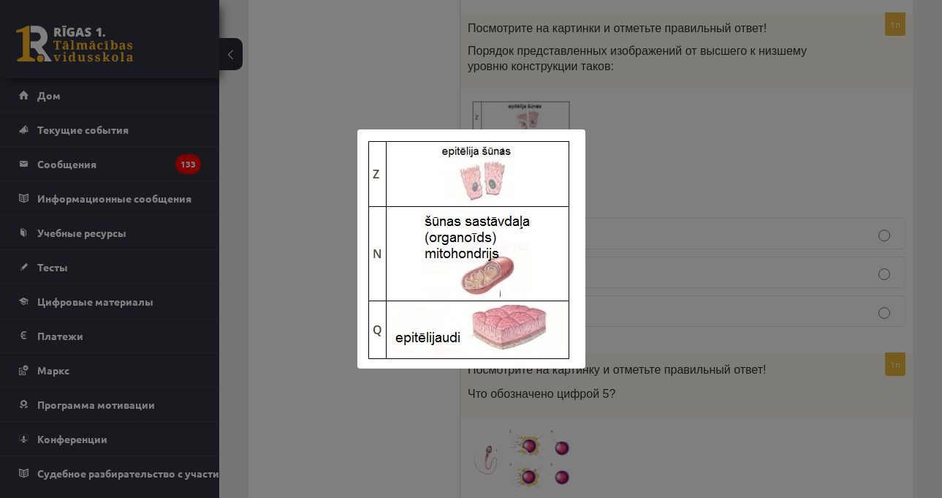
click at [886, 161] on div at bounding box center [471, 249] width 942 height 498
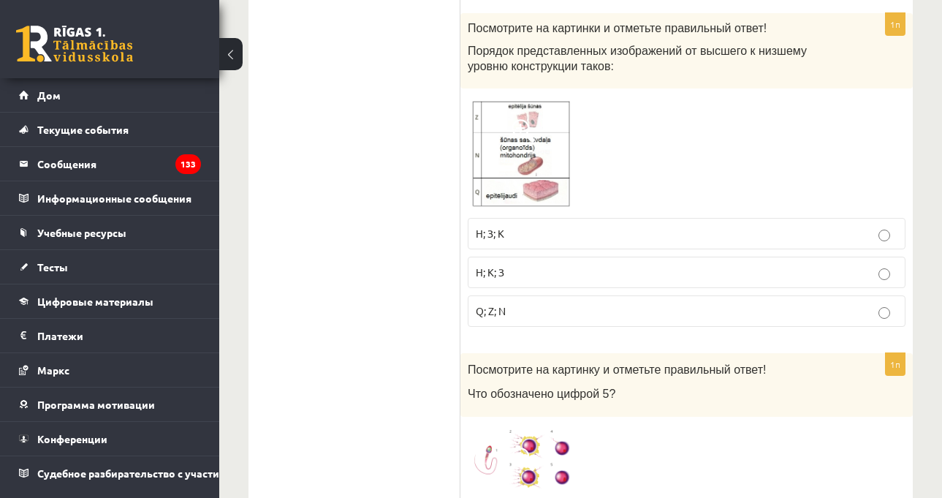
click at [548, 163] on img at bounding box center [523, 153] width 110 height 115
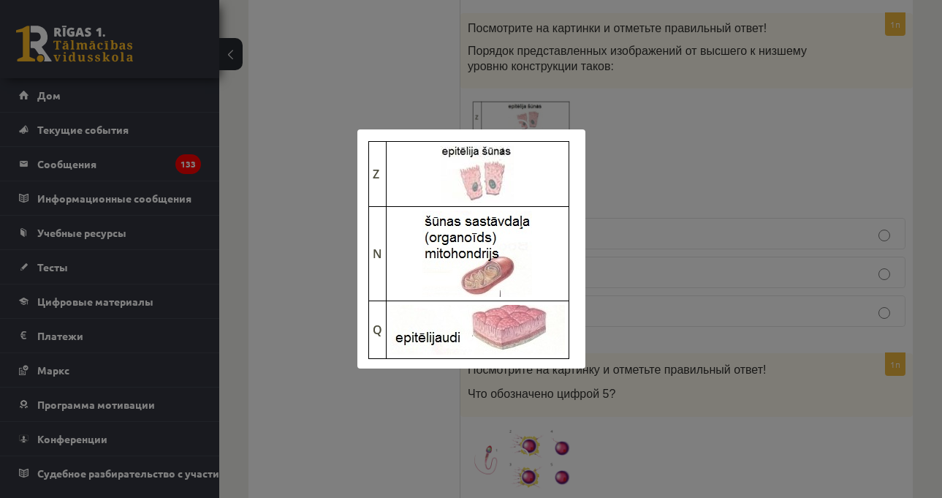
click at [711, 168] on div at bounding box center [471, 249] width 942 height 498
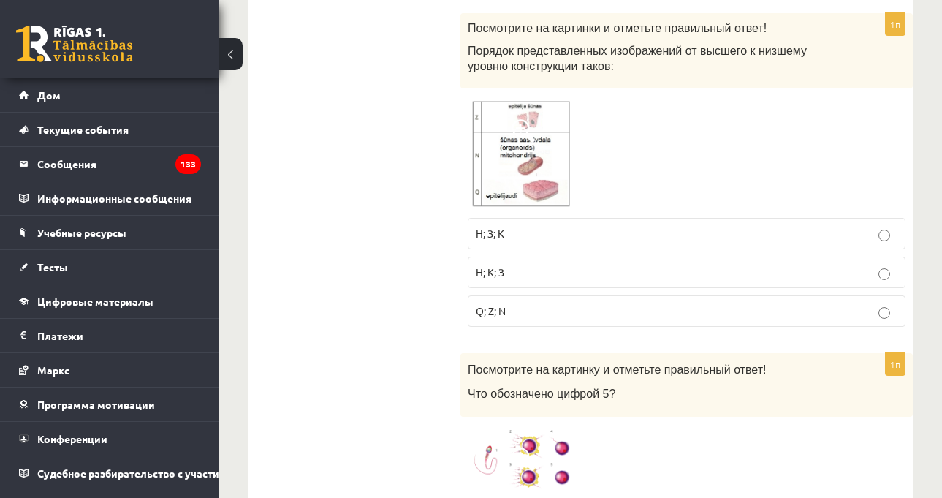
click at [509, 156] on img at bounding box center [523, 153] width 110 height 115
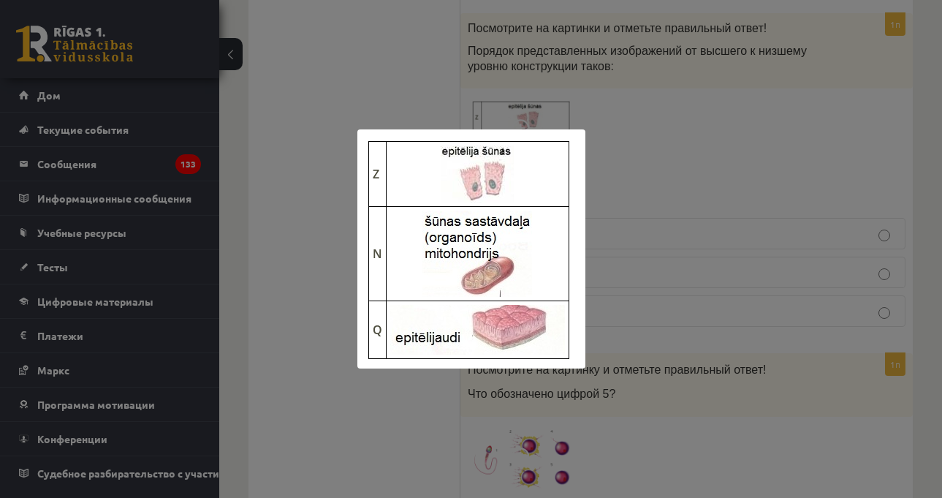
click at [701, 124] on div at bounding box center [471, 249] width 942 height 498
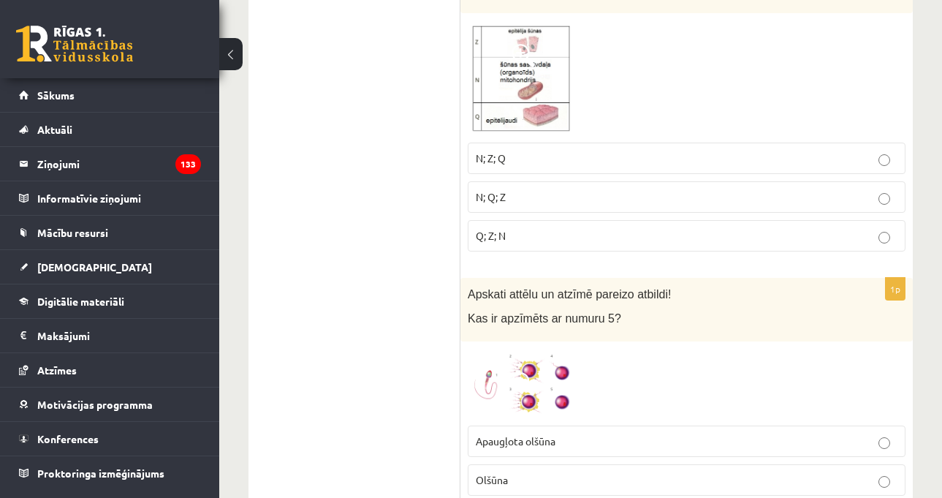
click at [651, 148] on label "N; Z; Q" at bounding box center [687, 158] width 438 height 31
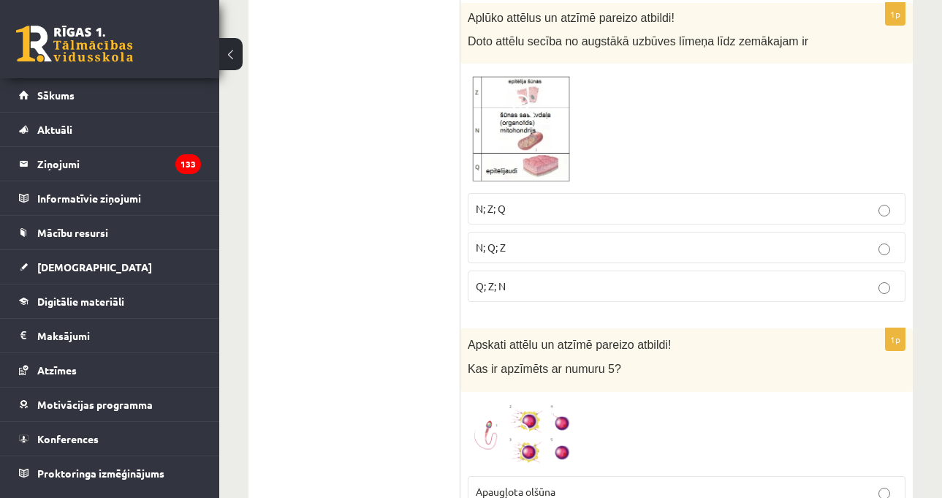
scroll to position [3948, 0]
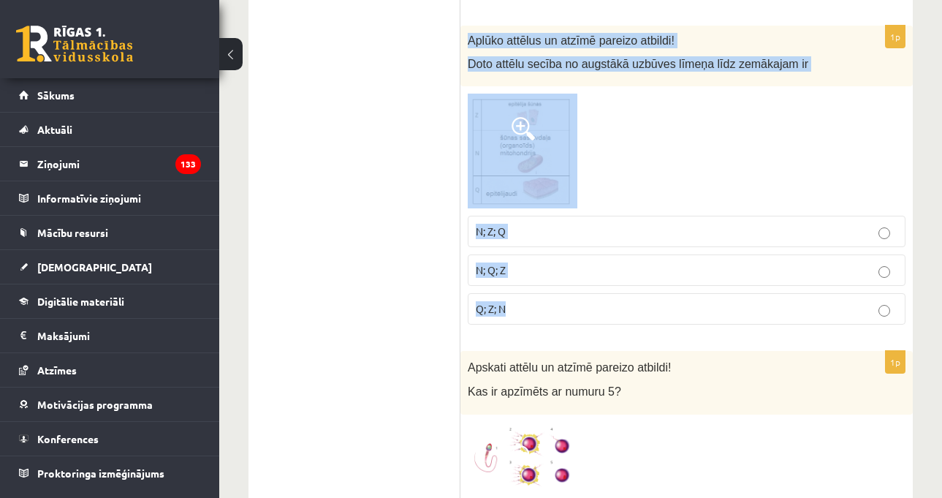
drag, startPoint x: 466, startPoint y: 38, endPoint x: 578, endPoint y: 289, distance: 274.6
click at [580, 294] on div "1p Aplūko attēlus un atzīmē pareizo atbildi! Doto attēlu secība no augstākā uzb…" at bounding box center [687, 181] width 453 height 311
copy div "Aplūko attēlus un atzīmē pareizo atbildi! Doto attēlu secība no augstākā uzbūve…"
click at [486, 140] on img at bounding box center [523, 151] width 110 height 115
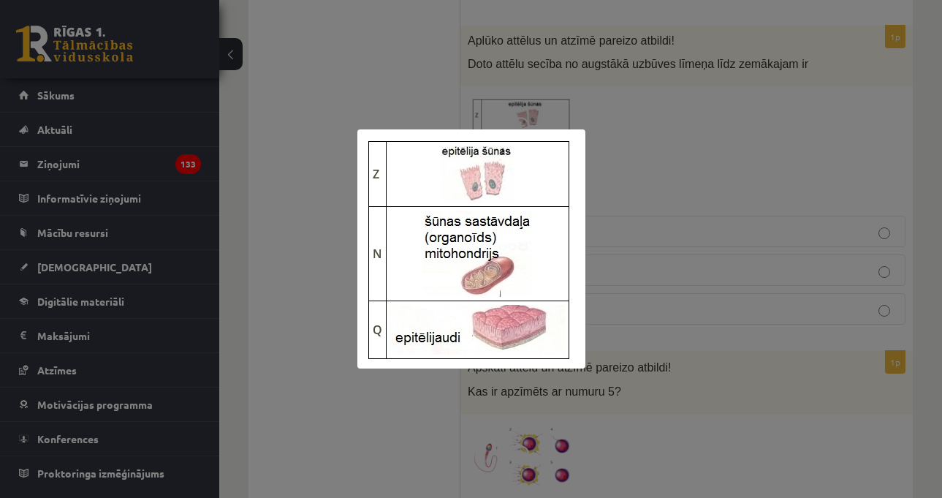
click at [643, 143] on div at bounding box center [471, 249] width 942 height 498
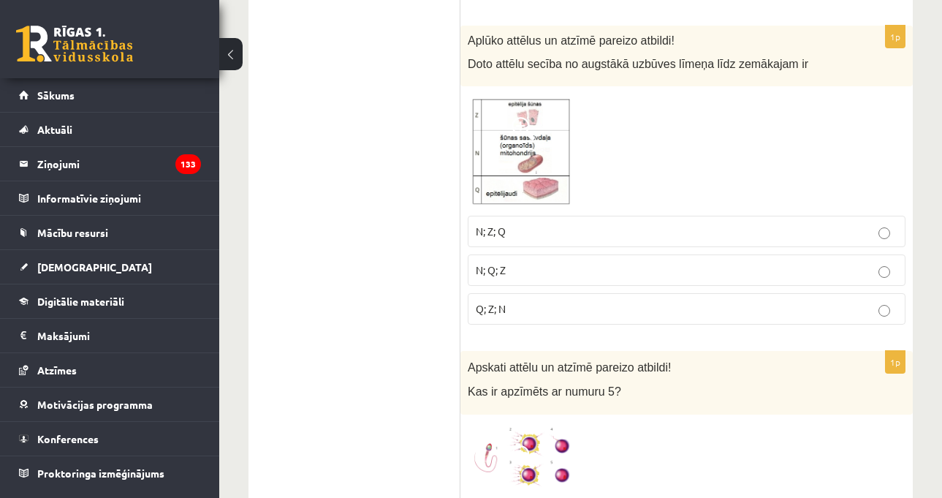
click at [551, 228] on p "N; Z; Q" at bounding box center [687, 231] width 422 height 15
click at [565, 306] on p "Q; Z; N" at bounding box center [687, 308] width 422 height 15
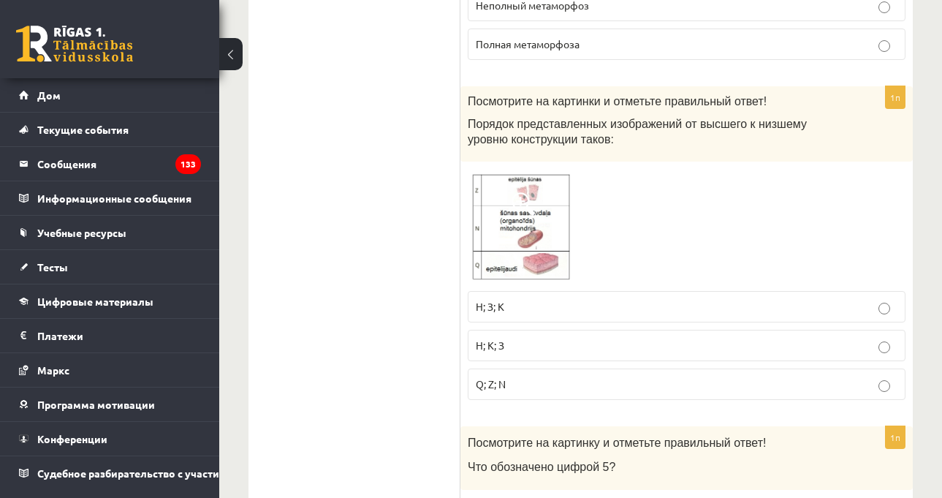
click at [884, 205] on div at bounding box center [687, 226] width 438 height 115
click at [483, 211] on img at bounding box center [523, 226] width 110 height 115
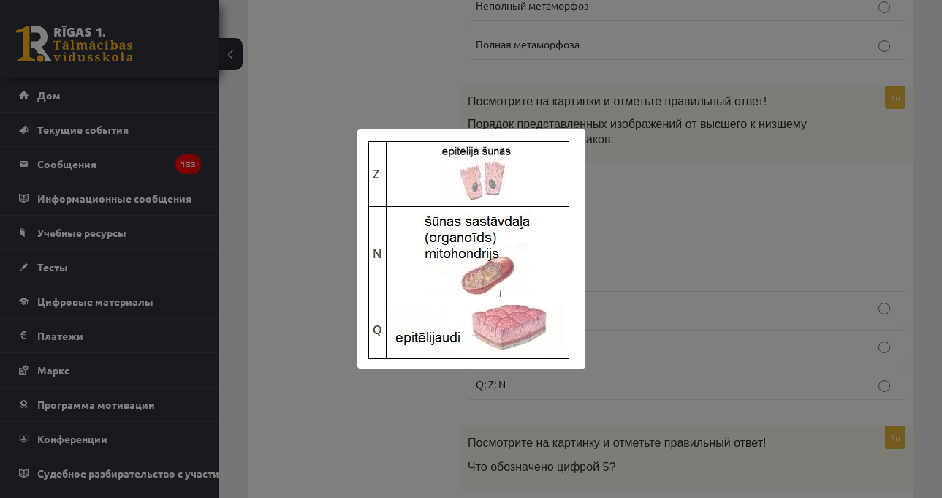
click at [694, 210] on div at bounding box center [471, 249] width 942 height 498
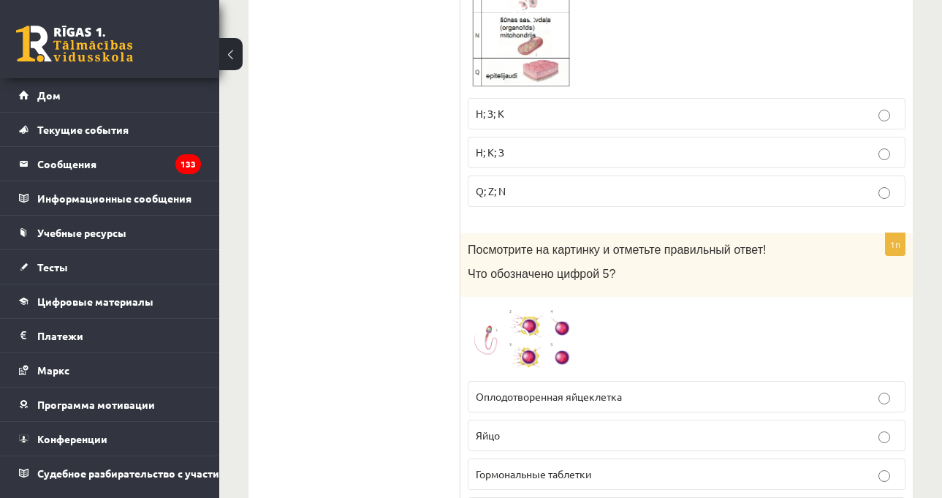
scroll to position [4167, 0]
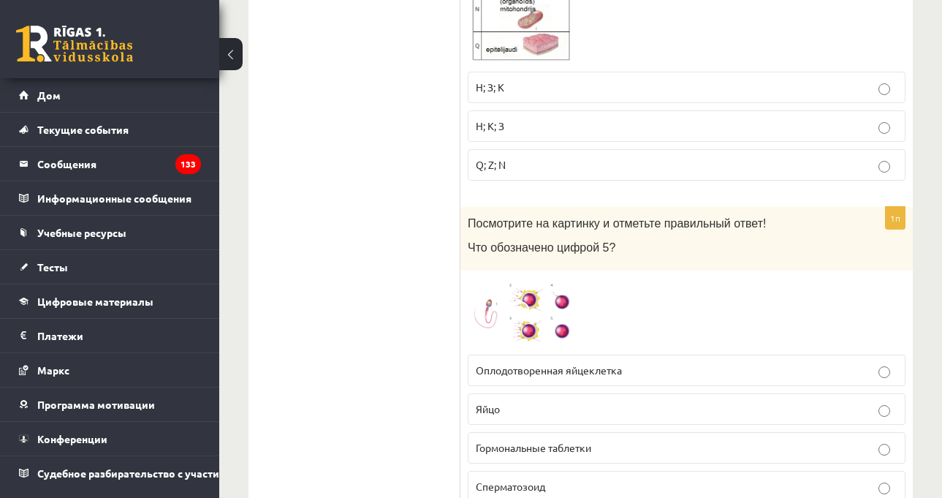
click at [722, 278] on div at bounding box center [687, 312] width 438 height 69
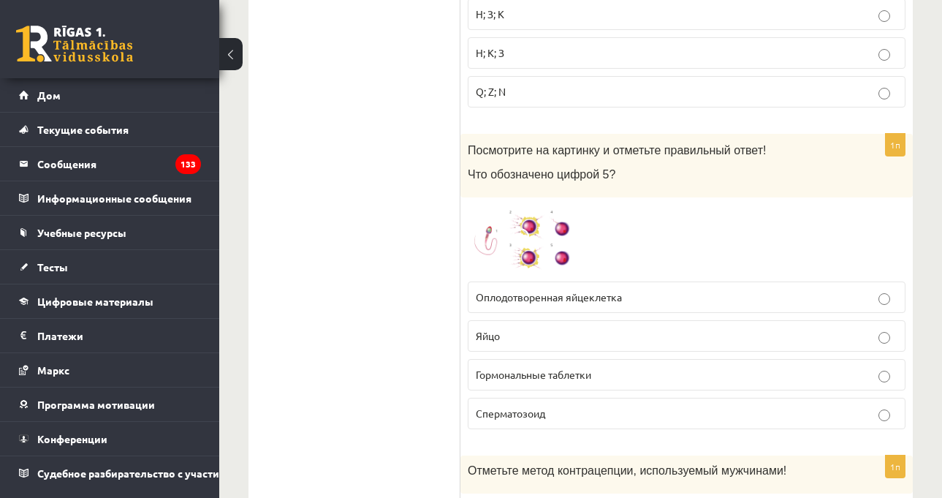
click at [581, 223] on div at bounding box center [687, 239] width 438 height 69
click at [536, 219] on img at bounding box center [523, 239] width 110 height 69
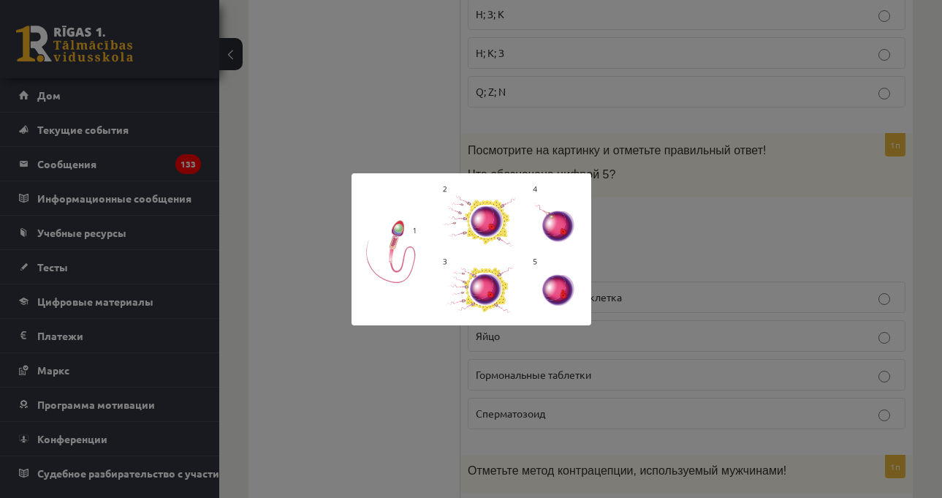
click at [728, 224] on div at bounding box center [471, 249] width 942 height 498
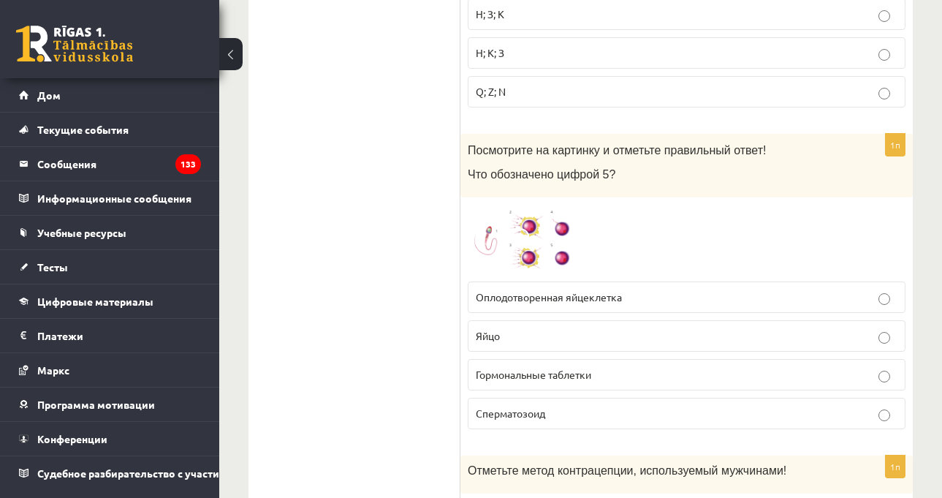
click at [622, 290] on font "Оплодотворенная яйцеклетка" at bounding box center [549, 296] width 146 height 13
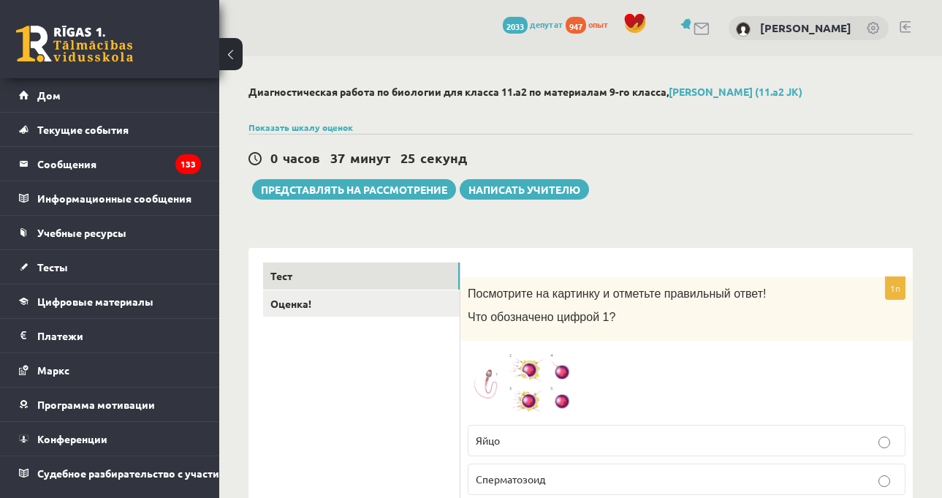
scroll to position [219, 0]
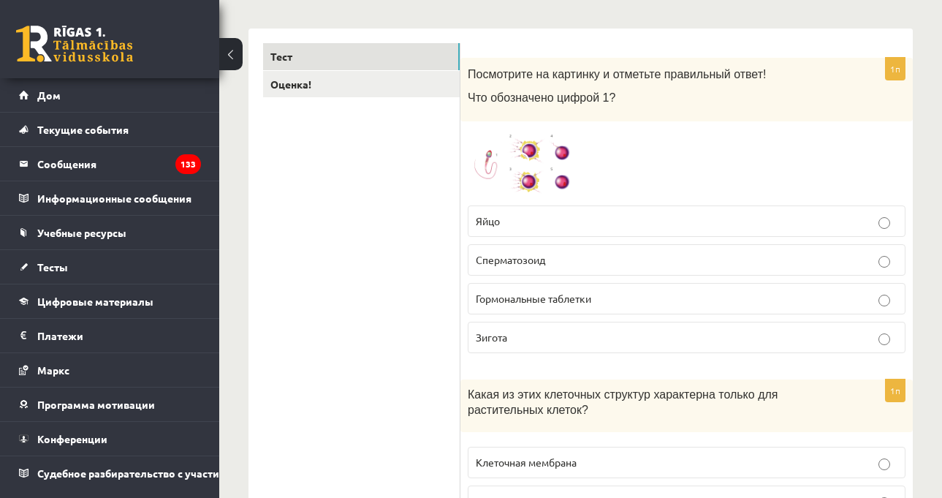
click at [558, 181] on img at bounding box center [523, 163] width 110 height 69
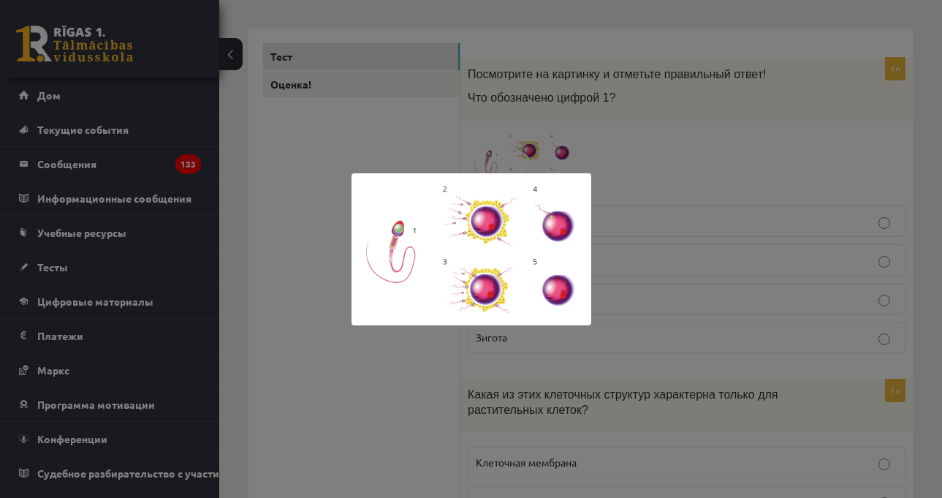
click at [745, 147] on div at bounding box center [471, 249] width 942 height 498
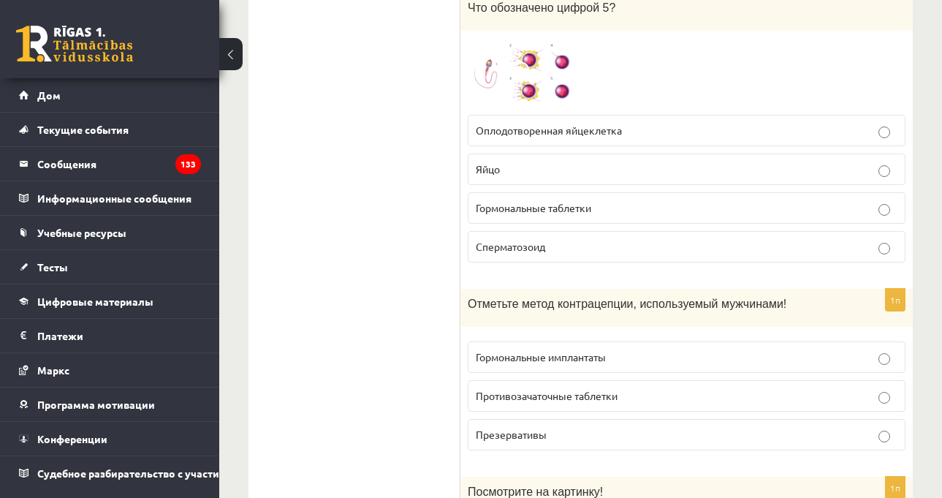
scroll to position [4417, 0]
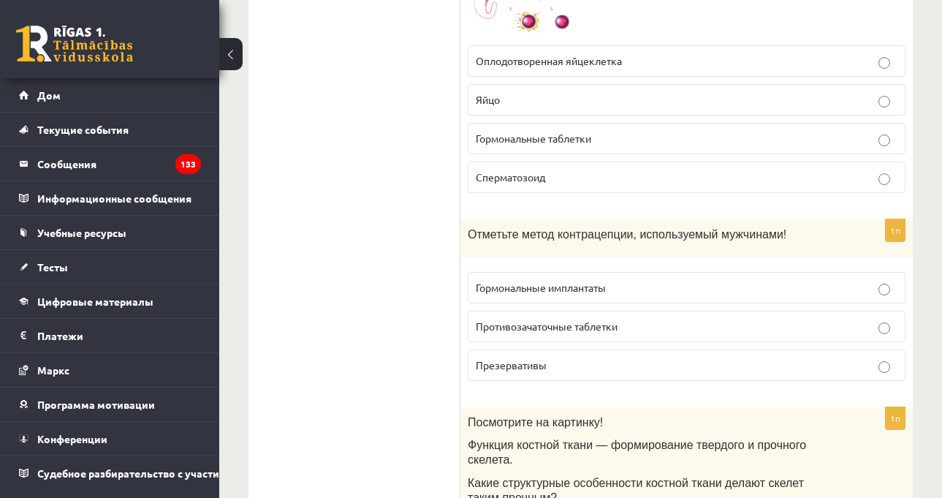
scroll to position [4491, 0]
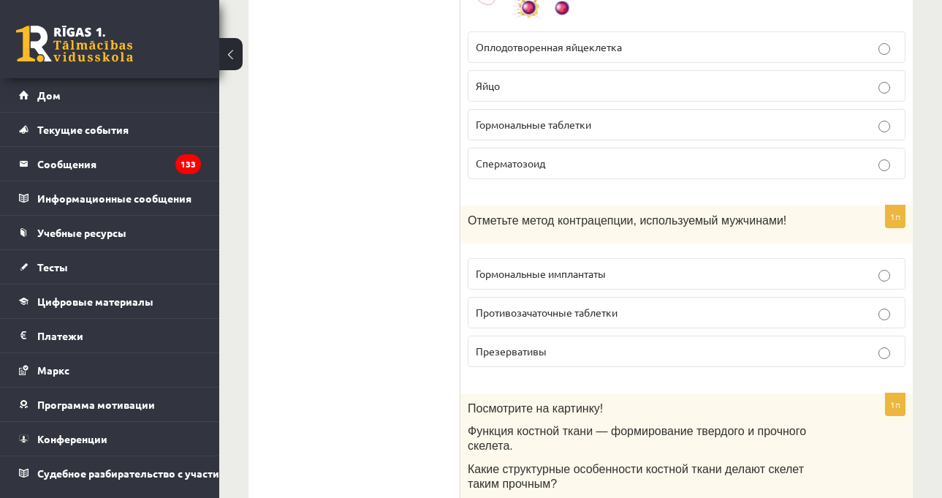
click at [832, 347] on label "Презервативы" at bounding box center [687, 351] width 438 height 31
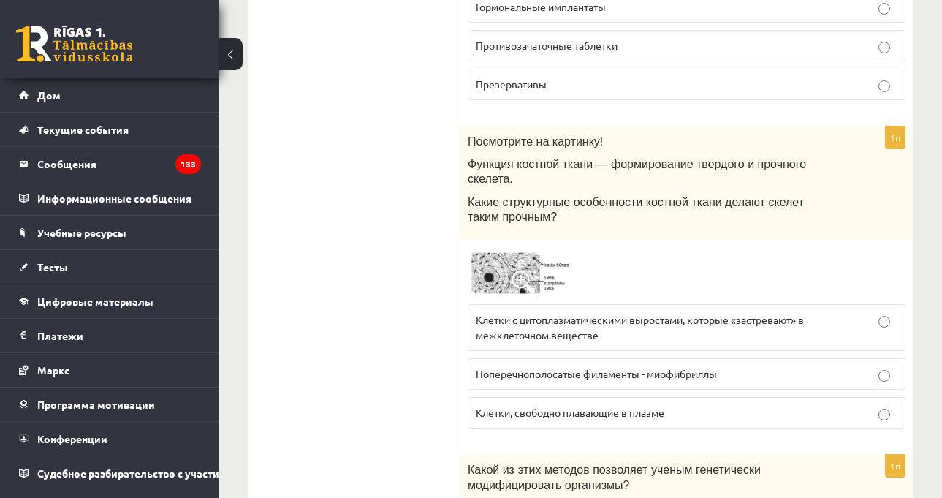
scroll to position [4783, 0]
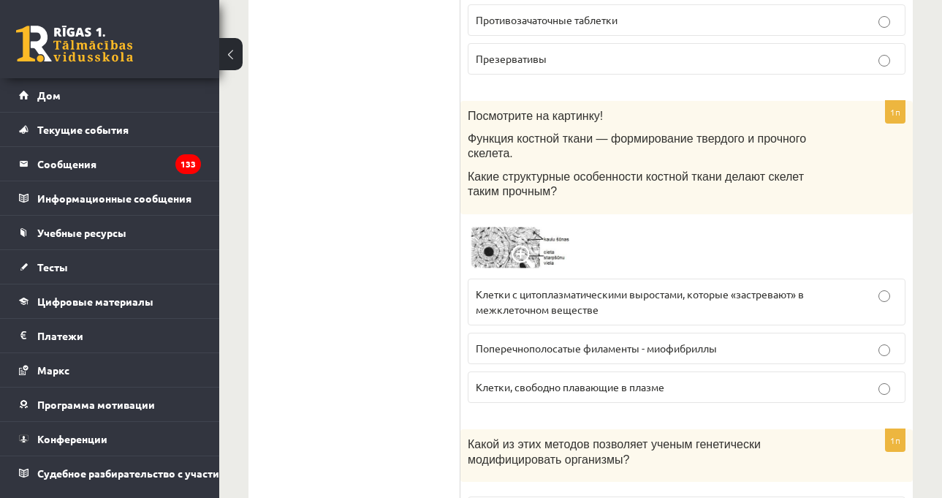
click at [522, 245] on span at bounding box center [523, 256] width 23 height 23
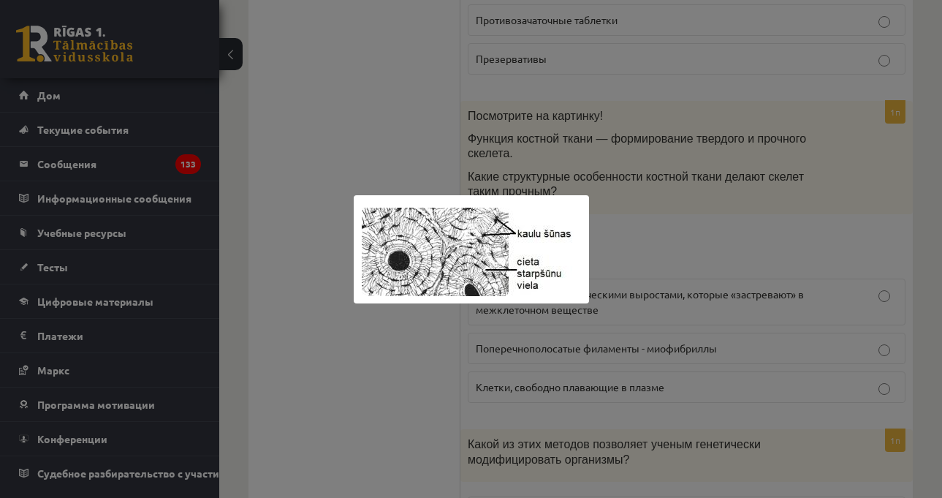
click at [745, 181] on div at bounding box center [471, 249] width 942 height 498
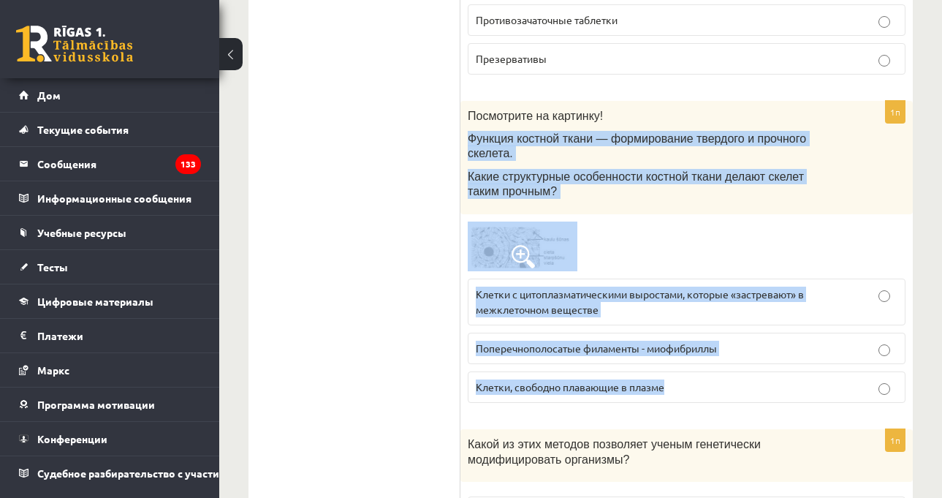
drag, startPoint x: 469, startPoint y: 123, endPoint x: 716, endPoint y: 351, distance: 335.8
click at [716, 351] on div "1п Посмотрите на картинку! Функция костной ткани — формирование твердого и проч…" at bounding box center [687, 258] width 453 height 314
copy div "Функция костной ткани — формирование твердого и прочного скелета. Какие структу…"
click at [676, 287] on p "Клетки с цитоплазматическими выростами, которые «застревают» в межклеточном вещ…" at bounding box center [687, 302] width 422 height 31
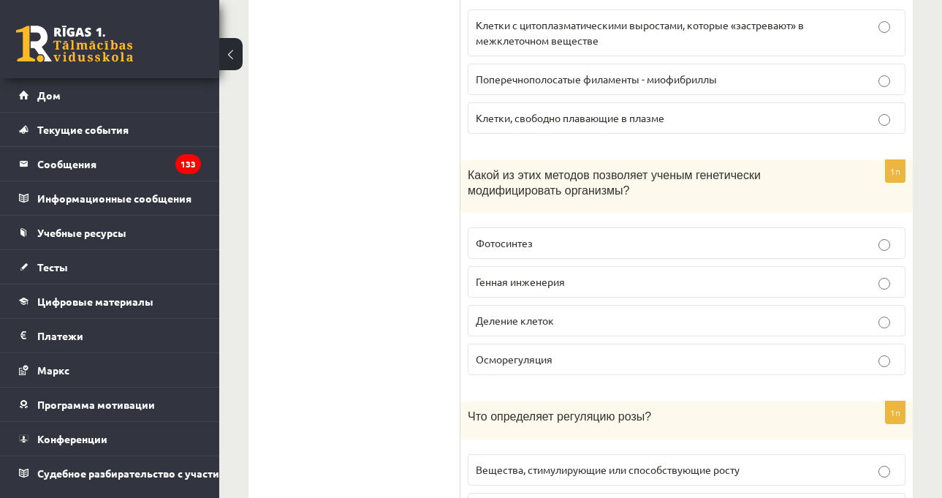
scroll to position [5075, 0]
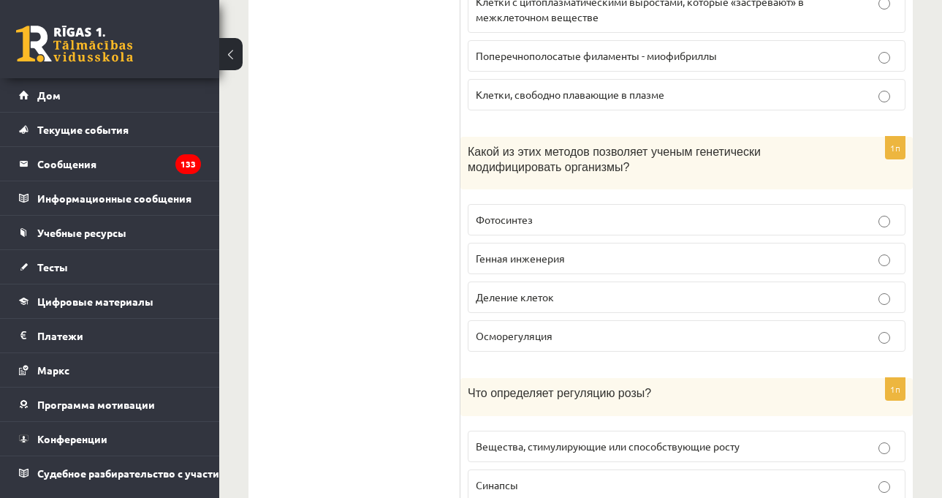
click at [561, 290] on p "Деление клеток" at bounding box center [687, 297] width 422 height 15
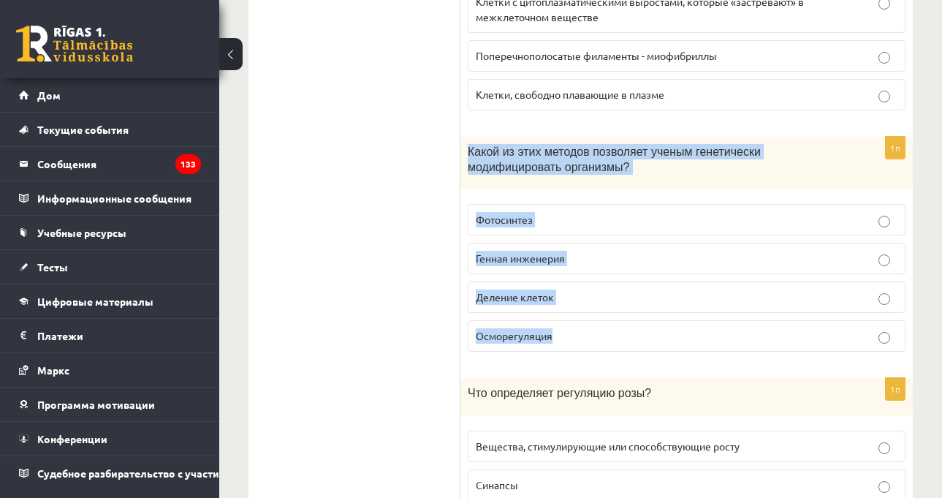
drag, startPoint x: 465, startPoint y: 127, endPoint x: 602, endPoint y: 315, distance: 232.4
click at [602, 322] on div "1п Какой из этих методов позволяет ученым генетически модифицировать организмы?…" at bounding box center [687, 250] width 453 height 227
copy div "Какой из этих методов позволяет ученым генетически модифицировать организмы? Фо…"
click at [573, 251] on p "Генная инженерия" at bounding box center [687, 258] width 422 height 15
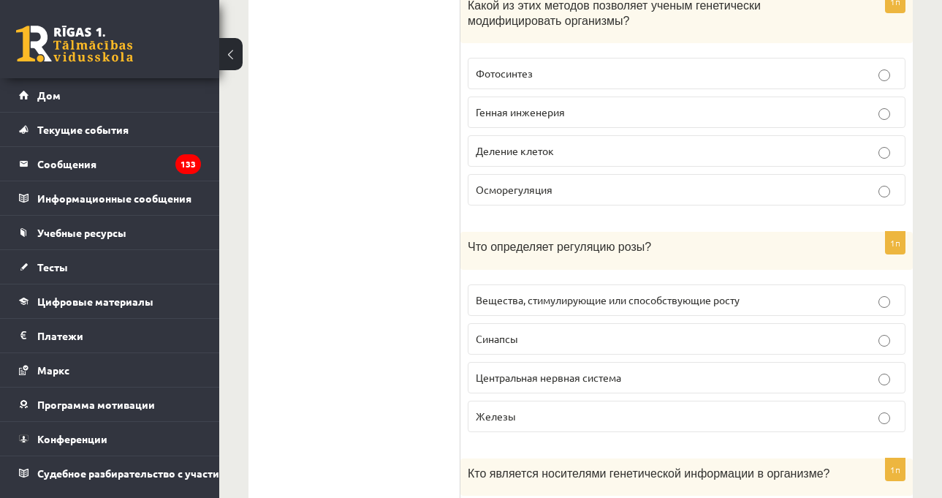
scroll to position [5368, 0]
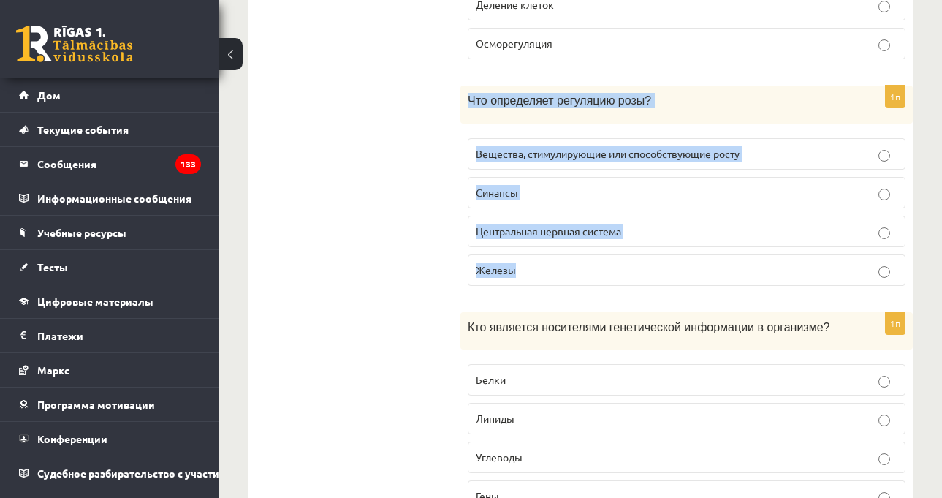
drag, startPoint x: 466, startPoint y: 72, endPoint x: 595, endPoint y: 237, distance: 209.9
click at [595, 237] on div "1п Что определяет регуляцию розы? Вещества, стимулирующие или способствующие ро…" at bounding box center [687, 191] width 453 height 211
copy div "Что определяет регуляцию розы? Вещества, стимулирующие или способствующие росту…"
click at [609, 138] on label "Вещества, стимулирующие или способствующие росту" at bounding box center [687, 153] width 438 height 31
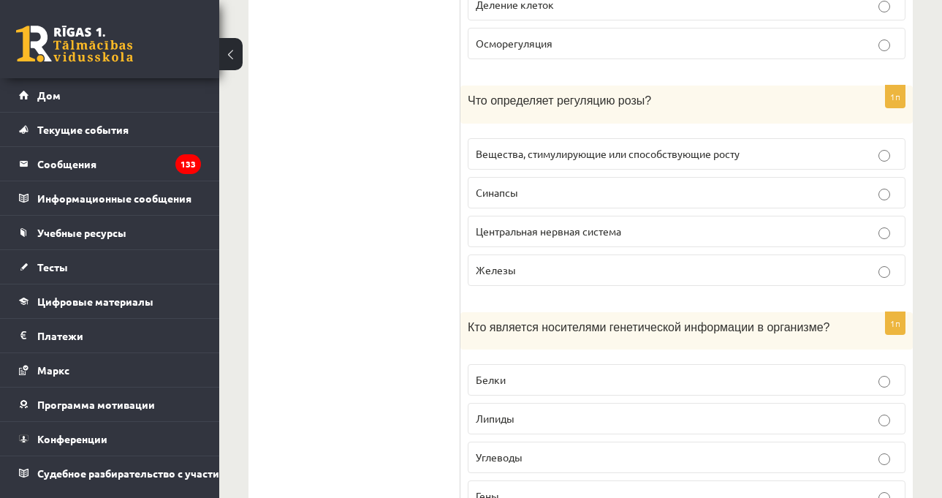
scroll to position [5514, 0]
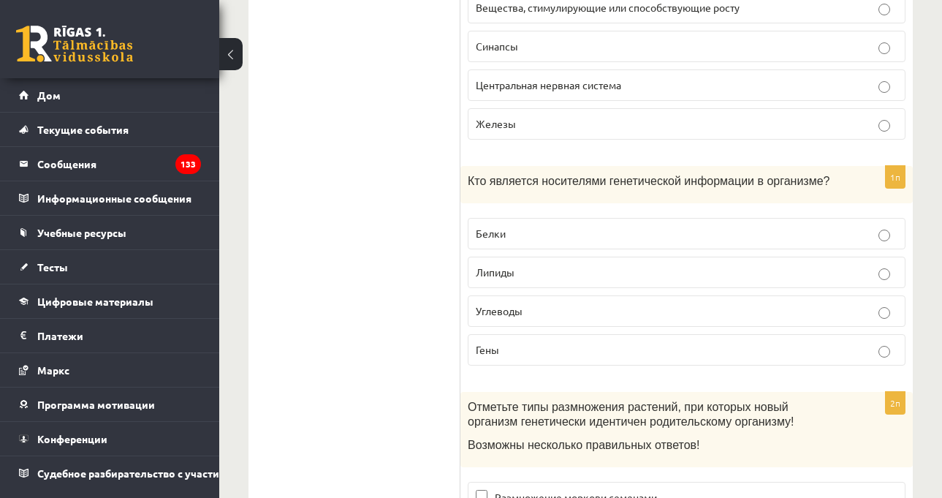
click at [509, 342] on p "Гены" at bounding box center [687, 349] width 422 height 15
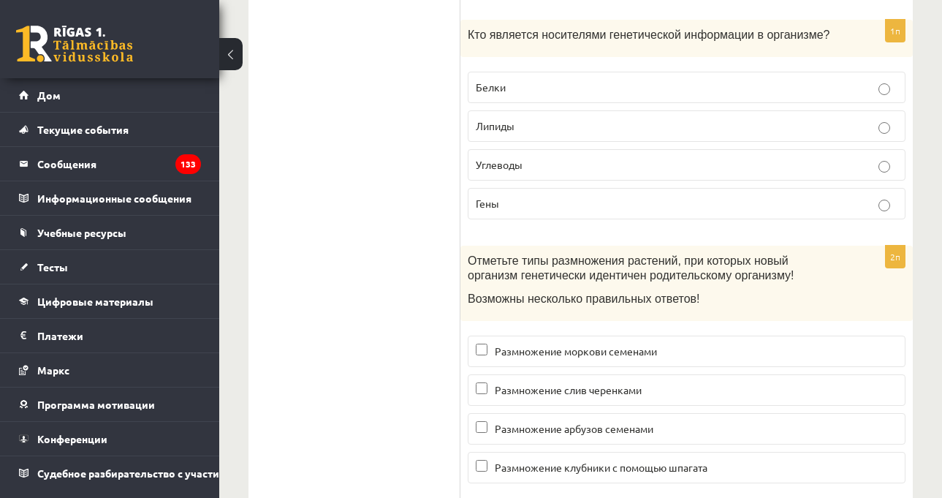
scroll to position [5733, 0]
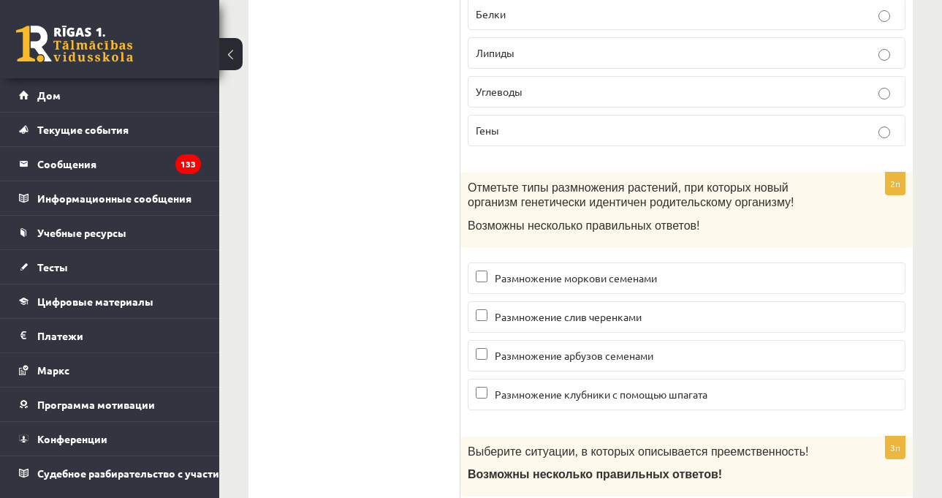
click at [900, 208] on div "Отметьте типы размножения растений, при которых новый организм генетически иден…" at bounding box center [687, 210] width 453 height 75
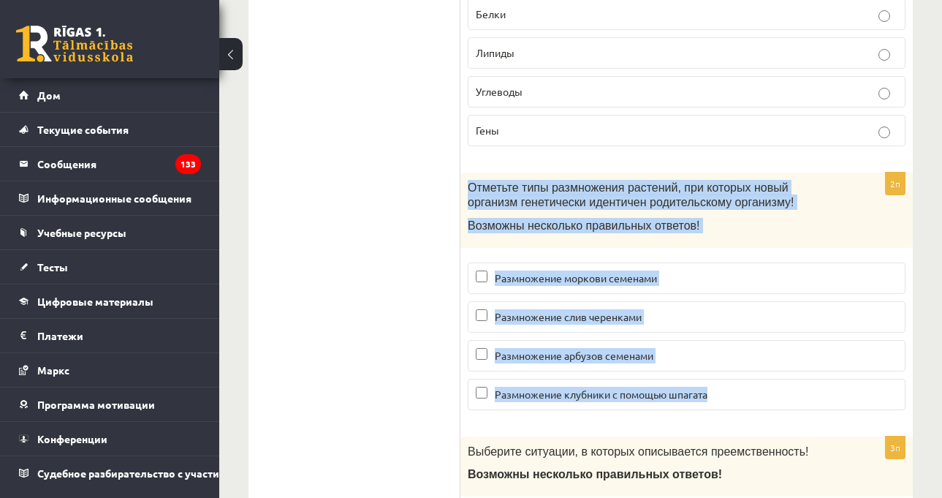
drag, startPoint x: 471, startPoint y: 162, endPoint x: 763, endPoint y: 352, distance: 349.2
click at [763, 352] on div "2п Отметьте типы размножения растений, при которых новый организм генетически и…" at bounding box center [687, 297] width 453 height 249
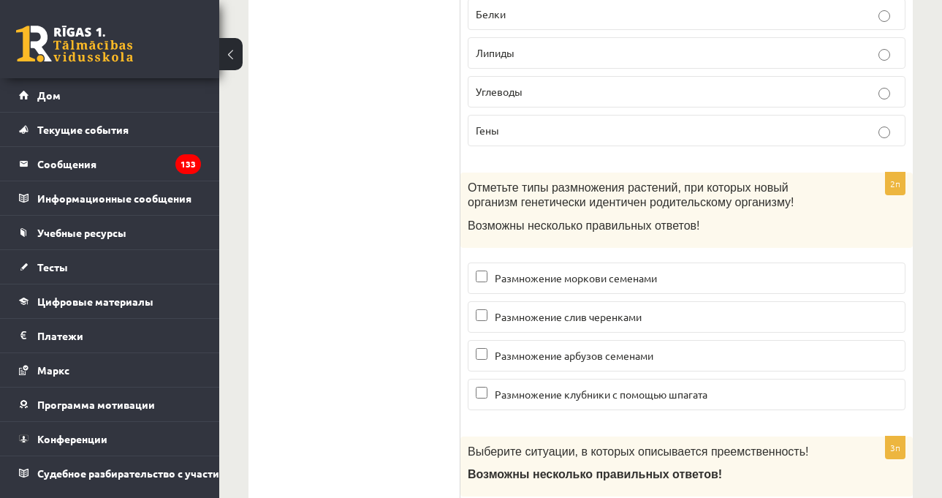
click at [625, 310] on font "Размножение слив черенками" at bounding box center [568, 316] width 147 height 13
click at [653, 387] on font "Размножение клубники с помощью шпагата" at bounding box center [601, 393] width 213 height 13
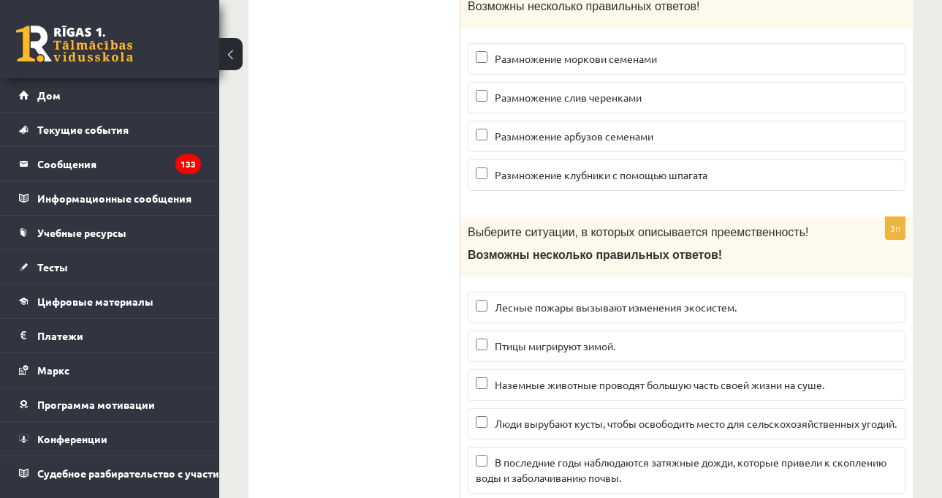
scroll to position [6099, 0]
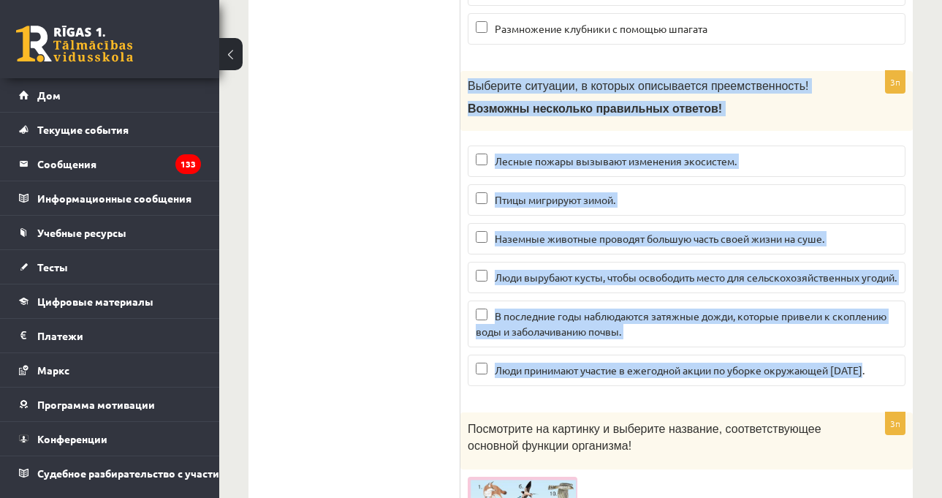
drag, startPoint x: 469, startPoint y: 54, endPoint x: 877, endPoint y: 350, distance: 503.5
click at [877, 350] on div "3п Выберите ситуации, в которых описывается преемственность! Возможны несколько…" at bounding box center [687, 235] width 453 height 328
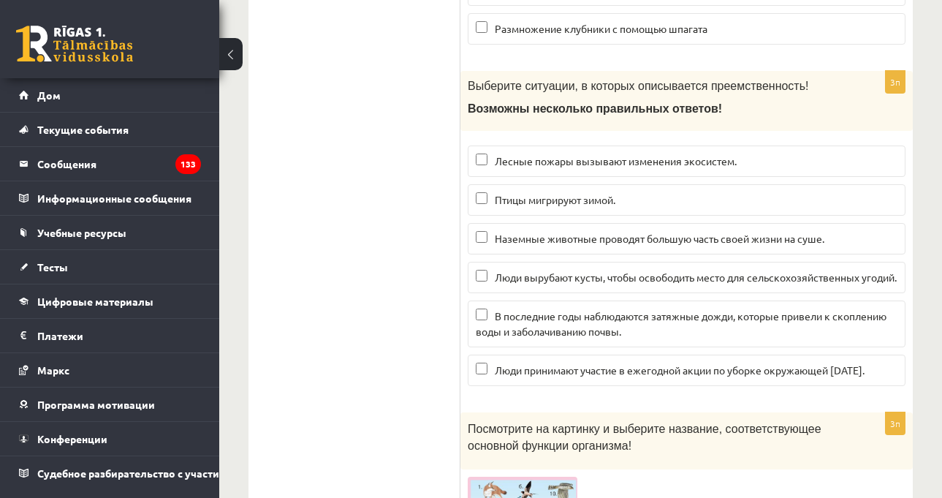
click at [519, 154] on font "Лесные пожары вызывают изменения экосистем." at bounding box center [616, 160] width 242 height 13
click at [640, 330] on label "В последние годы наблюдаются затяжные дожди, которые привели к скоплению воды и…" at bounding box center [687, 323] width 438 height 47
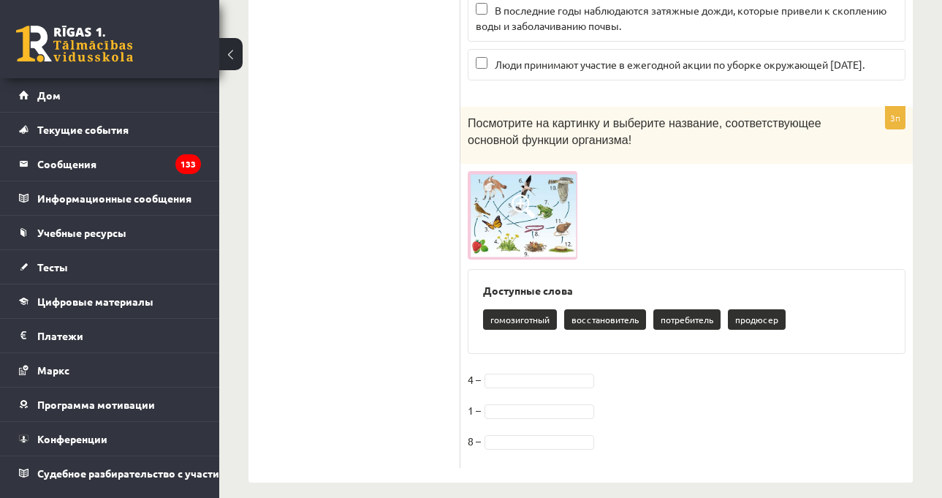
click at [590, 190] on div at bounding box center [687, 215] width 438 height 88
click at [518, 195] on span at bounding box center [523, 205] width 23 height 23
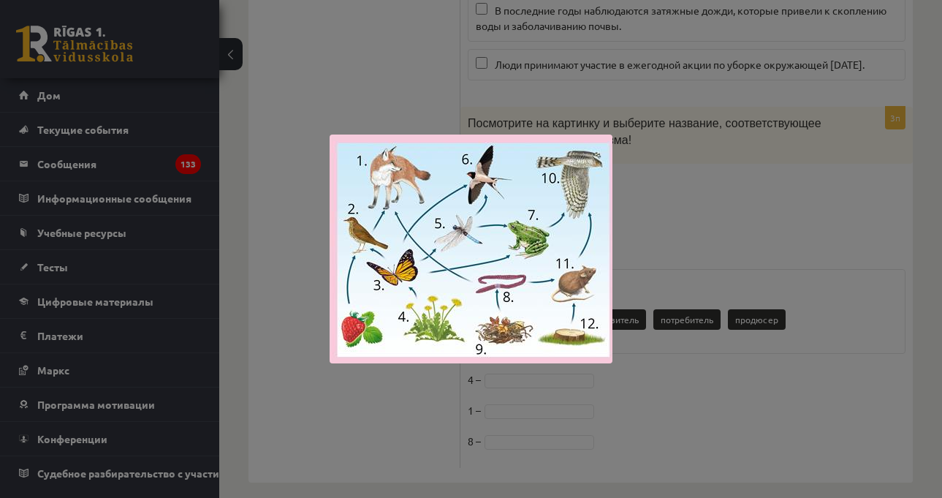
click at [747, 223] on div at bounding box center [471, 249] width 942 height 498
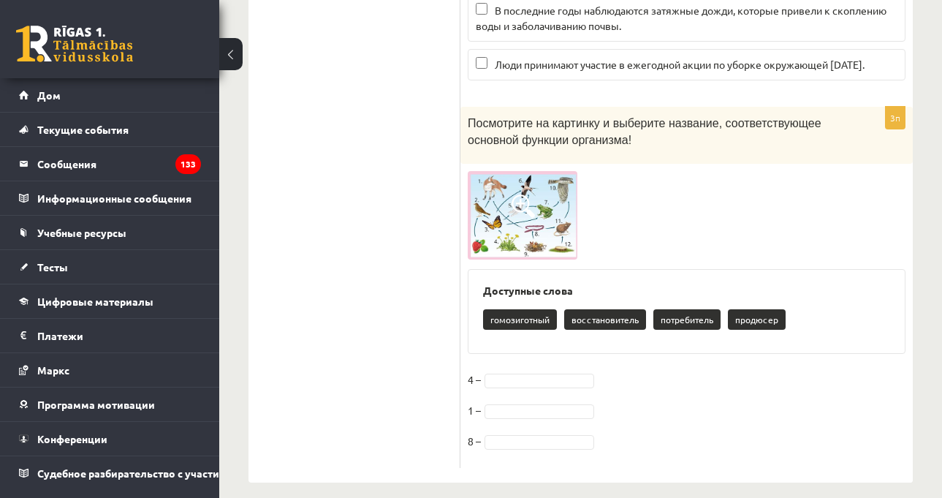
click at [526, 213] on img at bounding box center [523, 215] width 110 height 88
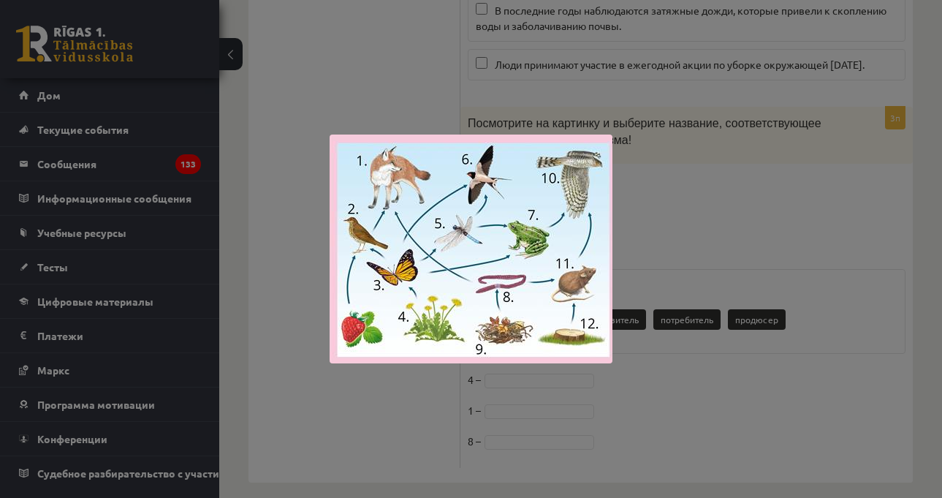
click at [809, 207] on div at bounding box center [471, 249] width 942 height 498
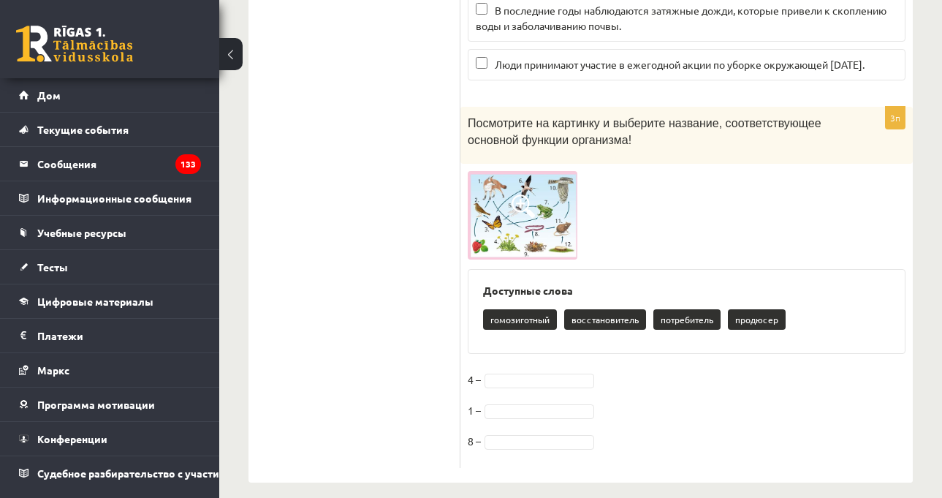
click at [567, 182] on img at bounding box center [523, 215] width 110 height 88
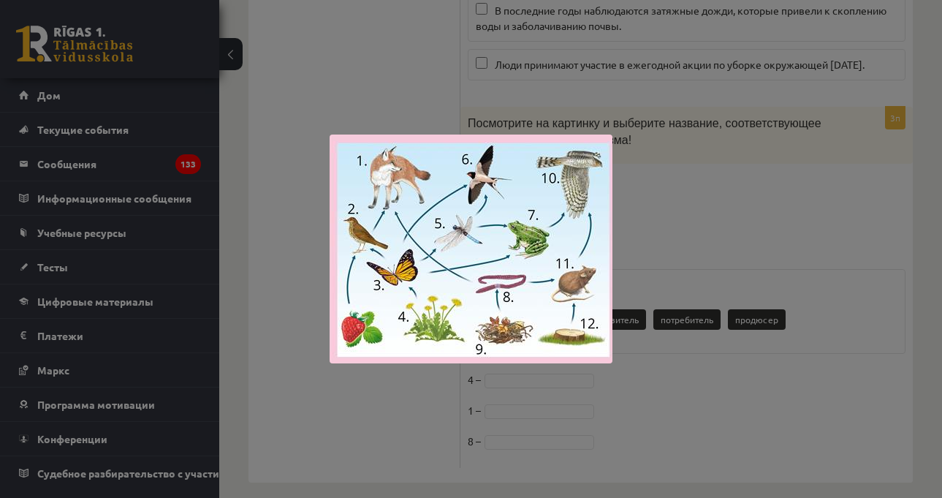
click at [660, 211] on div at bounding box center [471, 249] width 942 height 498
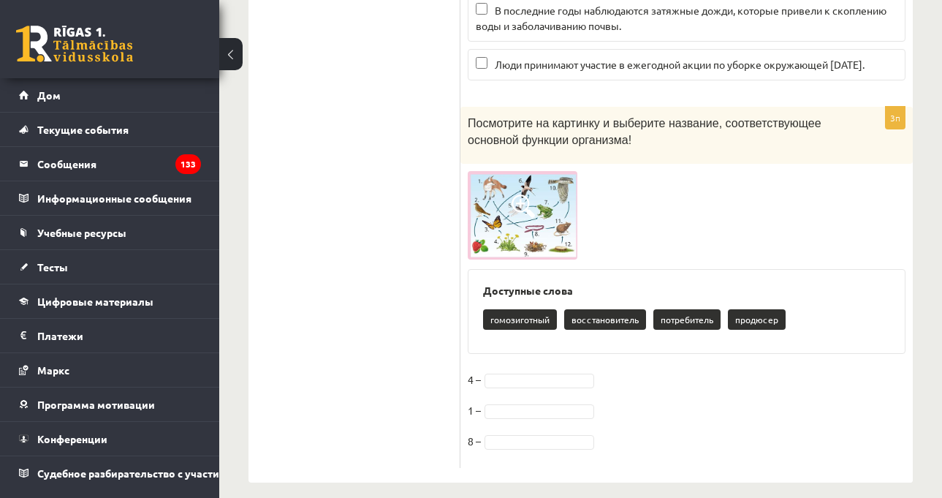
click at [504, 225] on img at bounding box center [523, 215] width 110 height 88
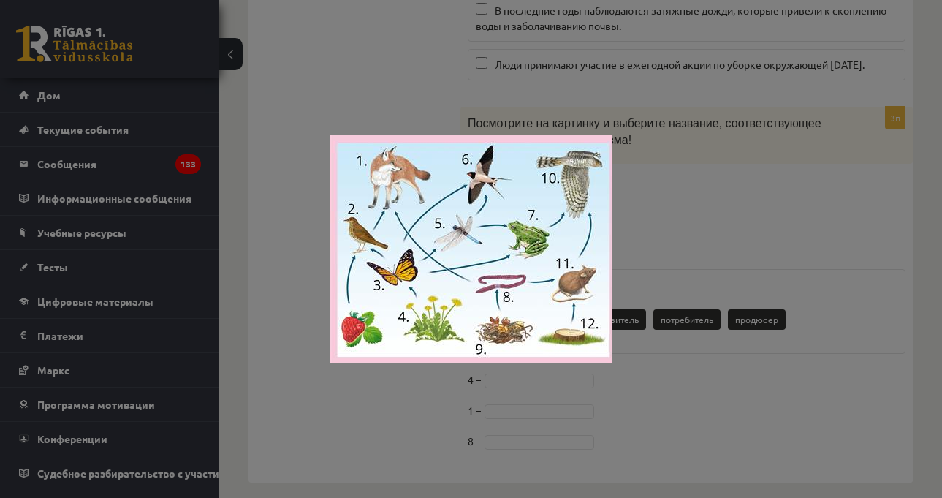
click at [734, 237] on div at bounding box center [471, 249] width 942 height 498
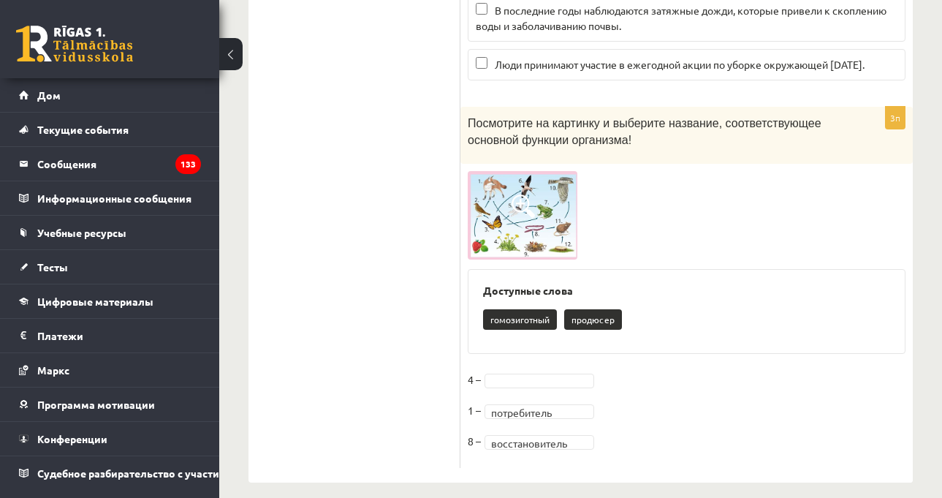
click at [819, 117] on p "Посмотрите на картинку и выберите название, соответствующее основной функции ор…" at bounding box center [650, 130] width 365 height 33
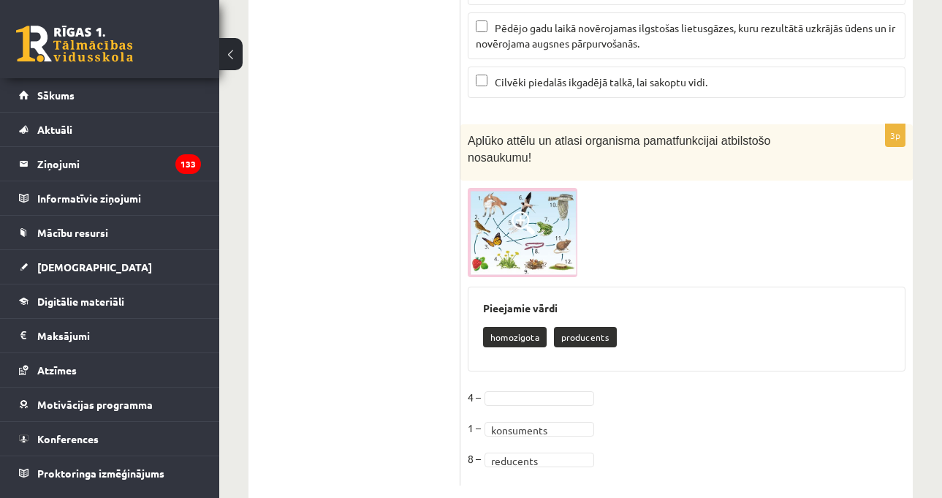
click at [665, 243] on div at bounding box center [687, 232] width 438 height 88
drag, startPoint x: 479, startPoint y: 308, endPoint x: 537, endPoint y: 306, distance: 58.5
click at [537, 306] on div "Pieejamie vārdi [GEOGRAPHIC_DATA] producents" at bounding box center [687, 329] width 438 height 85
drag, startPoint x: 689, startPoint y: 213, endPoint x: 698, endPoint y: 187, distance: 27.7
click at [696, 208] on div at bounding box center [687, 232] width 438 height 88
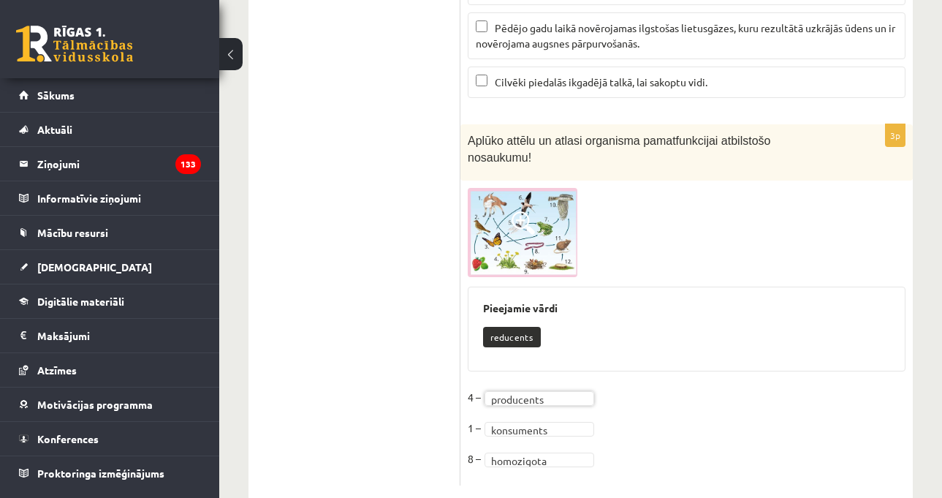
click at [511, 220] on img at bounding box center [523, 232] width 110 height 88
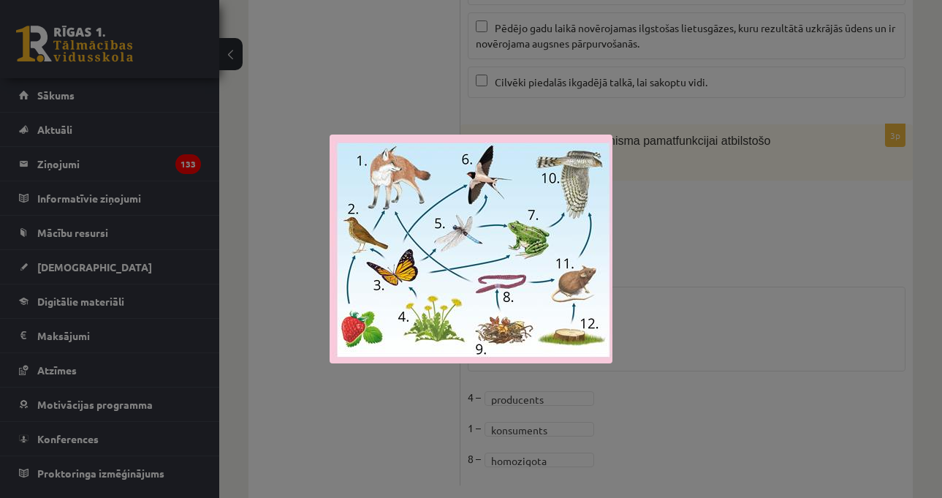
click at [716, 281] on div at bounding box center [471, 249] width 942 height 498
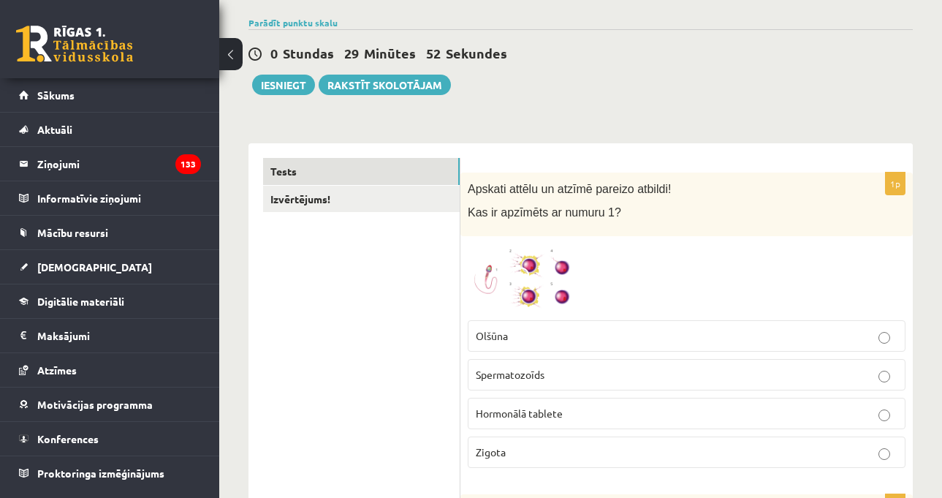
scroll to position [42, 0]
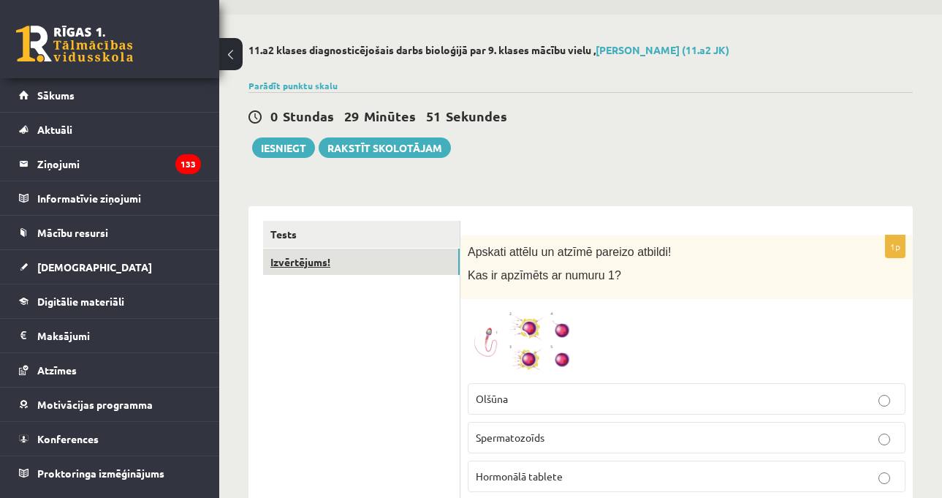
click at [334, 269] on link "Izvērtējums!" at bounding box center [361, 262] width 197 height 27
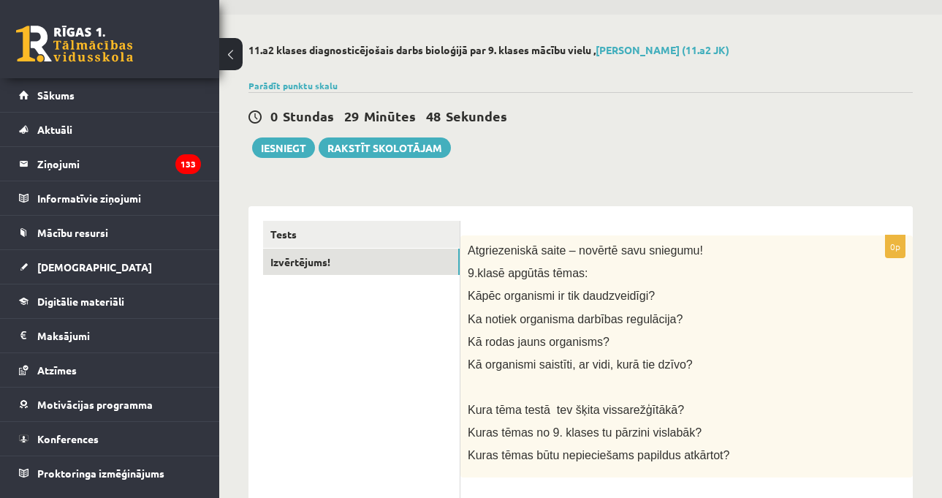
scroll to position [0, 0]
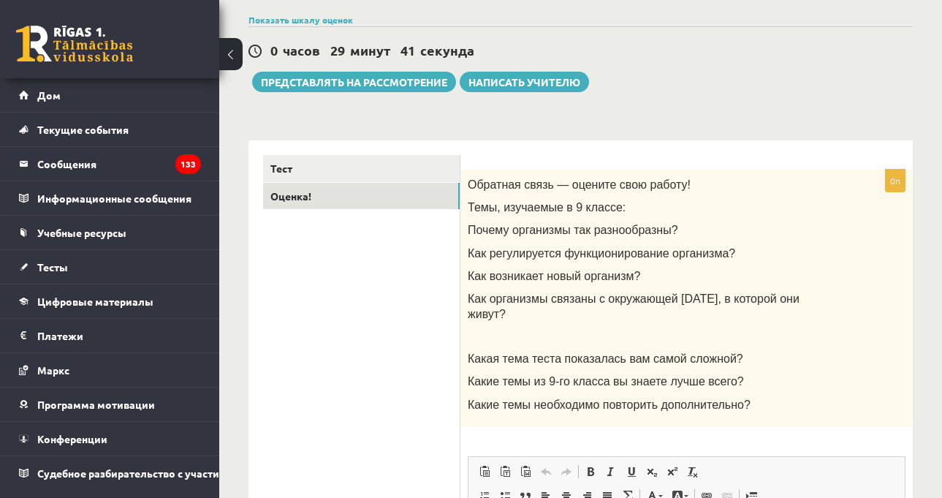
scroll to position [181, 0]
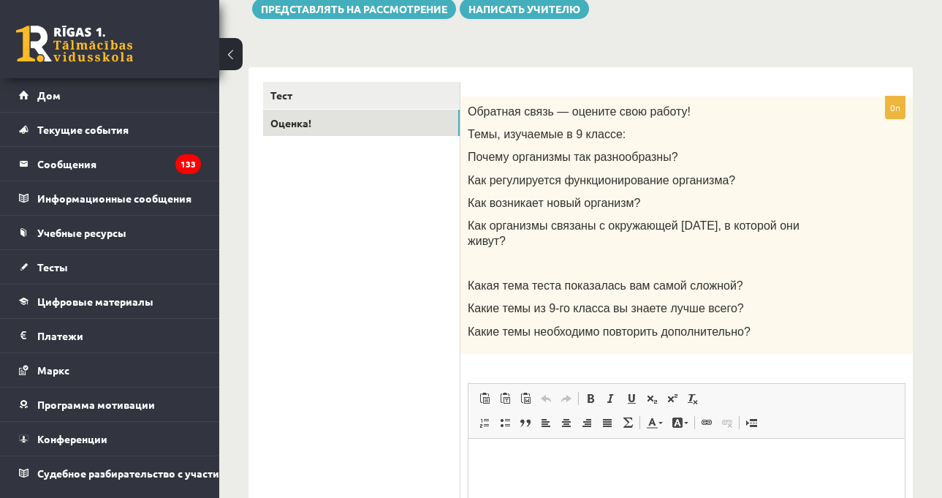
click at [836, 148] on div "Обратная связь — оцените свою работу! Темы, изучаемые в 9 классе: Почему органи…" at bounding box center [687, 225] width 453 height 257
click at [813, 162] on p "Почему организмы так разнообразны?" at bounding box center [650, 156] width 365 height 15
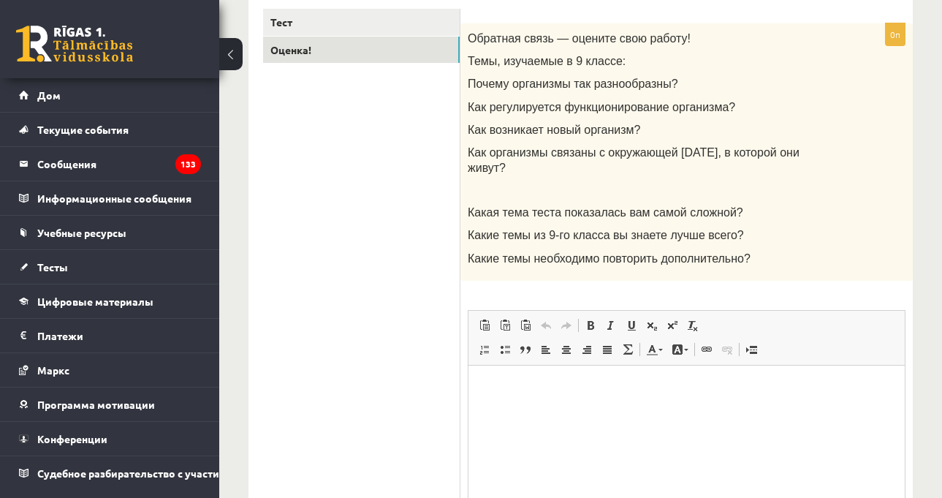
click at [552, 409] on html at bounding box center [687, 387] width 436 height 45
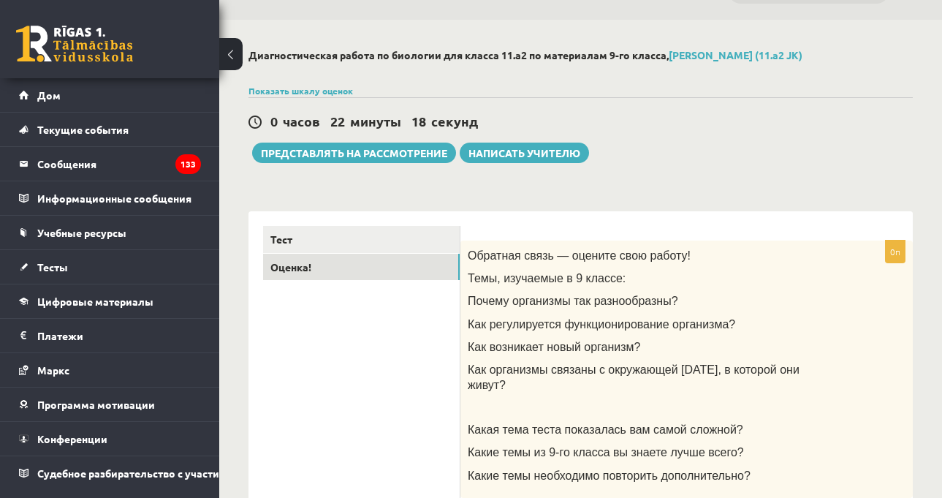
scroll to position [34, 0]
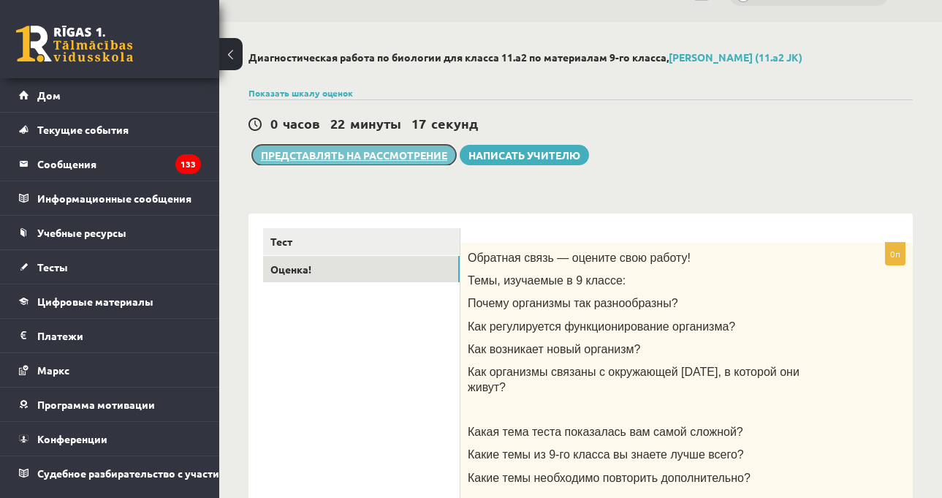
click at [330, 154] on font "Представлять на рассмотрение" at bounding box center [354, 154] width 186 height 13
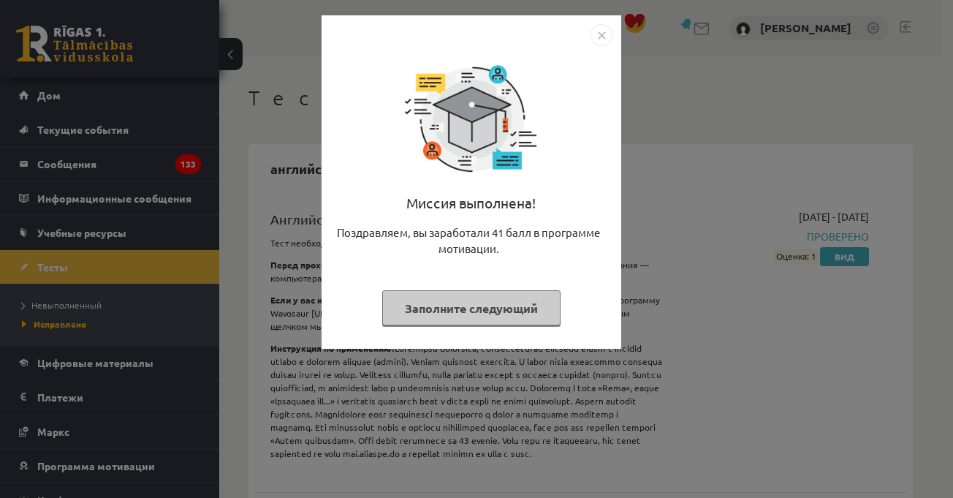
click at [601, 35] on img "Закрывать" at bounding box center [602, 35] width 22 height 22
